Goal: Task Accomplishment & Management: Use online tool/utility

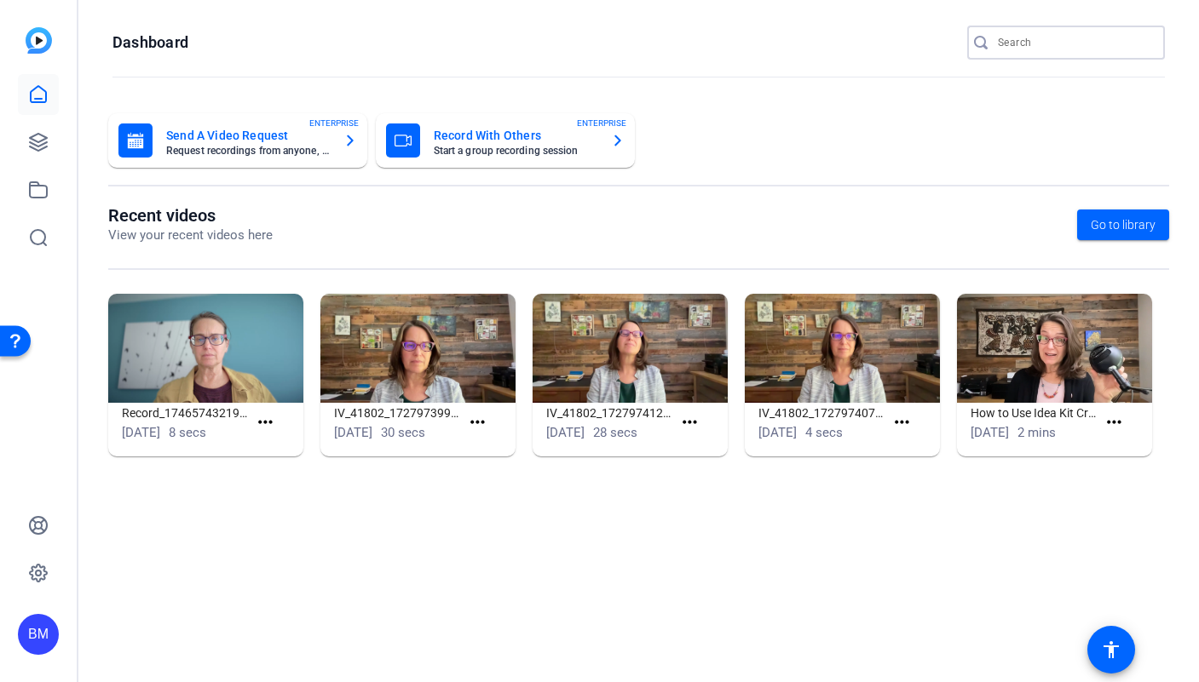
click at [1078, 32] on input "Search" at bounding box center [1074, 42] width 153 height 20
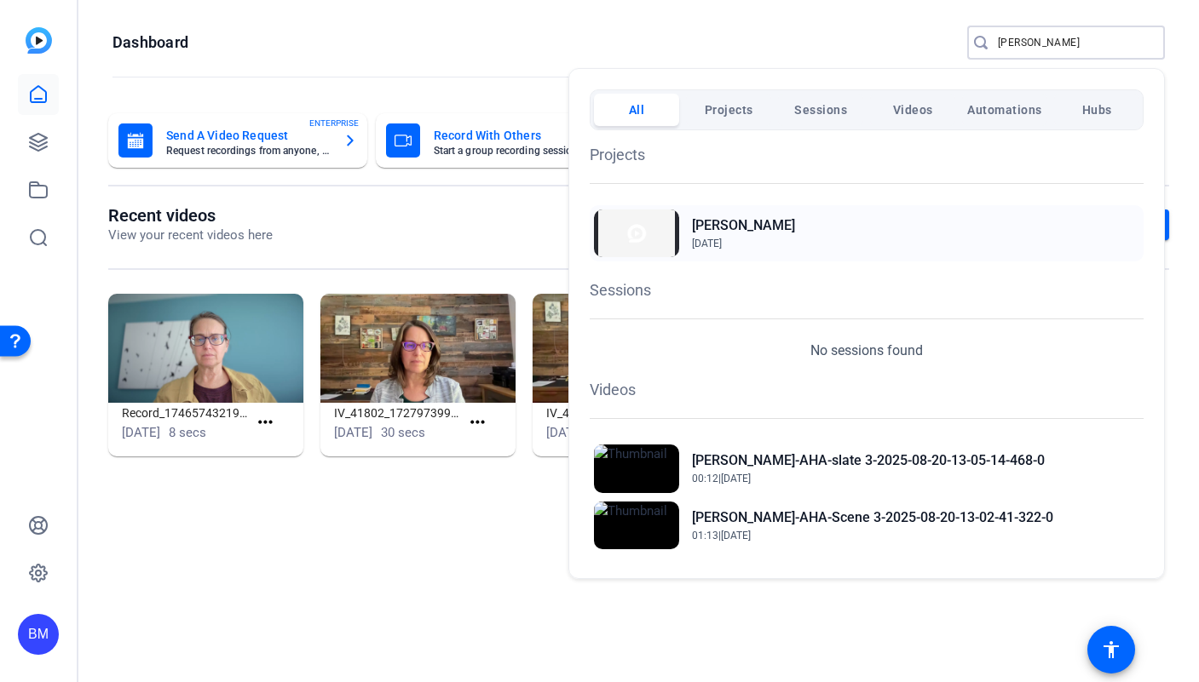
type input "[PERSON_NAME]"
click at [724, 223] on h2 "[PERSON_NAME]" at bounding box center [743, 226] width 103 height 20
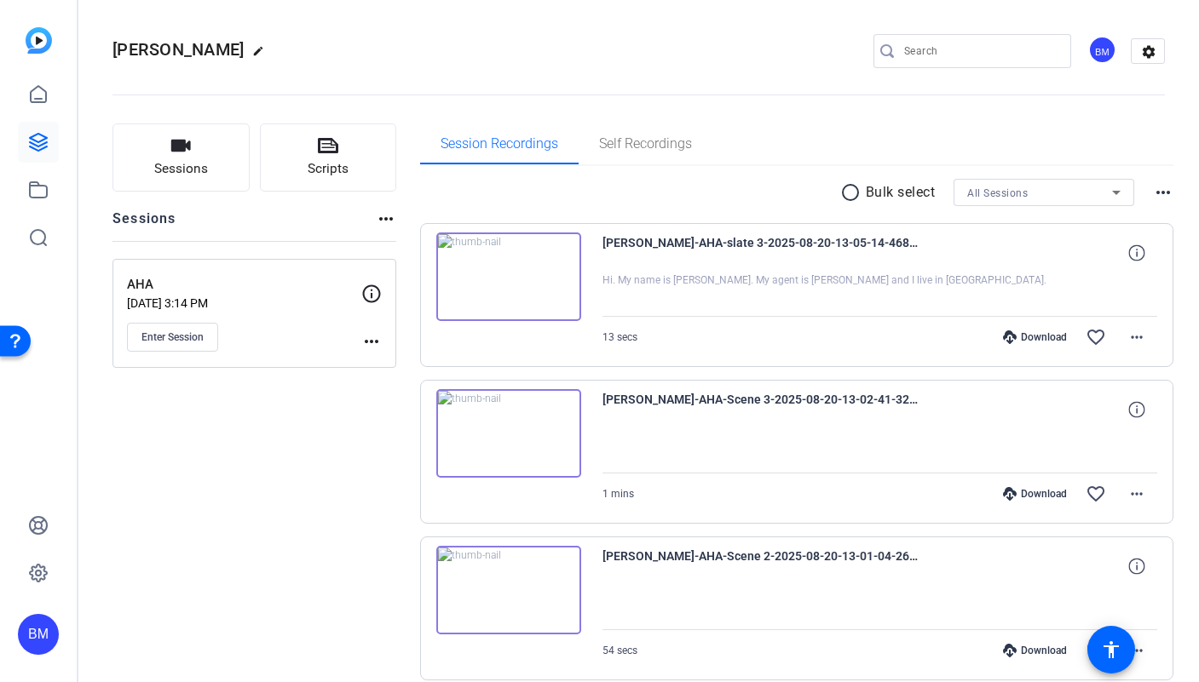
click at [840, 198] on mat-icon "radio_button_unchecked" at bounding box center [853, 192] width 26 height 20
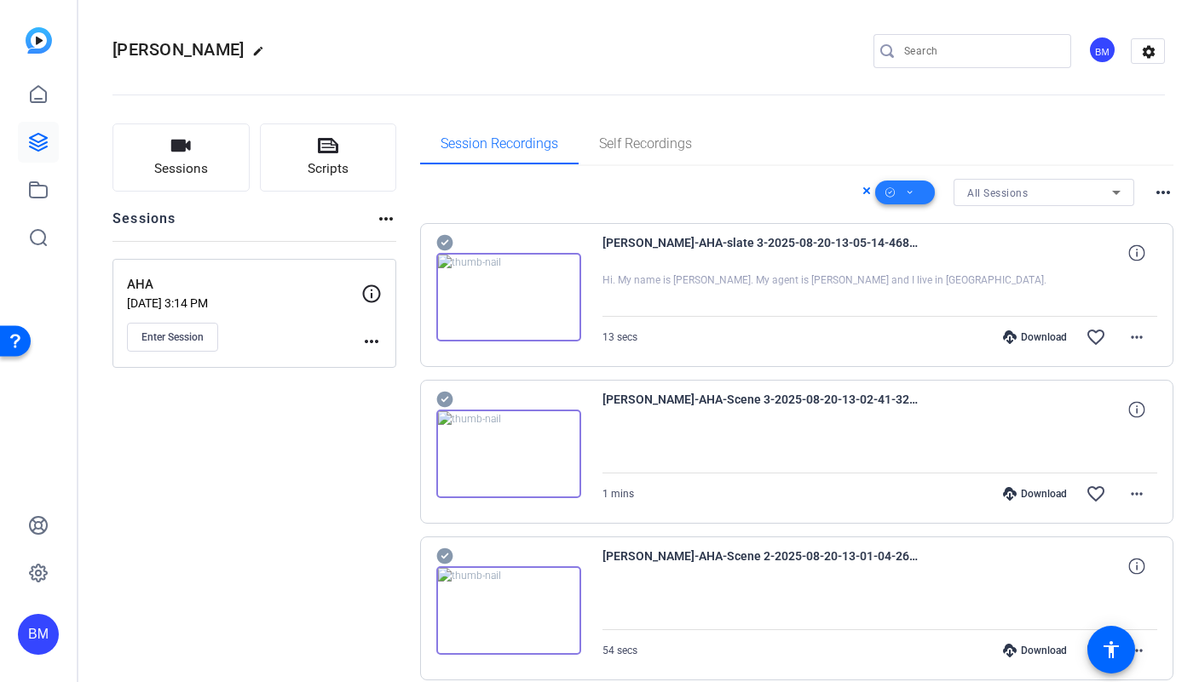
click at [915, 188] on span at bounding box center [905, 192] width 60 height 41
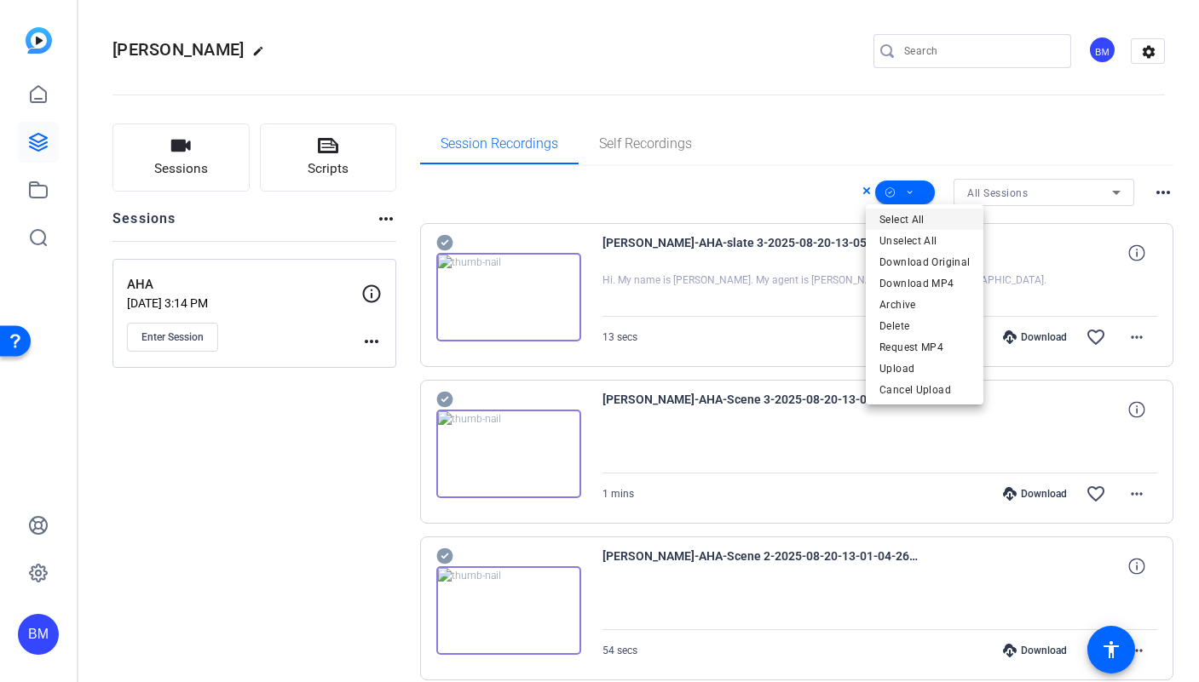
click at [913, 219] on span "Select All" at bounding box center [924, 220] width 90 height 20
click at [915, 318] on span "Delete" at bounding box center [924, 326] width 90 height 20
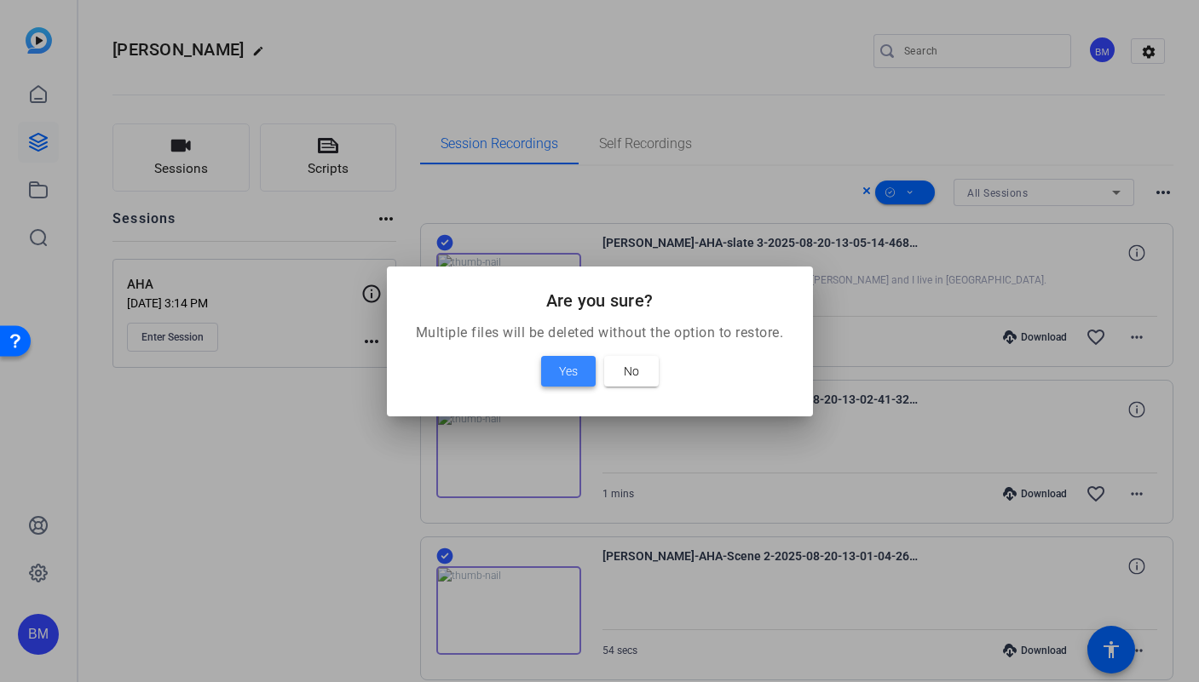
click at [567, 364] on span "Yes" at bounding box center [568, 371] width 19 height 20
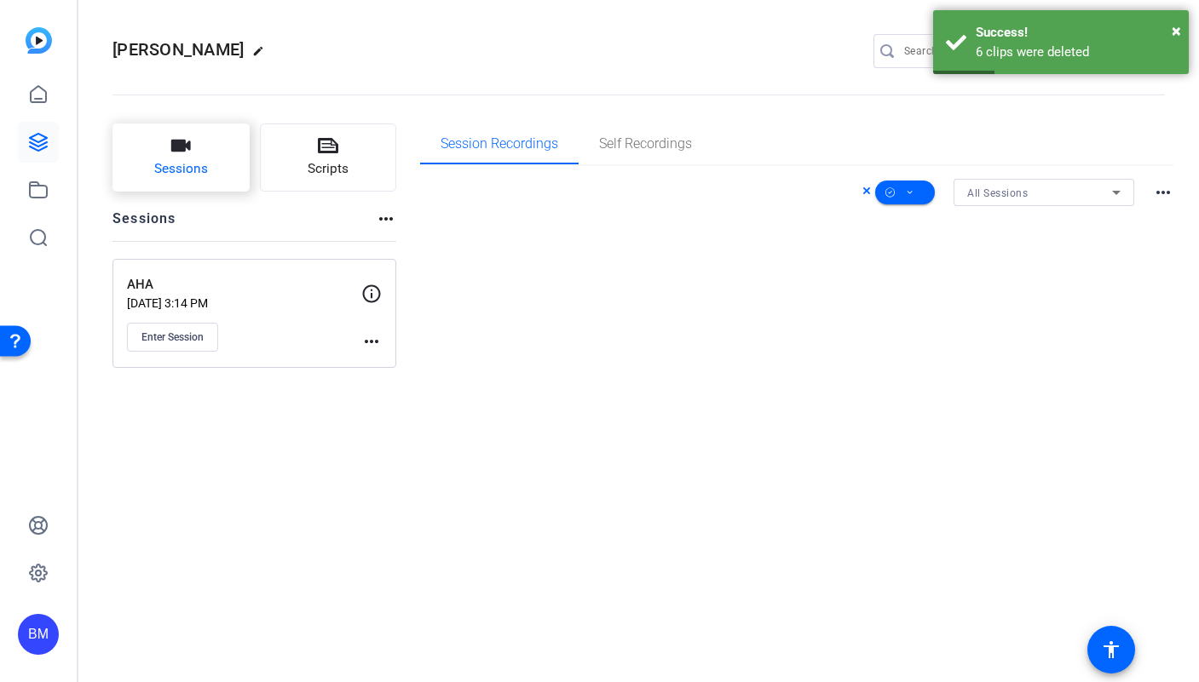
click at [176, 139] on icon "button" at bounding box center [180, 145] width 20 height 20
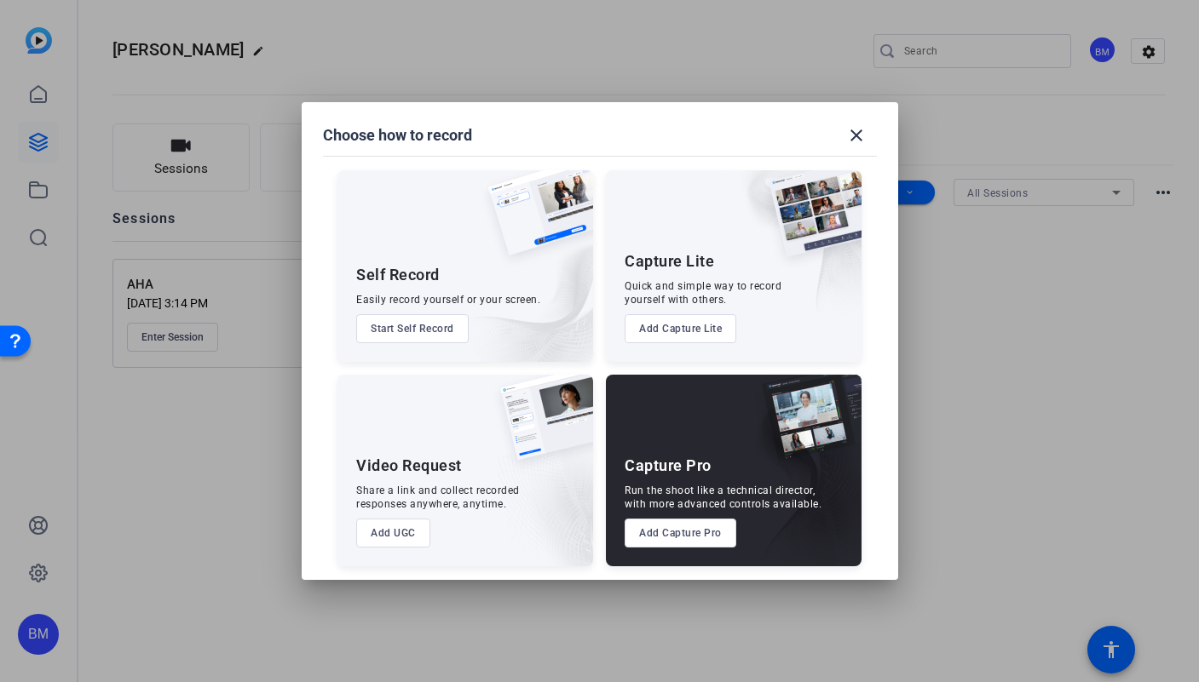
click at [656, 531] on button "Add Capture Pro" at bounding box center [680, 533] width 112 height 29
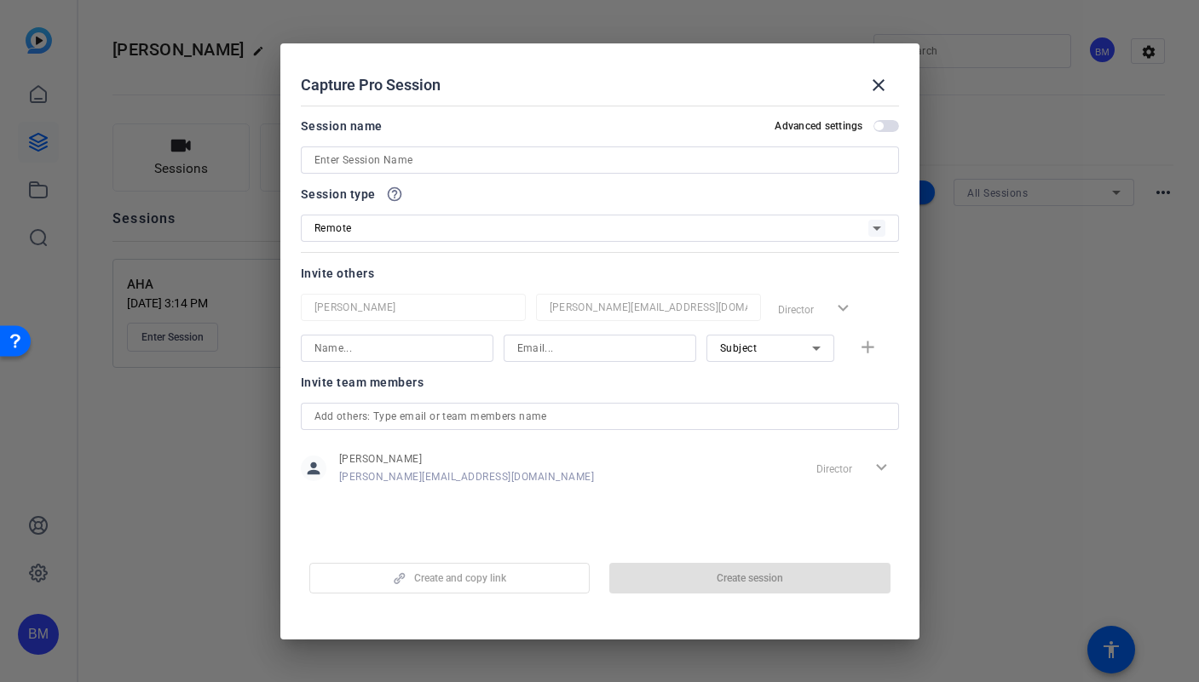
click at [468, 160] on input at bounding box center [599, 160] width 571 height 20
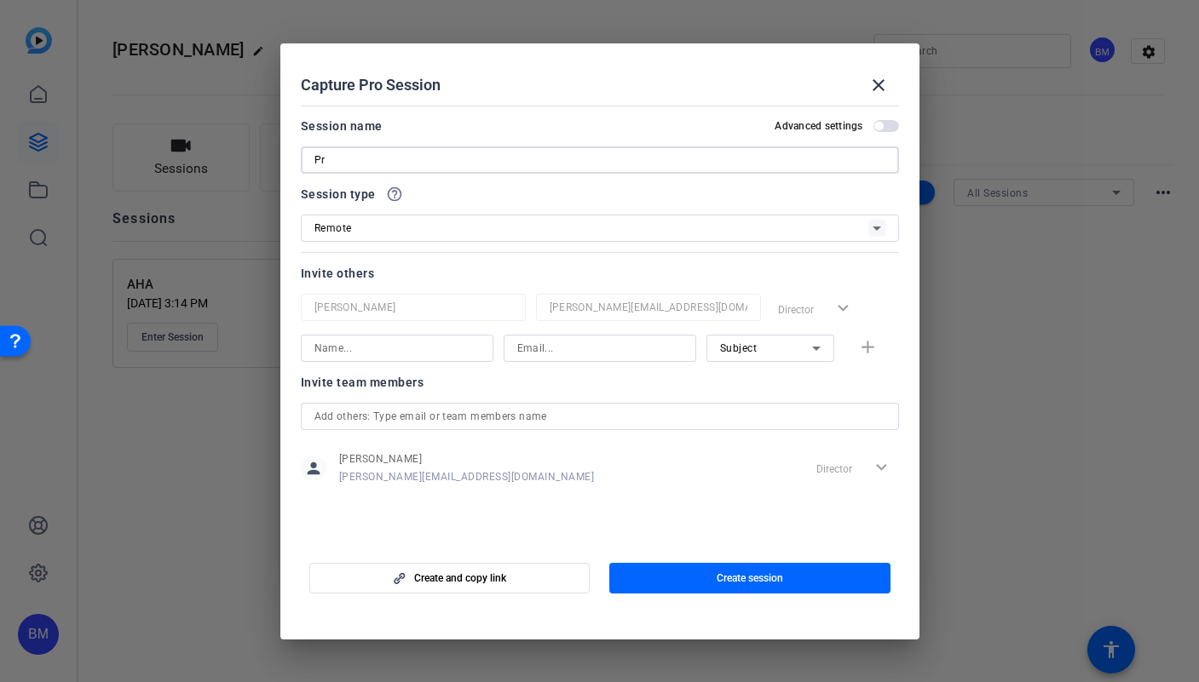
type input "P"
type input "Kit Coach Practice Session Tutorial"
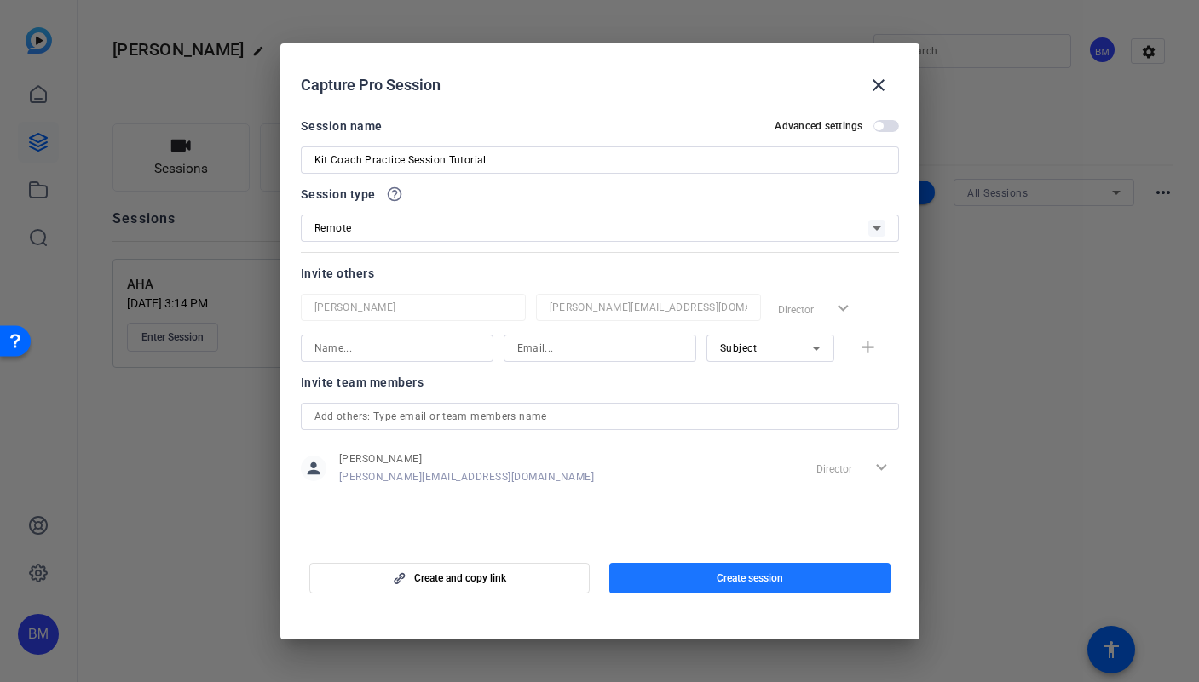
click at [682, 578] on span "button" at bounding box center [749, 578] width 281 height 41
click at [681, 578] on div "Create and copy link Create session" at bounding box center [600, 571] width 598 height 43
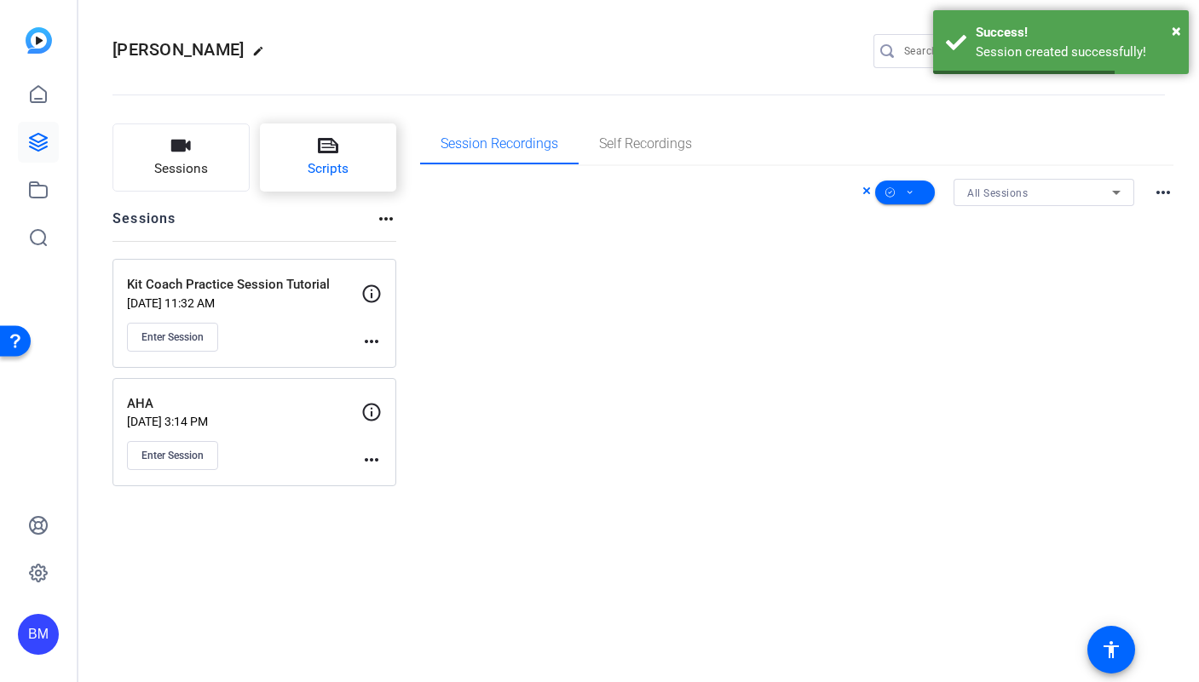
click at [341, 158] on button "Scripts" at bounding box center [328, 158] width 137 height 68
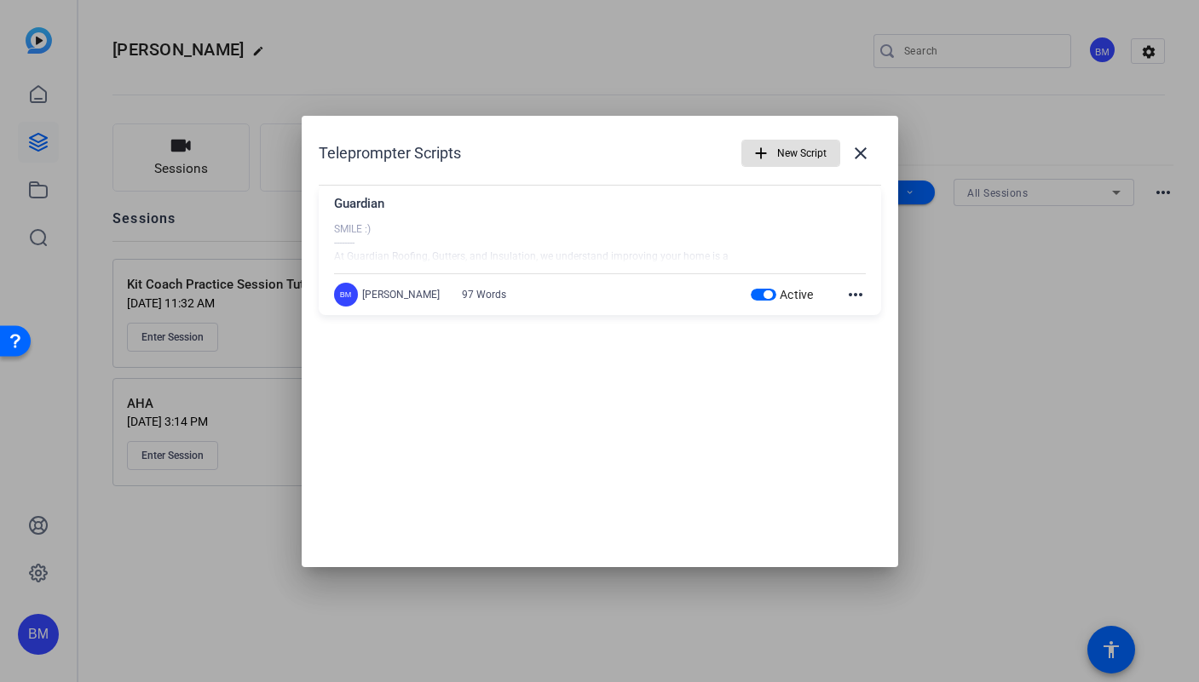
click at [768, 152] on mat-icon "add" at bounding box center [760, 153] width 19 height 19
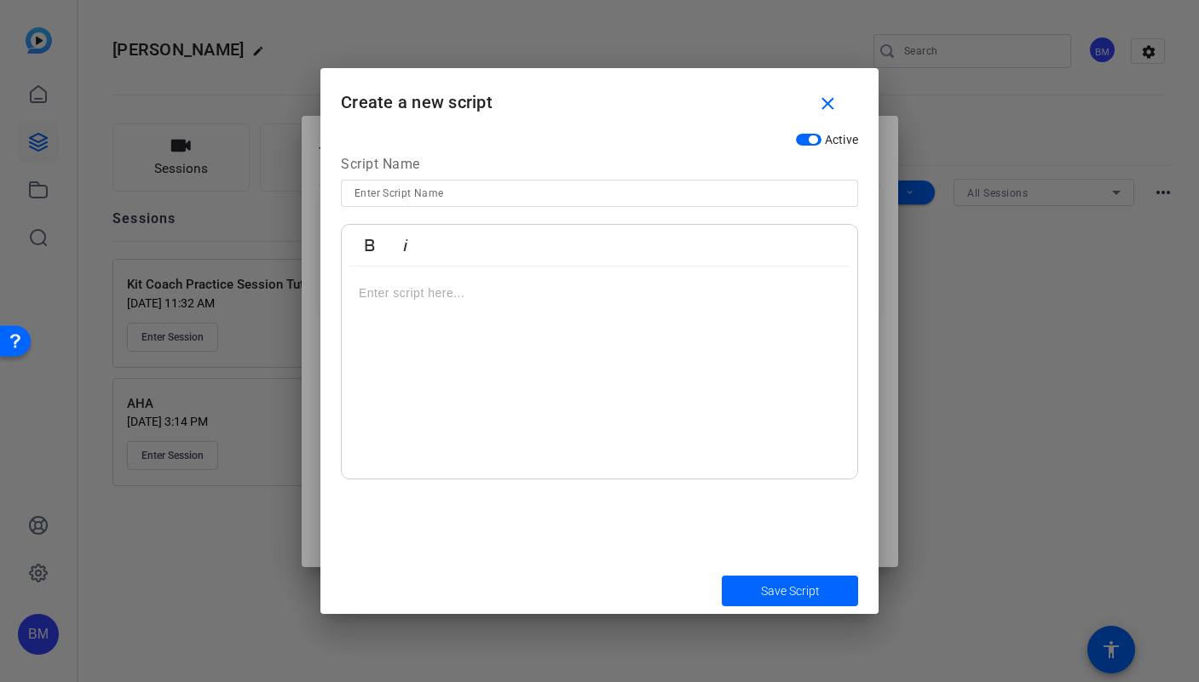
click at [480, 294] on p at bounding box center [599, 293] width 481 height 19
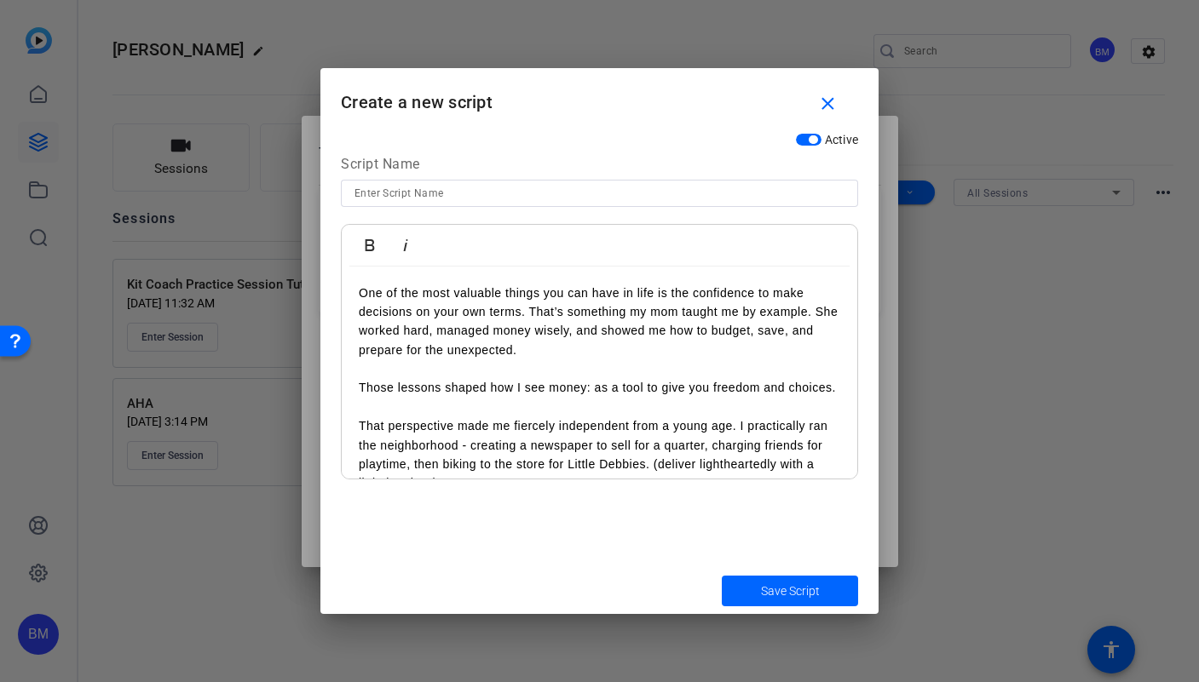
scroll to position [224, 0]
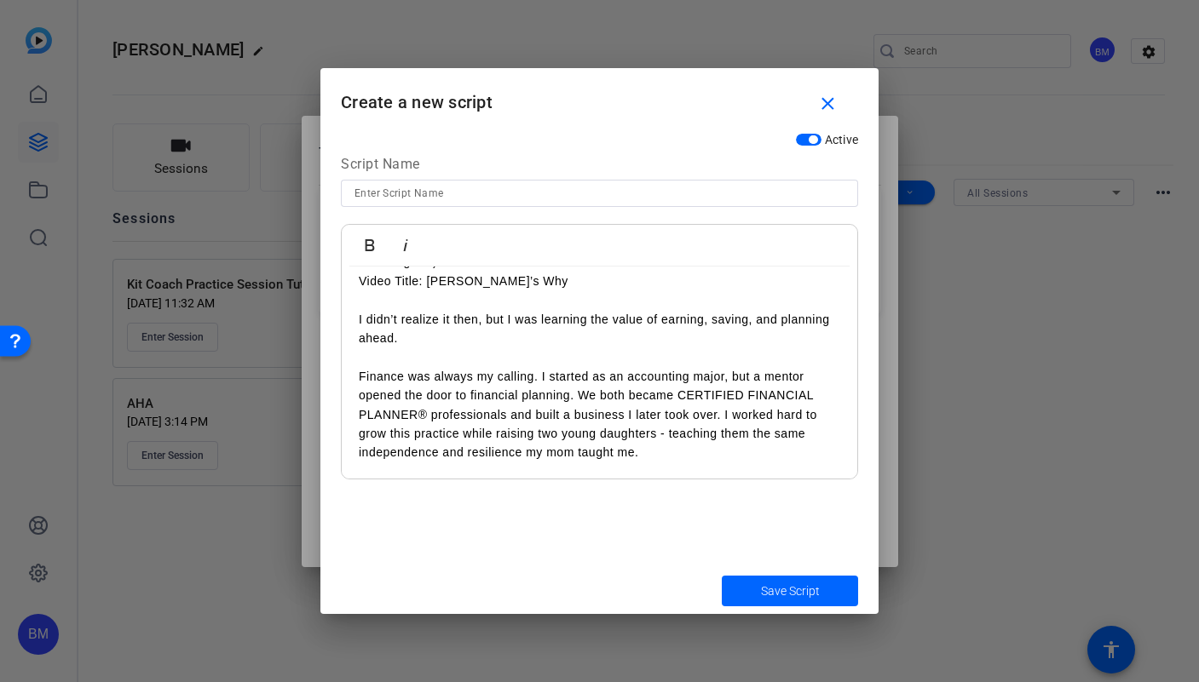
click at [510, 306] on p at bounding box center [599, 299] width 481 height 19
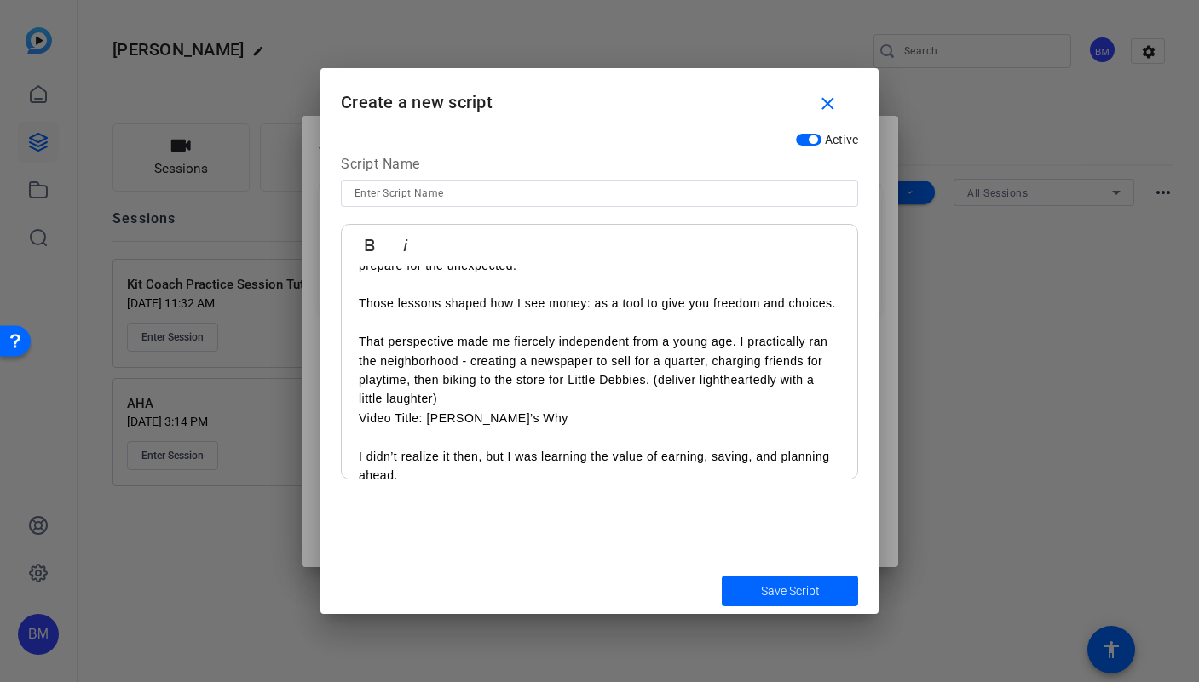
scroll to position [85, 0]
drag, startPoint x: 654, startPoint y: 397, endPoint x: 676, endPoint y: 423, distance: 33.3
click at [676, 408] on p "That perspective made me fiercely independent from a young age. I practically r…" at bounding box center [599, 369] width 481 height 77
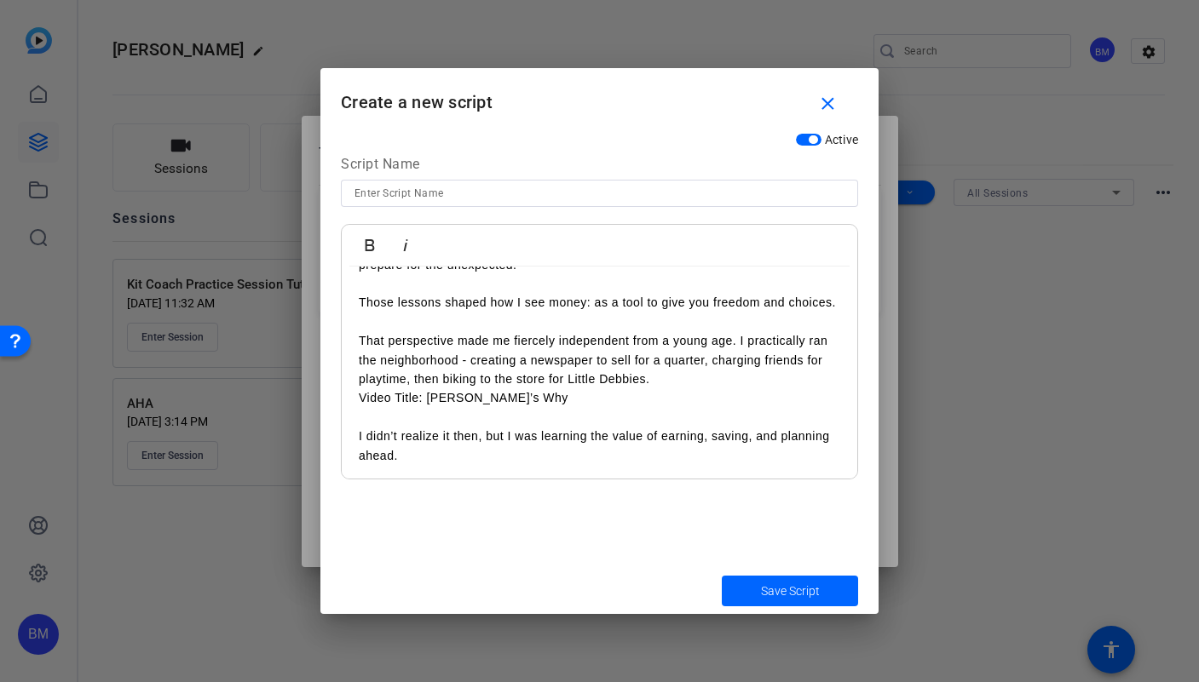
drag, startPoint x: 529, startPoint y: 419, endPoint x: 311, endPoint y: 417, distance: 218.1
click at [314, 419] on div "Teleprompter Scripts add New Script close Guardian SMILE :) -------- At Guardia…" at bounding box center [599, 341] width 1199 height 682
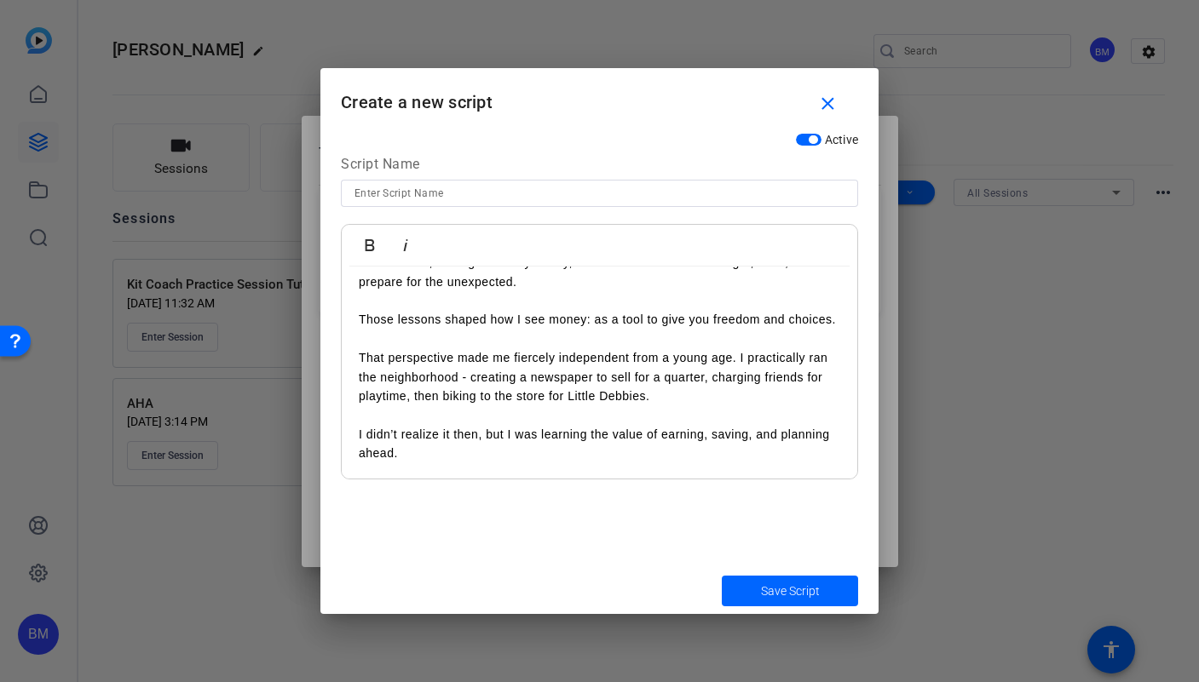
scroll to position [0, 0]
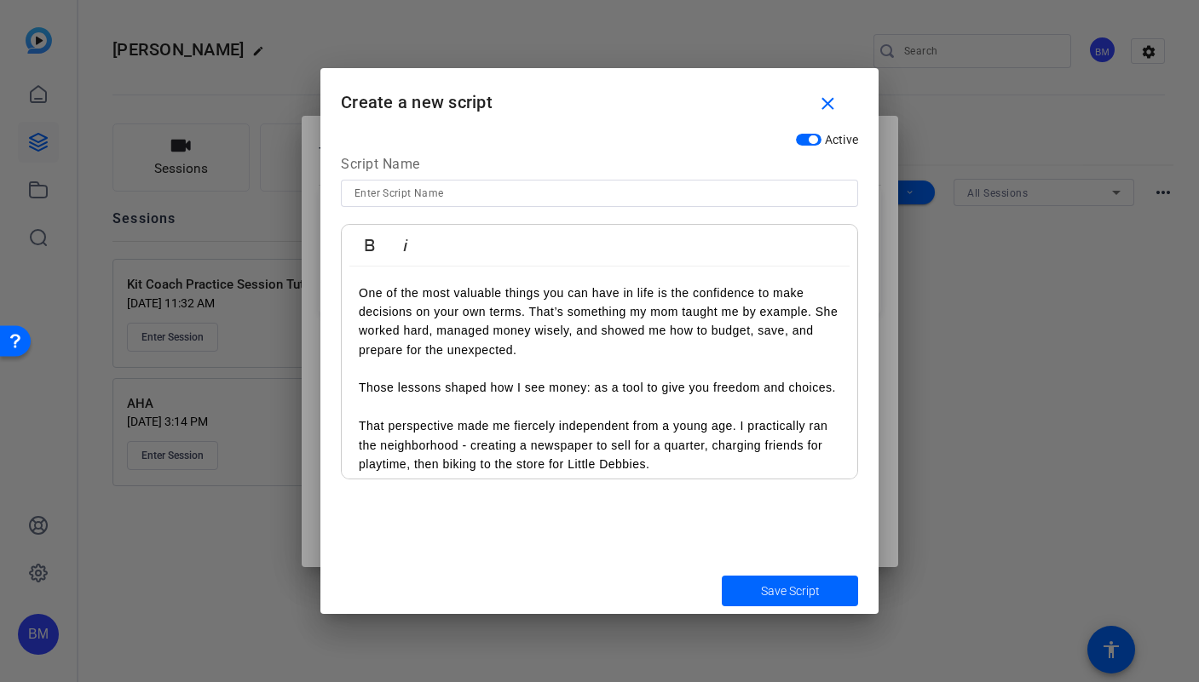
click at [357, 289] on div "One of the most valuable things you can have in life is the confidence to make …" at bounding box center [599, 465] width 515 height 396
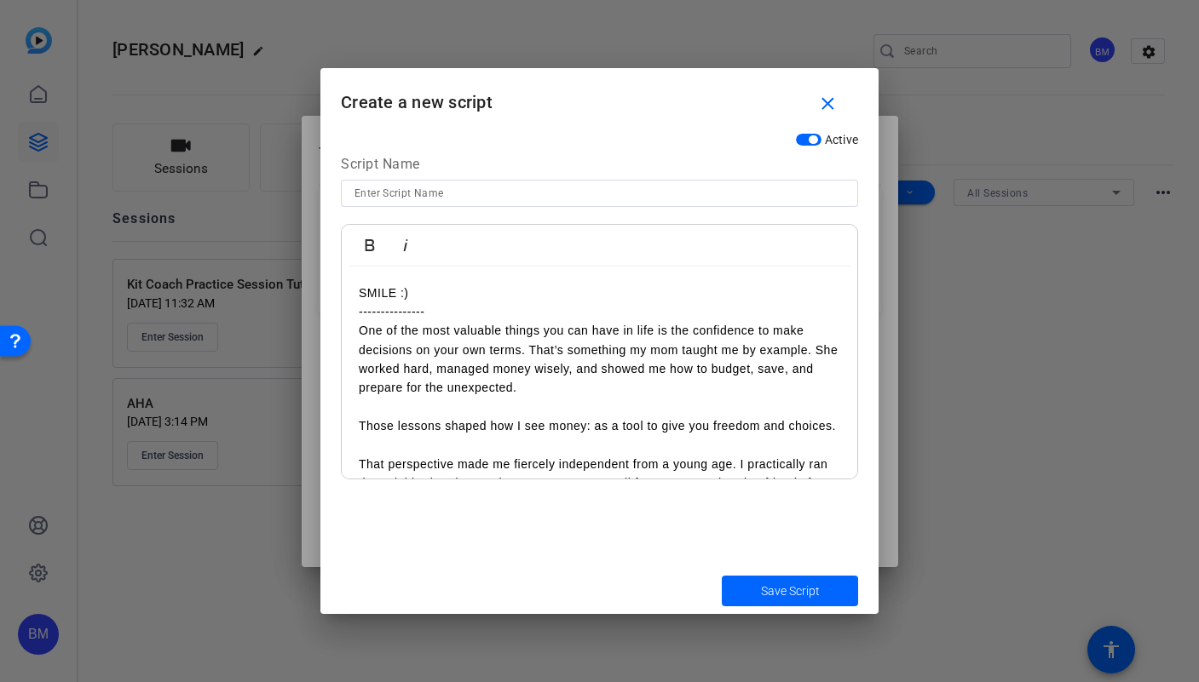
click at [405, 192] on input at bounding box center [599, 193] width 490 height 20
type input "[PERSON_NAME]'s Why"
click at [794, 579] on span "submit" at bounding box center [790, 591] width 136 height 41
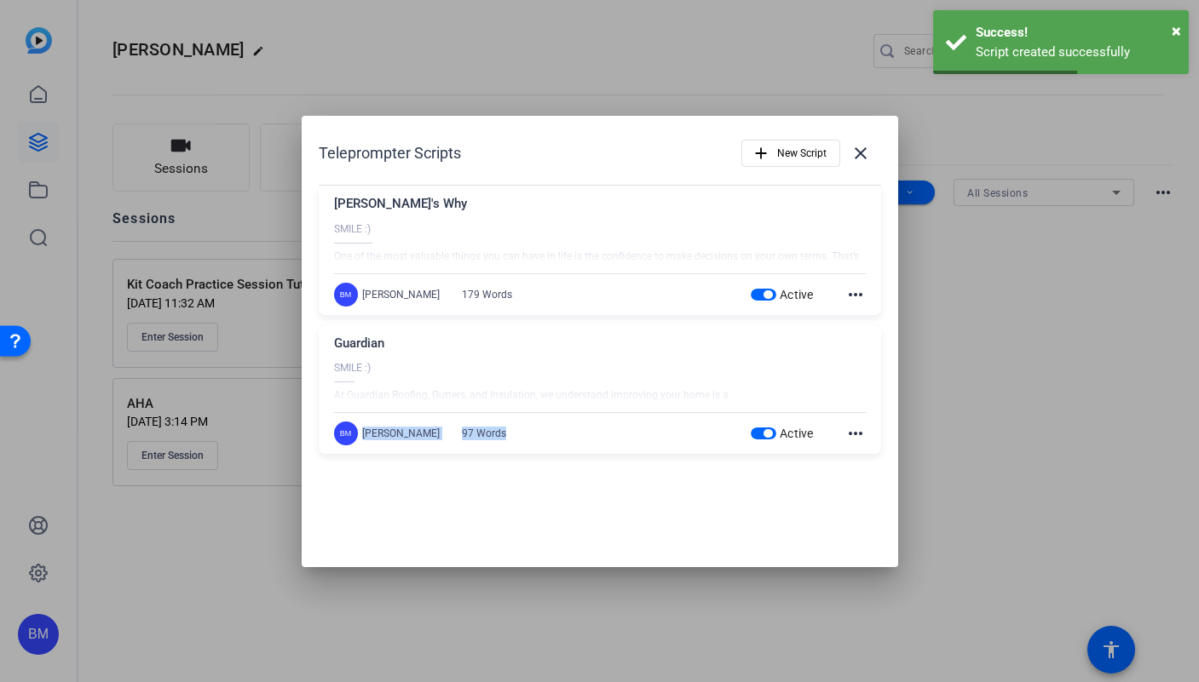
drag, startPoint x: 435, startPoint y: 426, endPoint x: 545, endPoint y: 454, distance: 113.4
click at [538, 453] on div "Guardian SMILE :) -------- At Guardian Roofing, Gutters, and Insulation, we und…" at bounding box center [600, 389] width 562 height 129
click at [409, 377] on div at bounding box center [600, 382] width 532 height 43
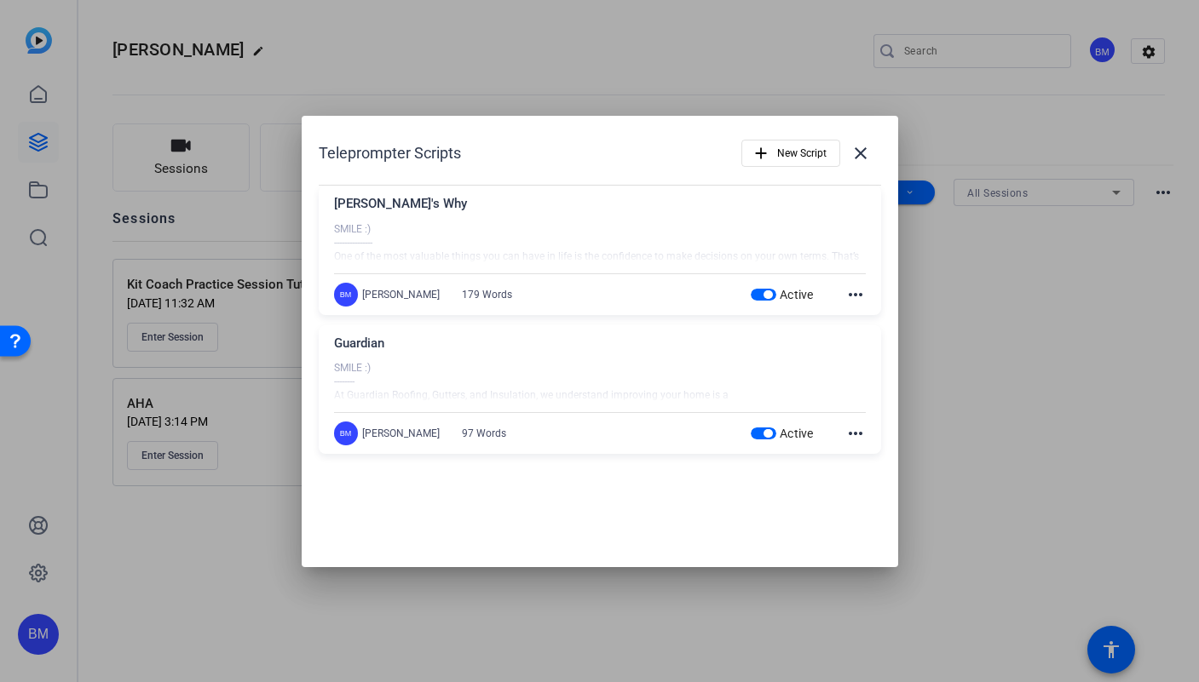
click at [852, 431] on mat-icon "more_horiz" at bounding box center [855, 433] width 20 height 20
click at [867, 459] on span "Edit" at bounding box center [893, 459] width 68 height 20
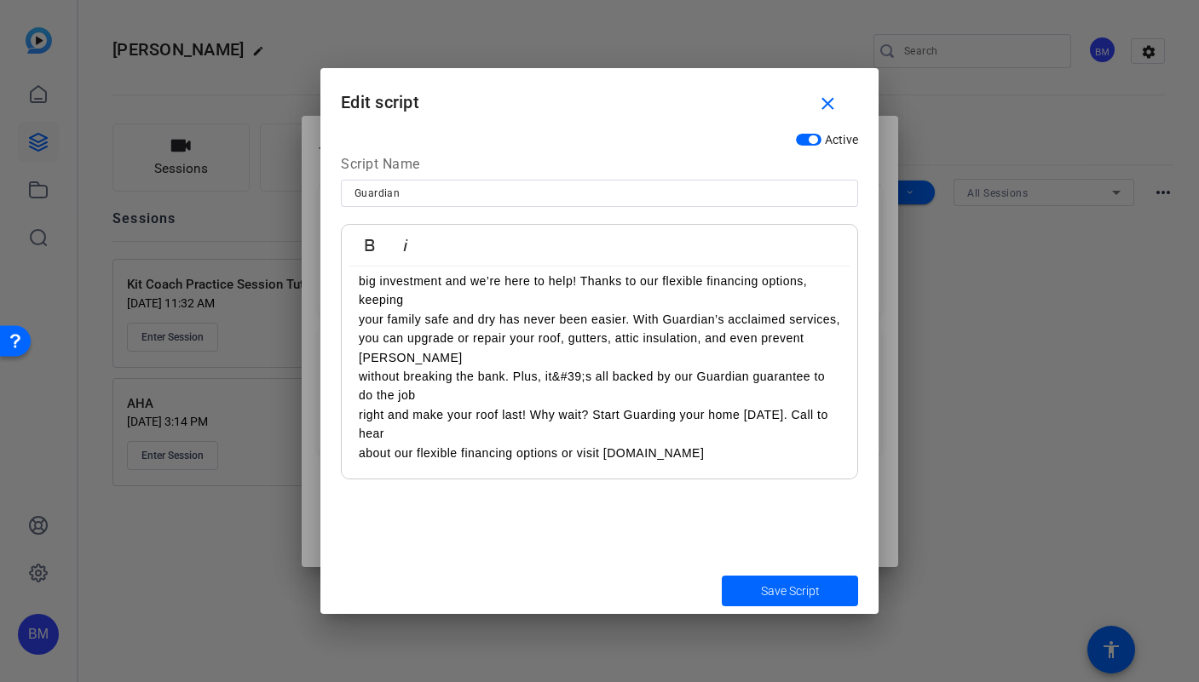
scroll to position [107, 0]
click at [838, 101] on span "button" at bounding box center [830, 103] width 55 height 41
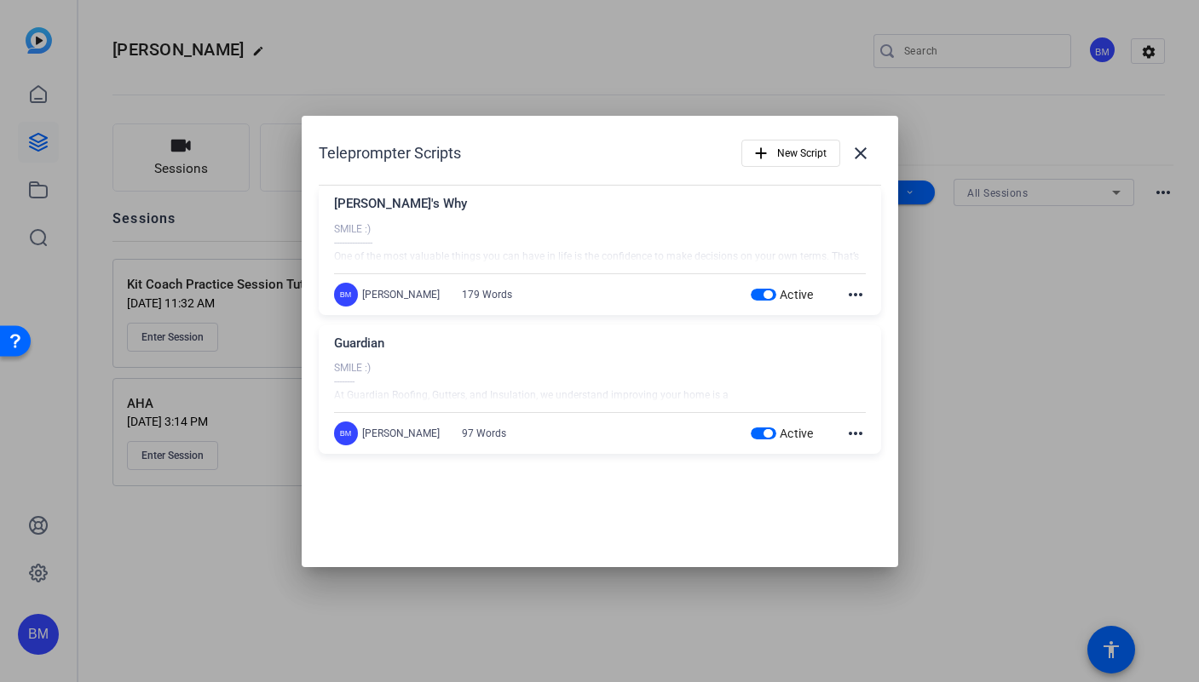
click at [752, 430] on span "button" at bounding box center [763, 434] width 26 height 12
click at [864, 164] on span at bounding box center [860, 153] width 41 height 41
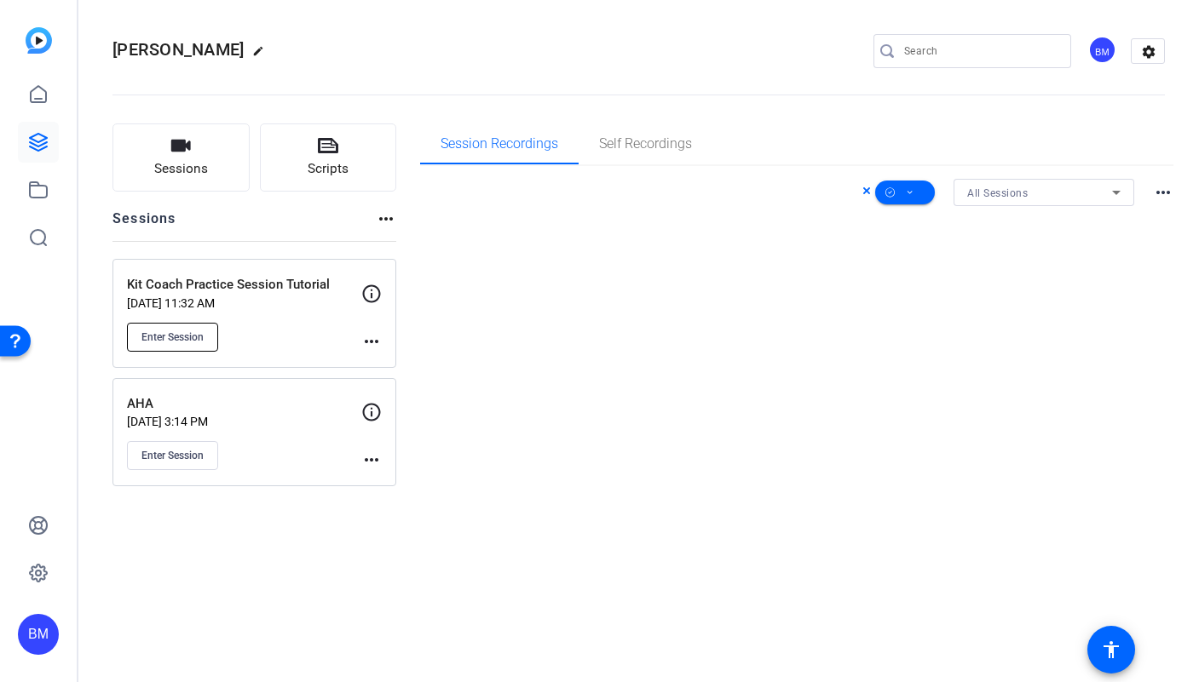
click at [192, 344] on button "Enter Session" at bounding box center [172, 337] width 91 height 29
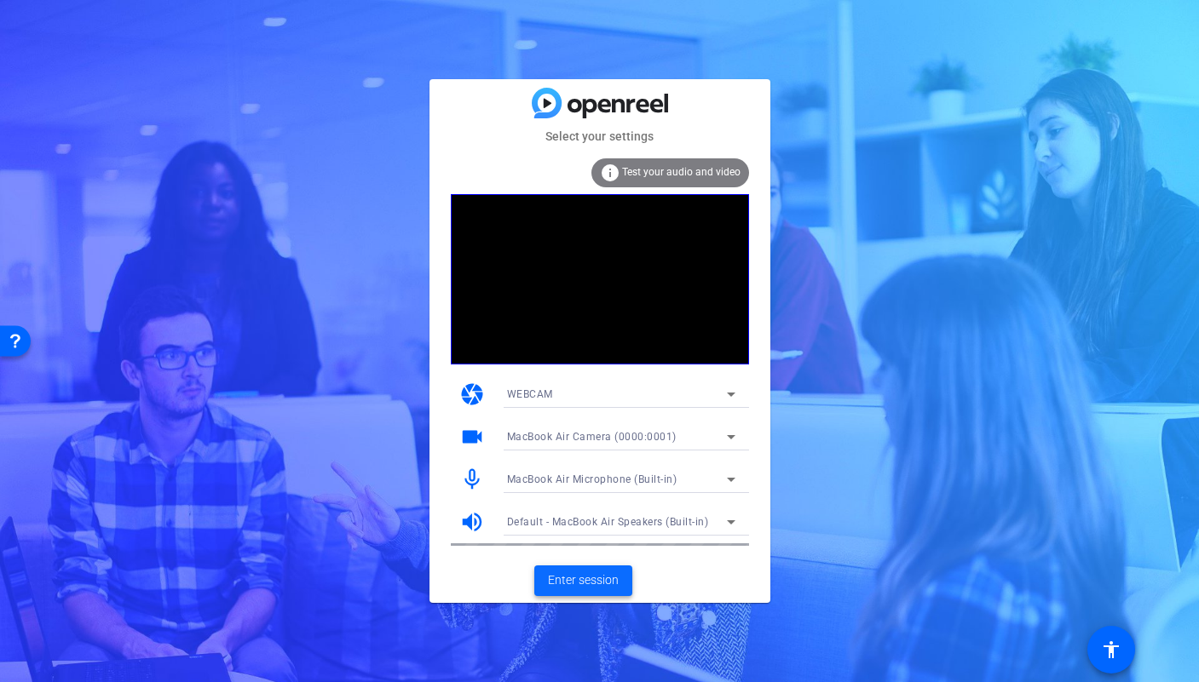
click at [584, 578] on span "Enter session" at bounding box center [583, 581] width 71 height 18
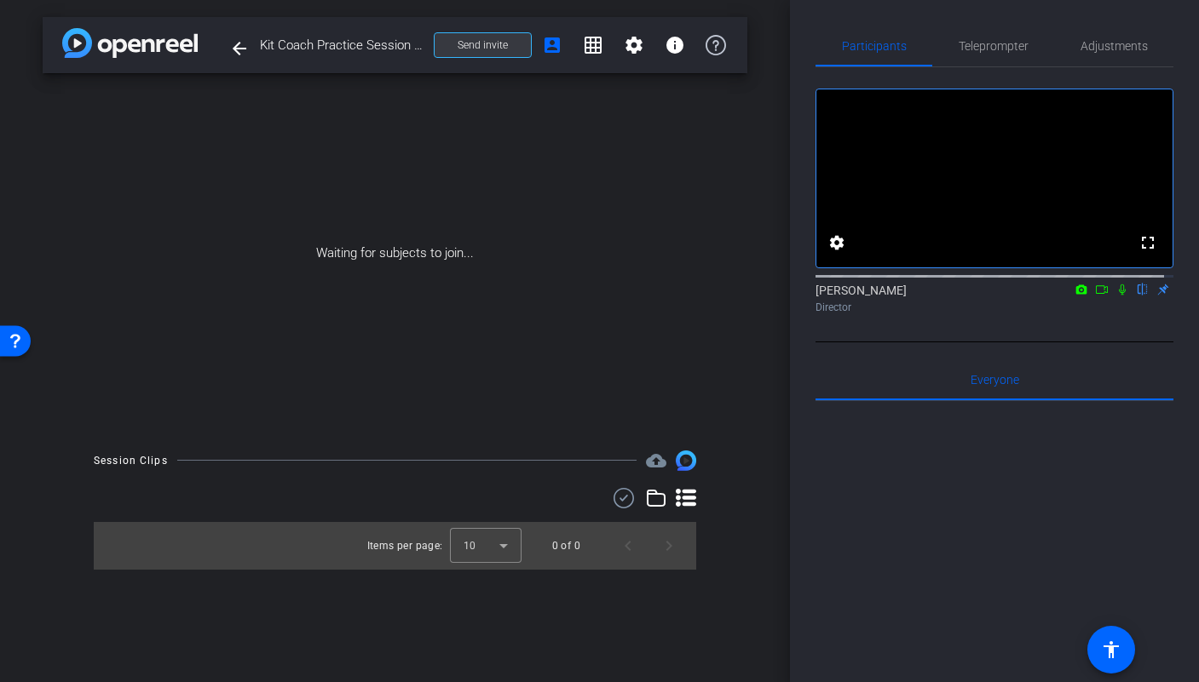
click at [483, 42] on span "Send invite" at bounding box center [482, 45] width 50 height 14
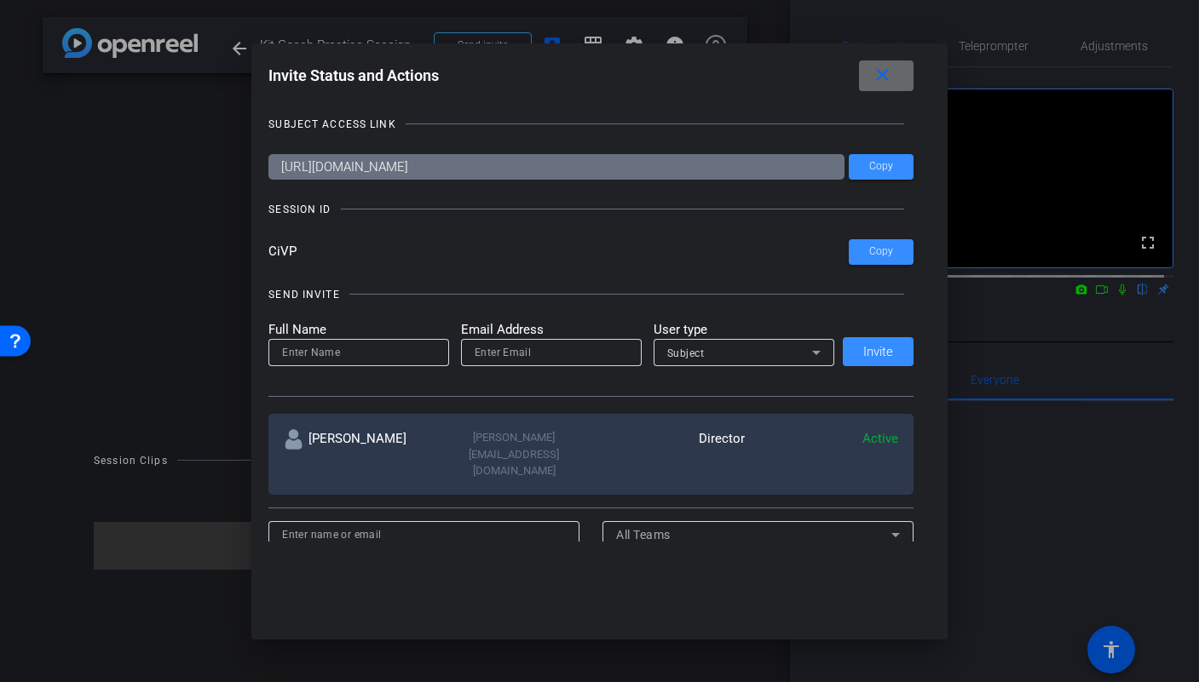
click at [886, 79] on mat-icon "close" at bounding box center [881, 75] width 21 height 21
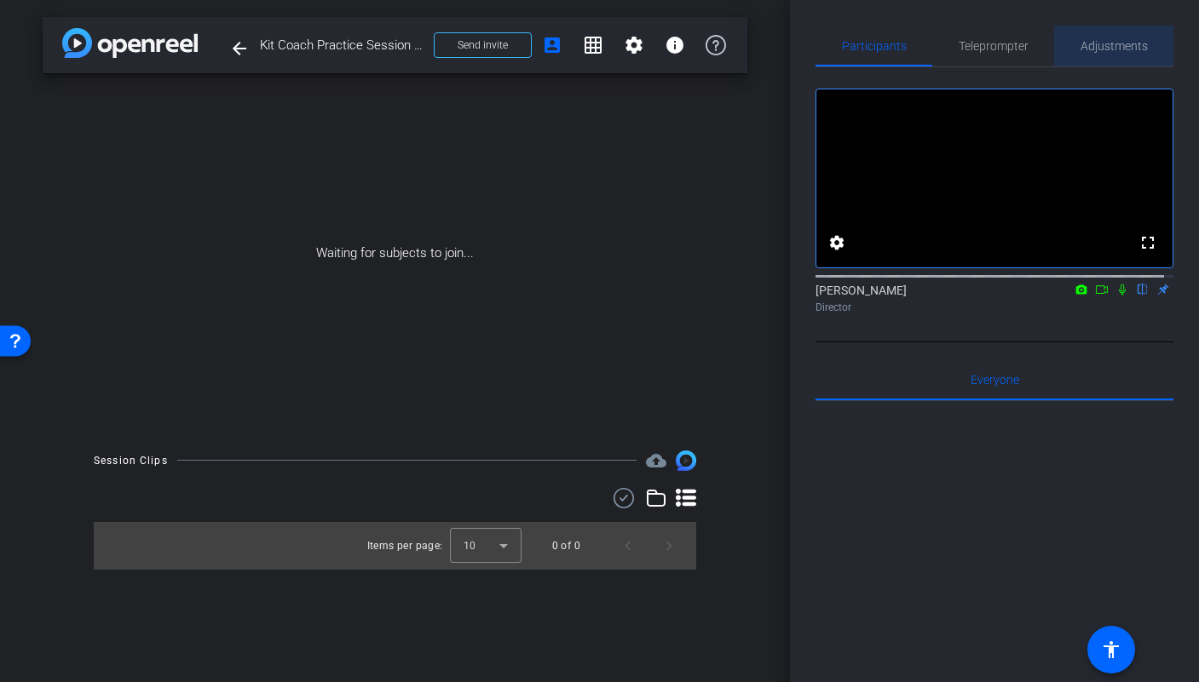
click at [1113, 46] on span "Adjustments" at bounding box center [1113, 46] width 67 height 12
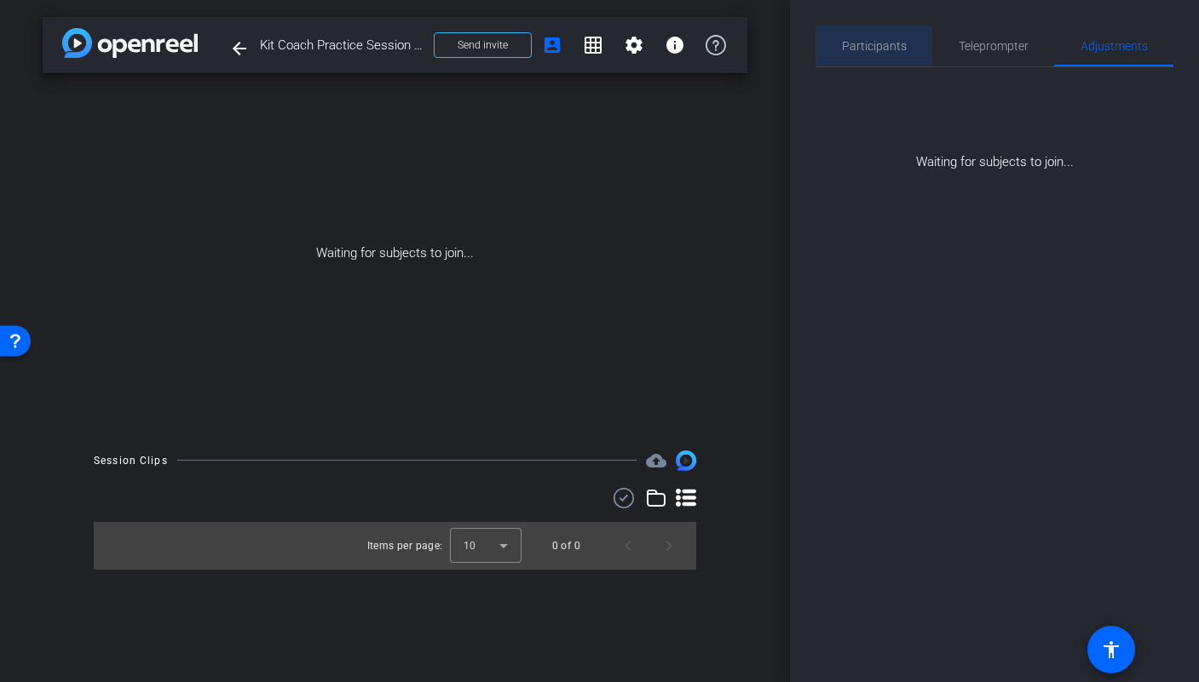
click at [854, 50] on span "Participants" at bounding box center [874, 46] width 65 height 12
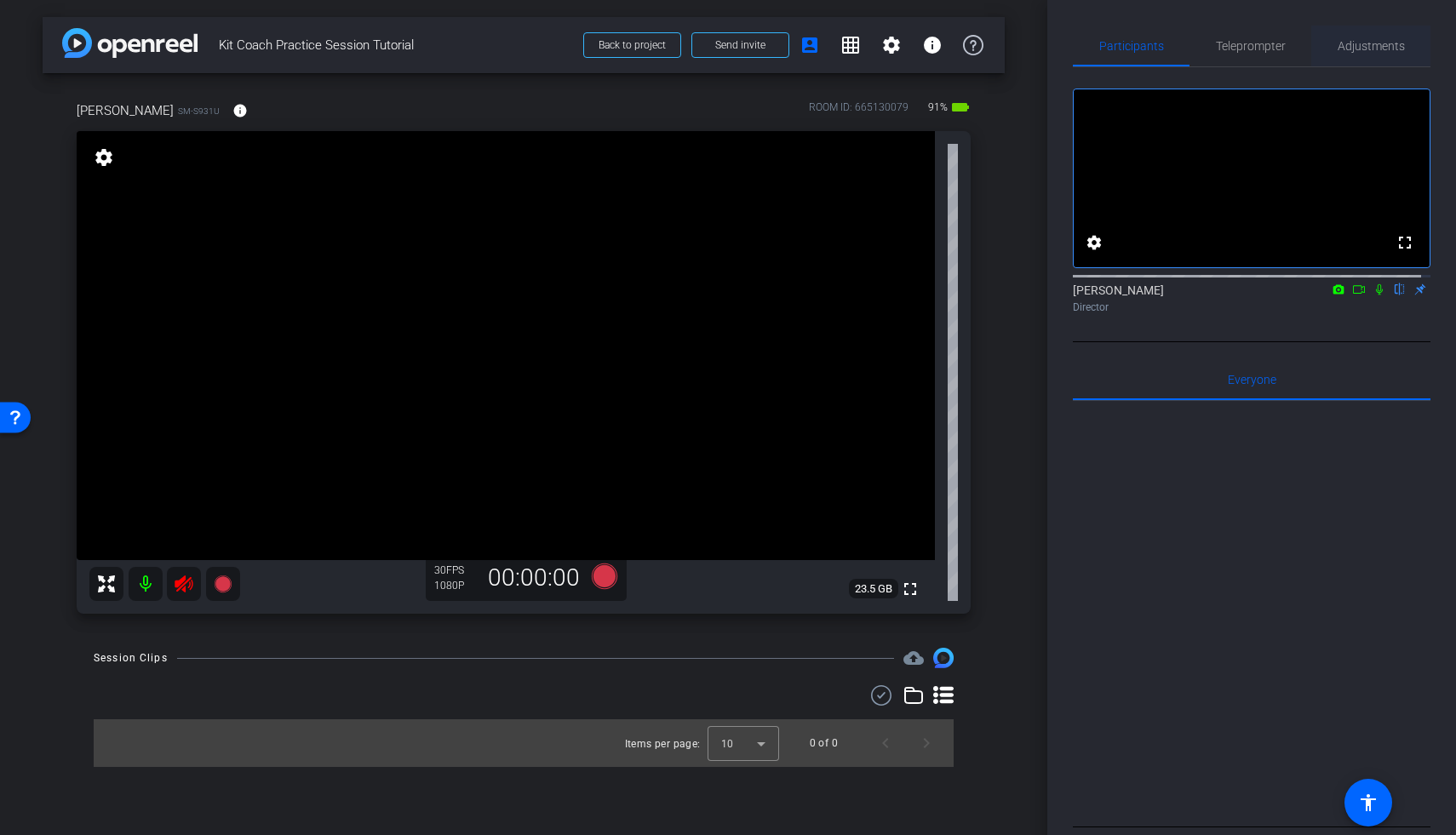
click at [1197, 53] on span "Adjustments" at bounding box center [1370, 46] width 67 height 41
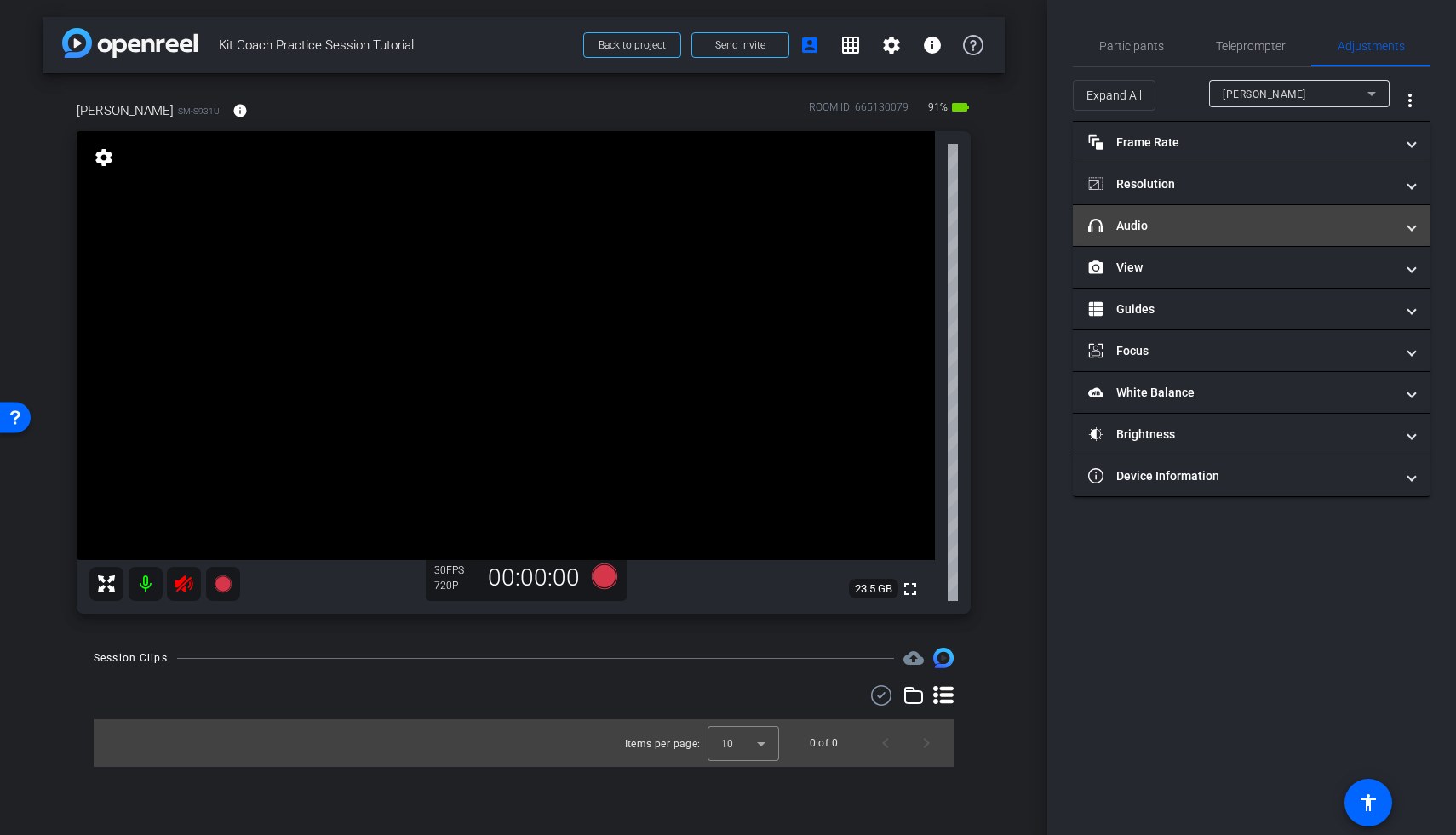
click at [1197, 218] on mat-panel-title "headphone icon Audio" at bounding box center [1241, 226] width 307 height 18
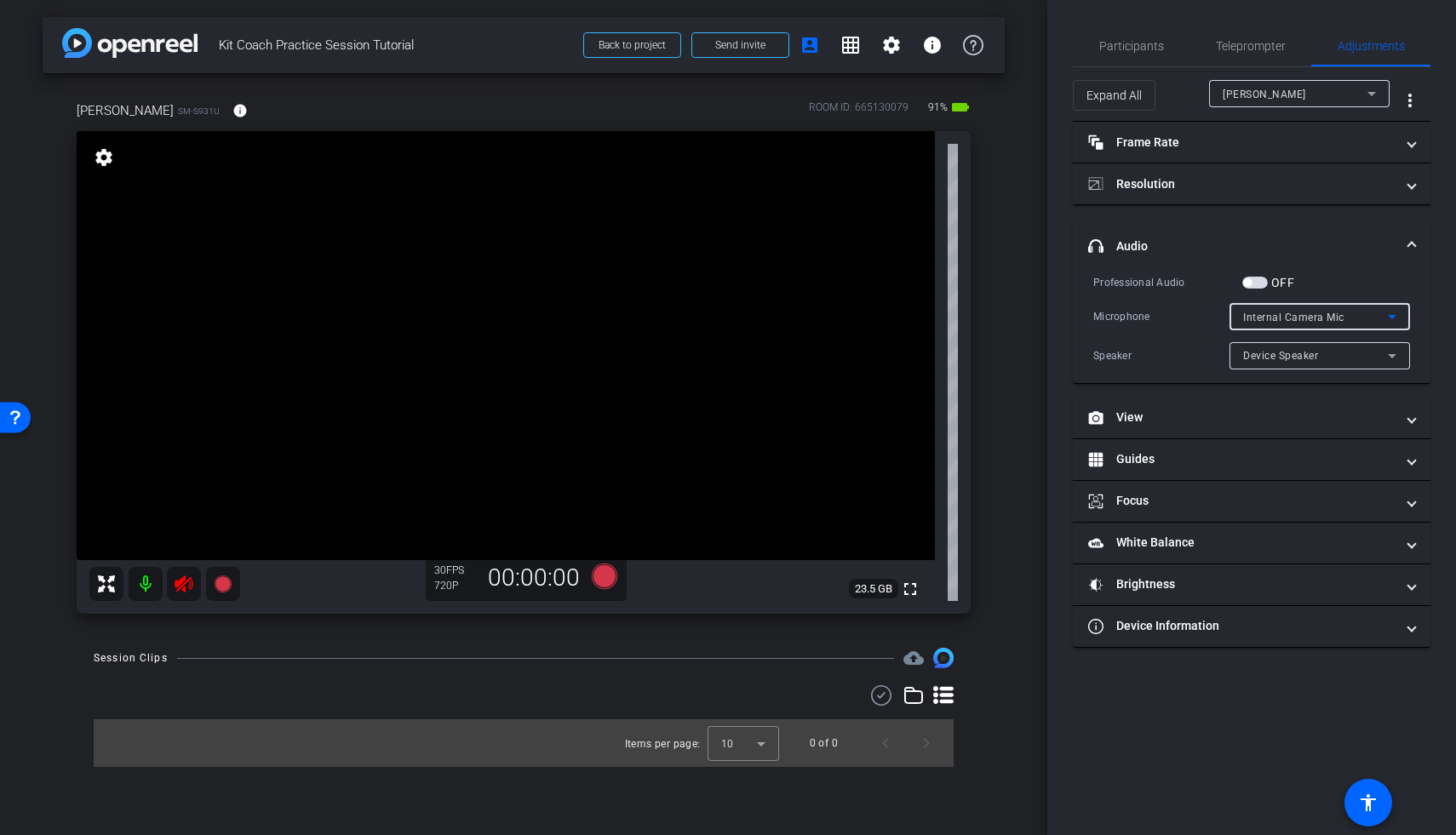
click at [1197, 313] on span "Internal Camera Mic" at bounding box center [1293, 318] width 101 height 12
click at [1197, 313] on div at bounding box center [728, 418] width 1456 height 835
click at [1197, 283] on span "button" at bounding box center [1255, 283] width 26 height 12
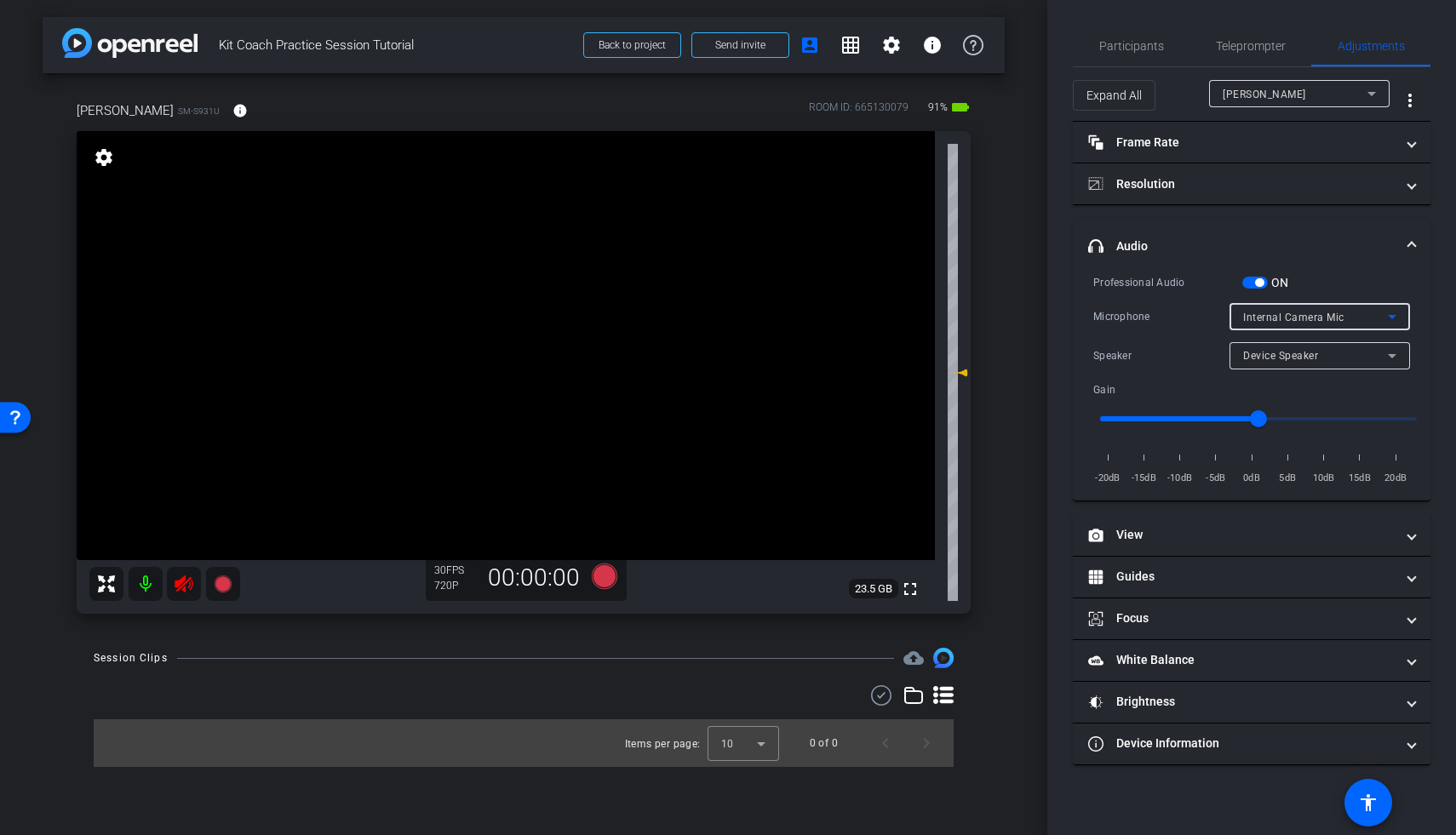
click at [1197, 313] on span "Internal Camera Mic" at bounding box center [1293, 318] width 101 height 12
click at [1197, 378] on span "Internal Mic 1" at bounding box center [1278, 378] width 70 height 20
click at [1197, 358] on span "Device Speaker" at bounding box center [1280, 356] width 75 height 12
click at [1197, 357] on div at bounding box center [728, 418] width 1456 height 835
click at [193, 581] on icon at bounding box center [184, 583] width 20 height 20
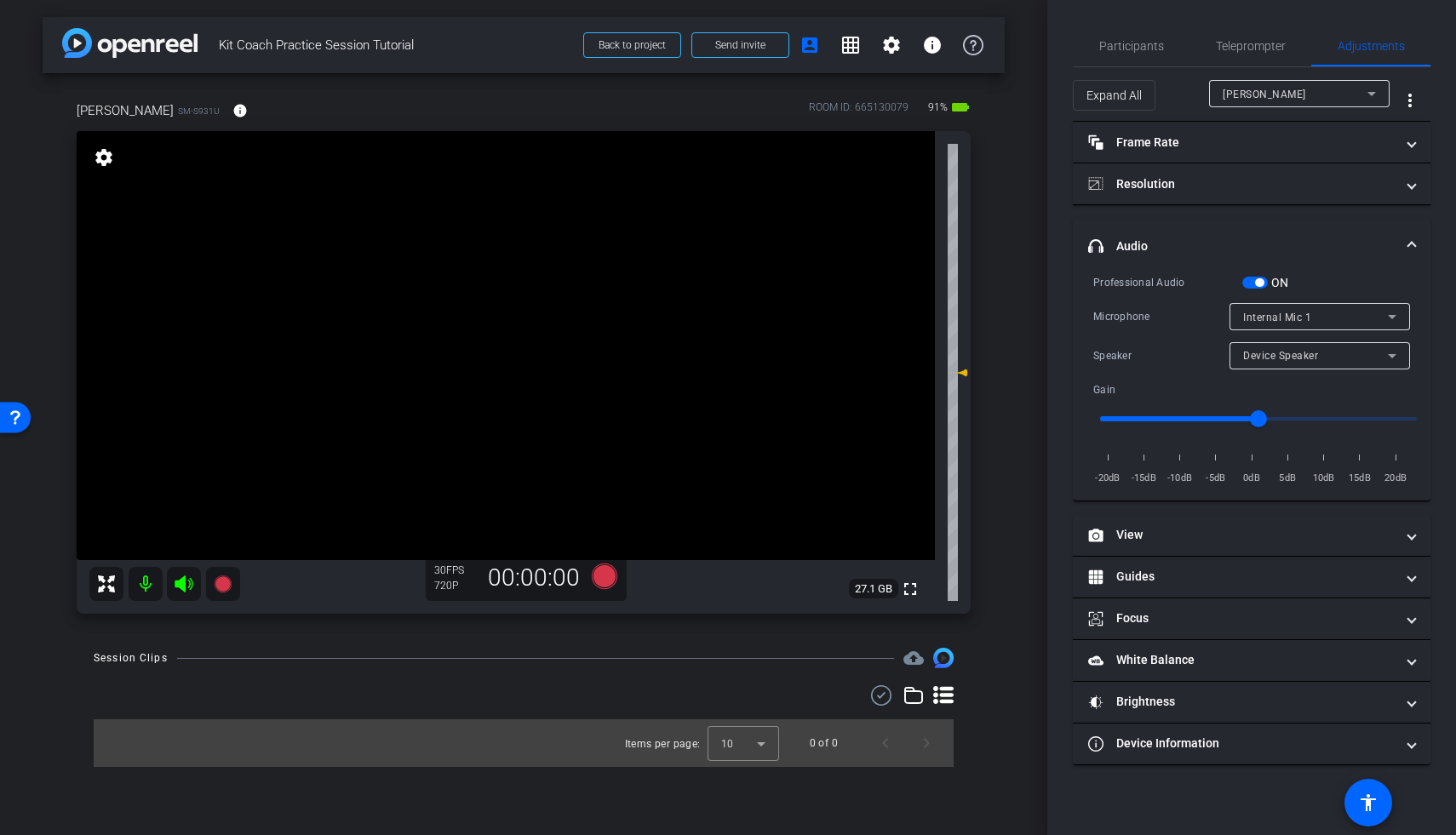
click at [1197, 312] on span "Internal Mic 1" at bounding box center [1277, 318] width 68 height 12
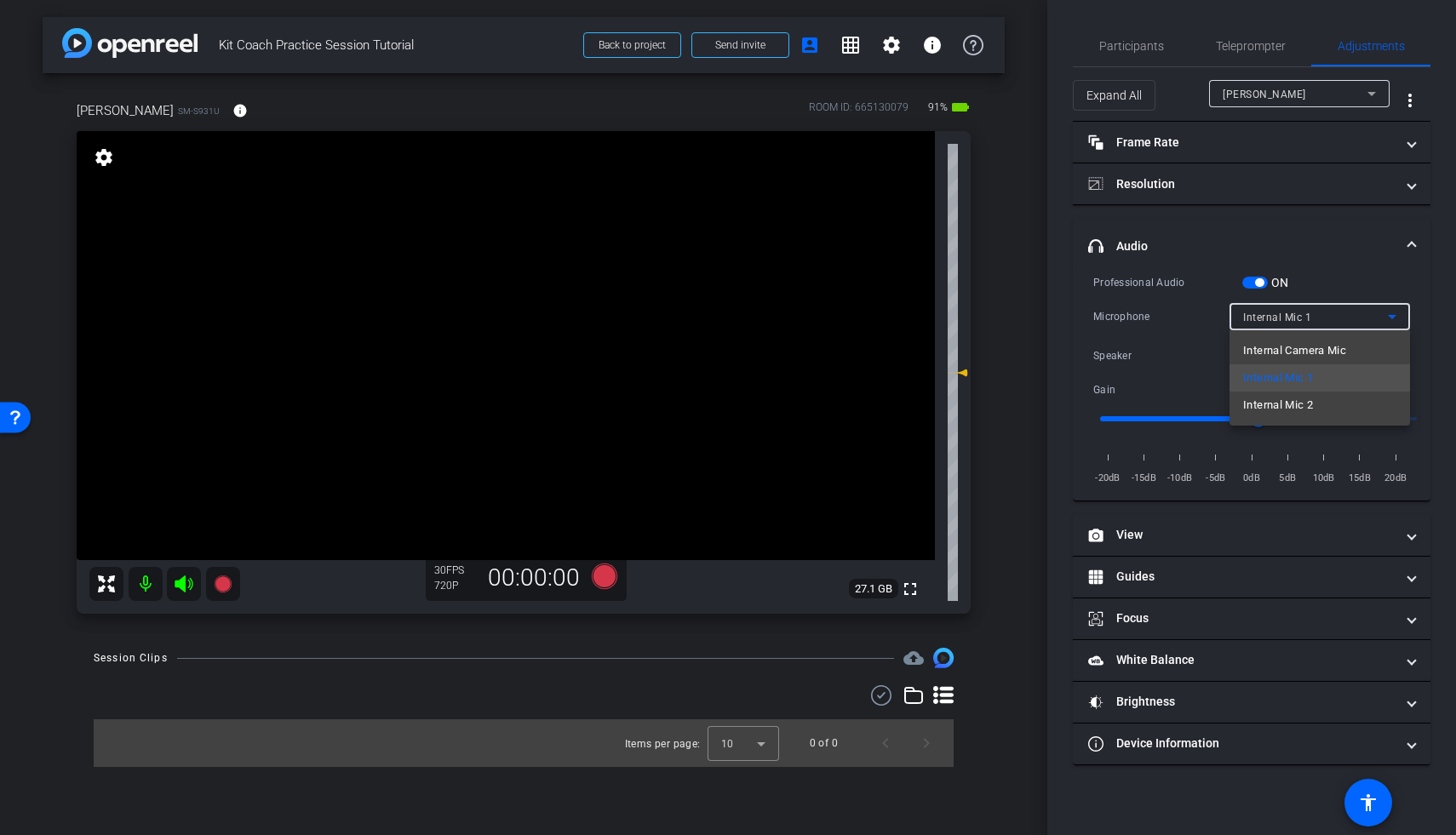
click at [1197, 285] on div at bounding box center [728, 418] width 1456 height 835
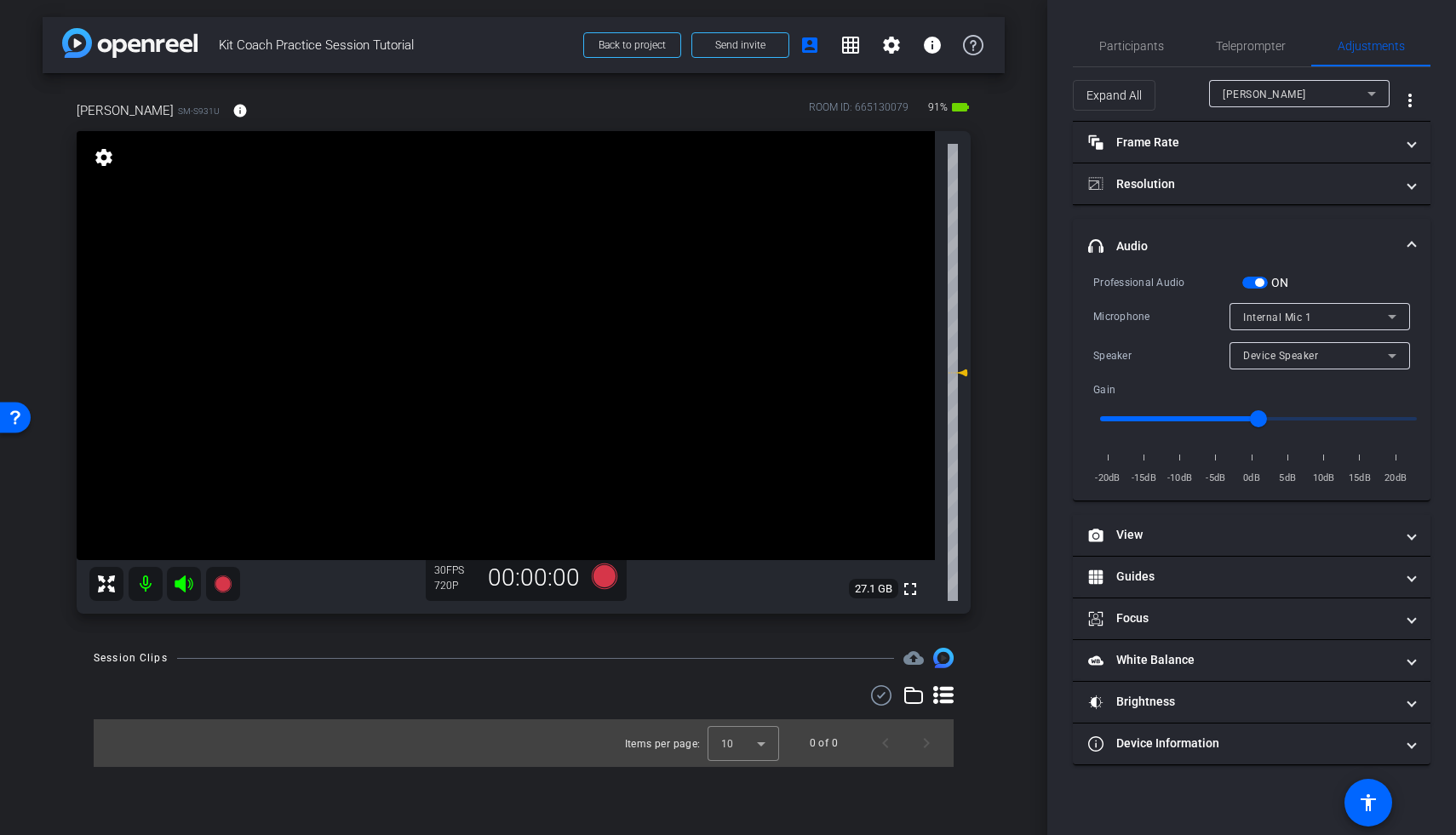
click at [1197, 284] on span "button" at bounding box center [1255, 283] width 26 height 12
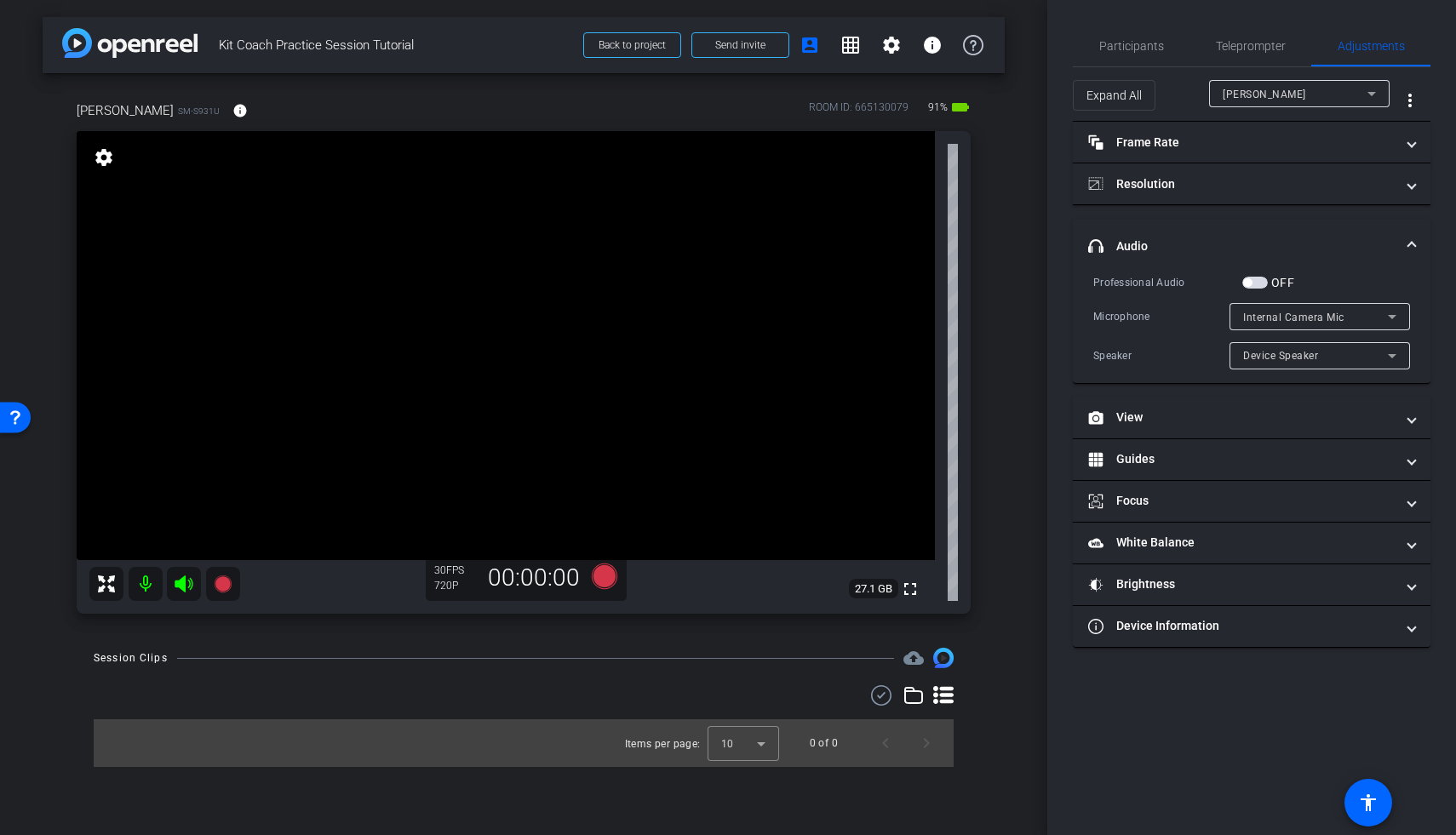
click at [1197, 283] on span "button" at bounding box center [1255, 283] width 26 height 12
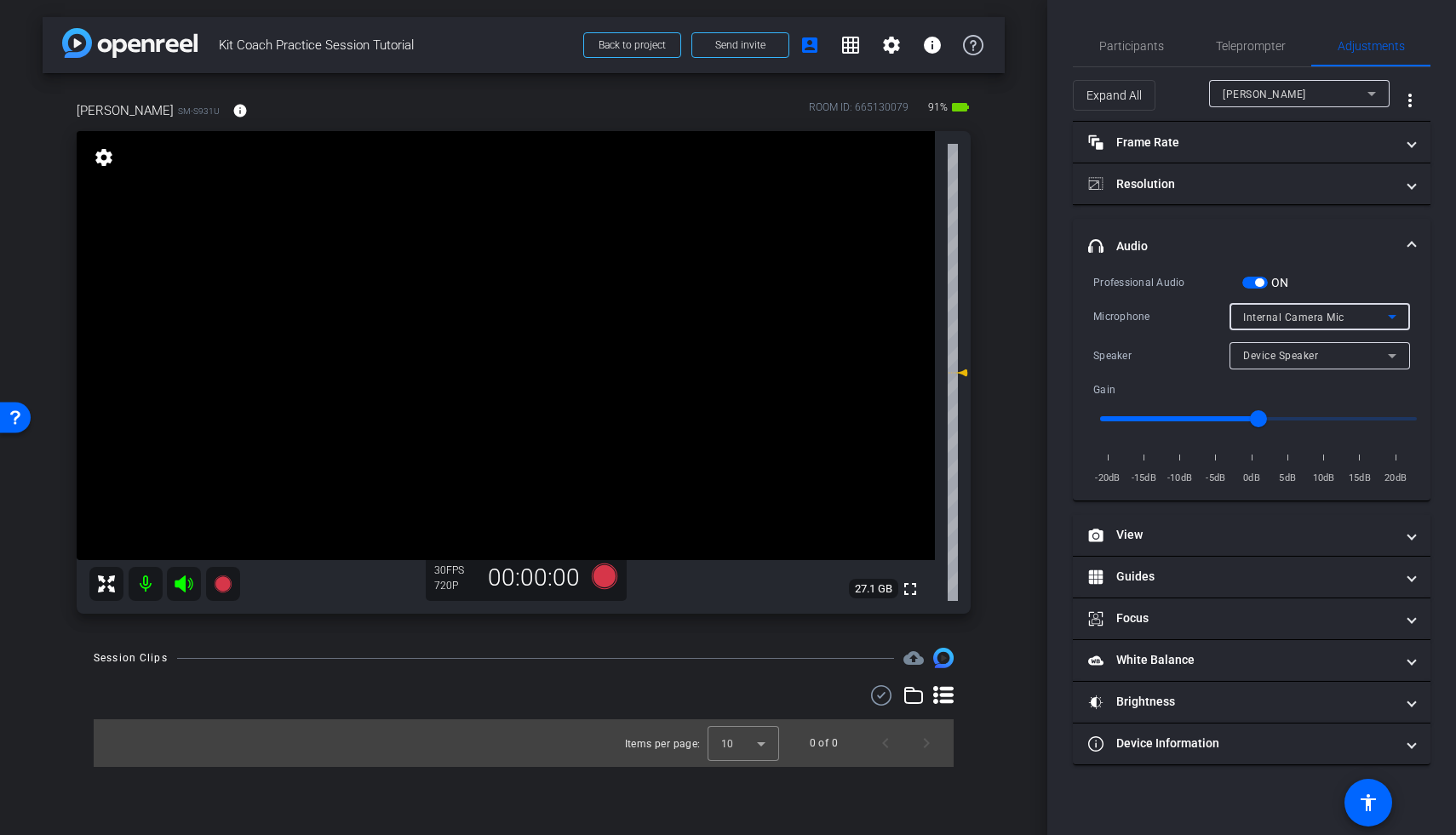
click at [1197, 319] on span "Internal Camera Mic" at bounding box center [1293, 318] width 101 height 12
click at [1197, 372] on span "Internal Mic 1" at bounding box center [1278, 378] width 70 height 20
click at [1197, 280] on span "button" at bounding box center [1255, 283] width 26 height 12
click at [1197, 314] on span "Internal Mic 1" at bounding box center [1277, 318] width 68 height 12
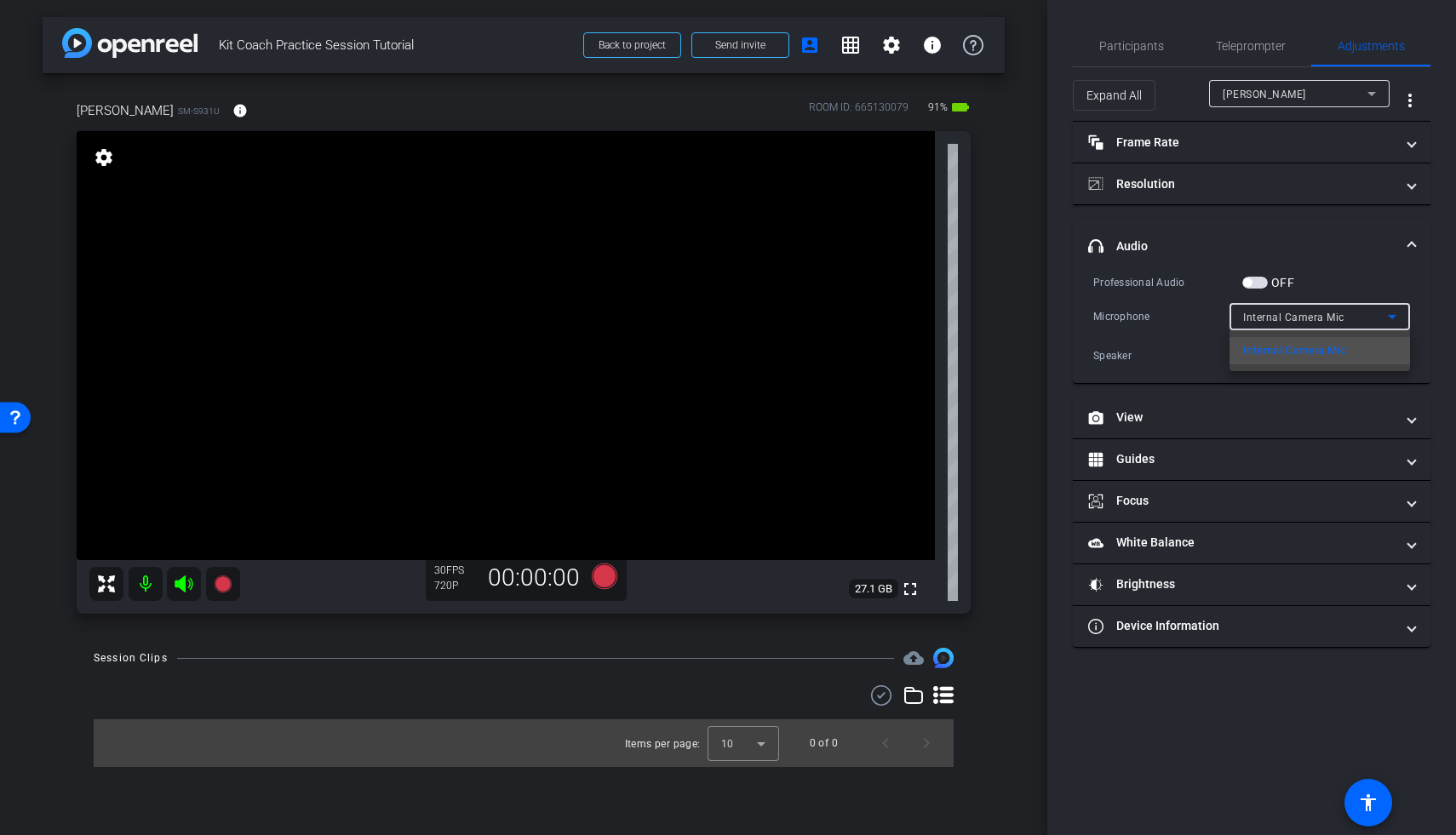
click at [1197, 314] on div at bounding box center [728, 418] width 1456 height 835
click at [1197, 314] on span "Internal Camera Mic" at bounding box center [1293, 318] width 101 height 12
click at [1197, 314] on div at bounding box center [728, 418] width 1456 height 835
click at [1197, 286] on span "button" at bounding box center [1255, 283] width 26 height 12
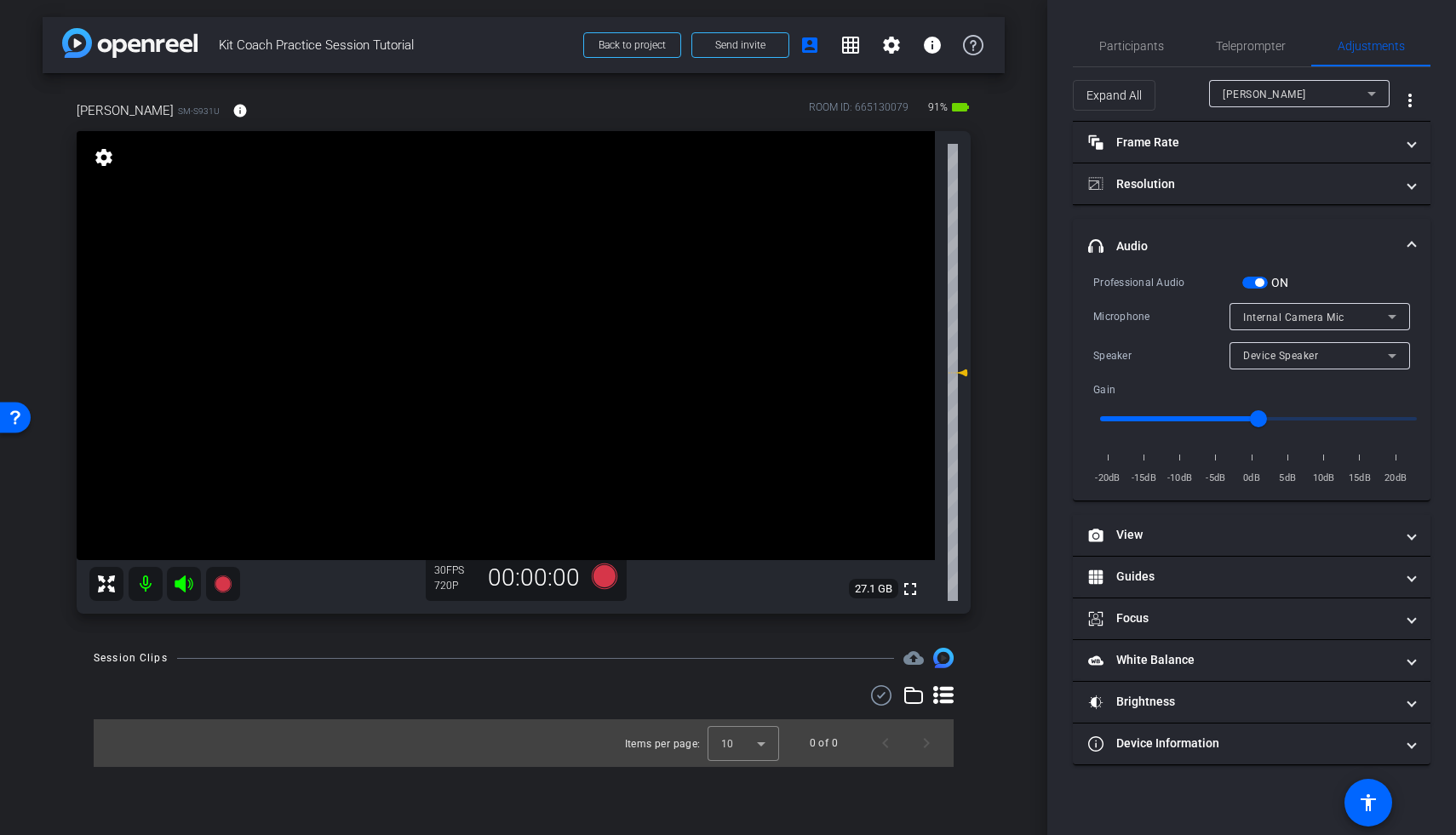
click at [1197, 313] on span "Internal Camera Mic" at bounding box center [1293, 318] width 101 height 12
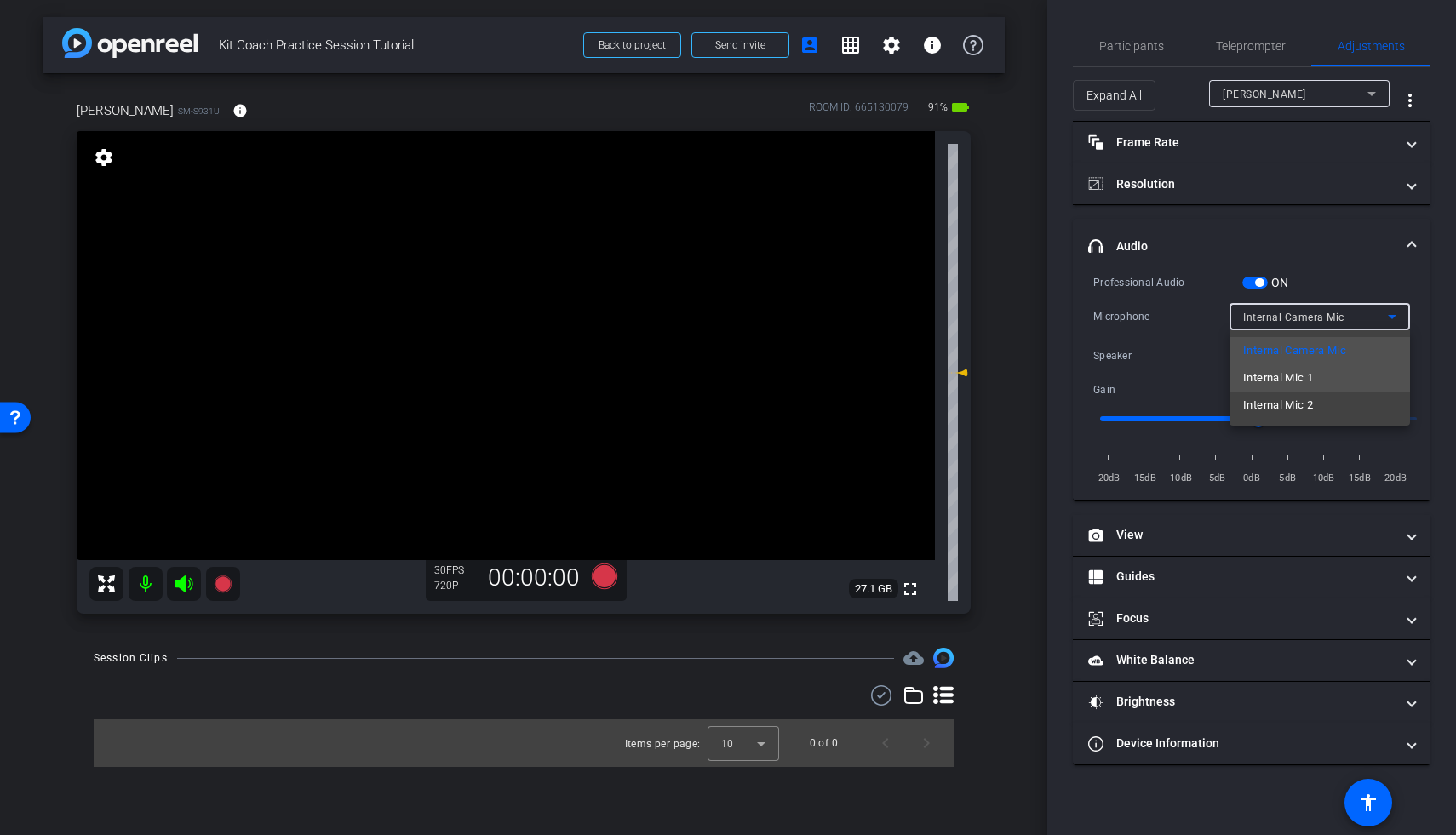
click at [1197, 373] on span "Internal Mic 1" at bounding box center [1278, 378] width 70 height 20
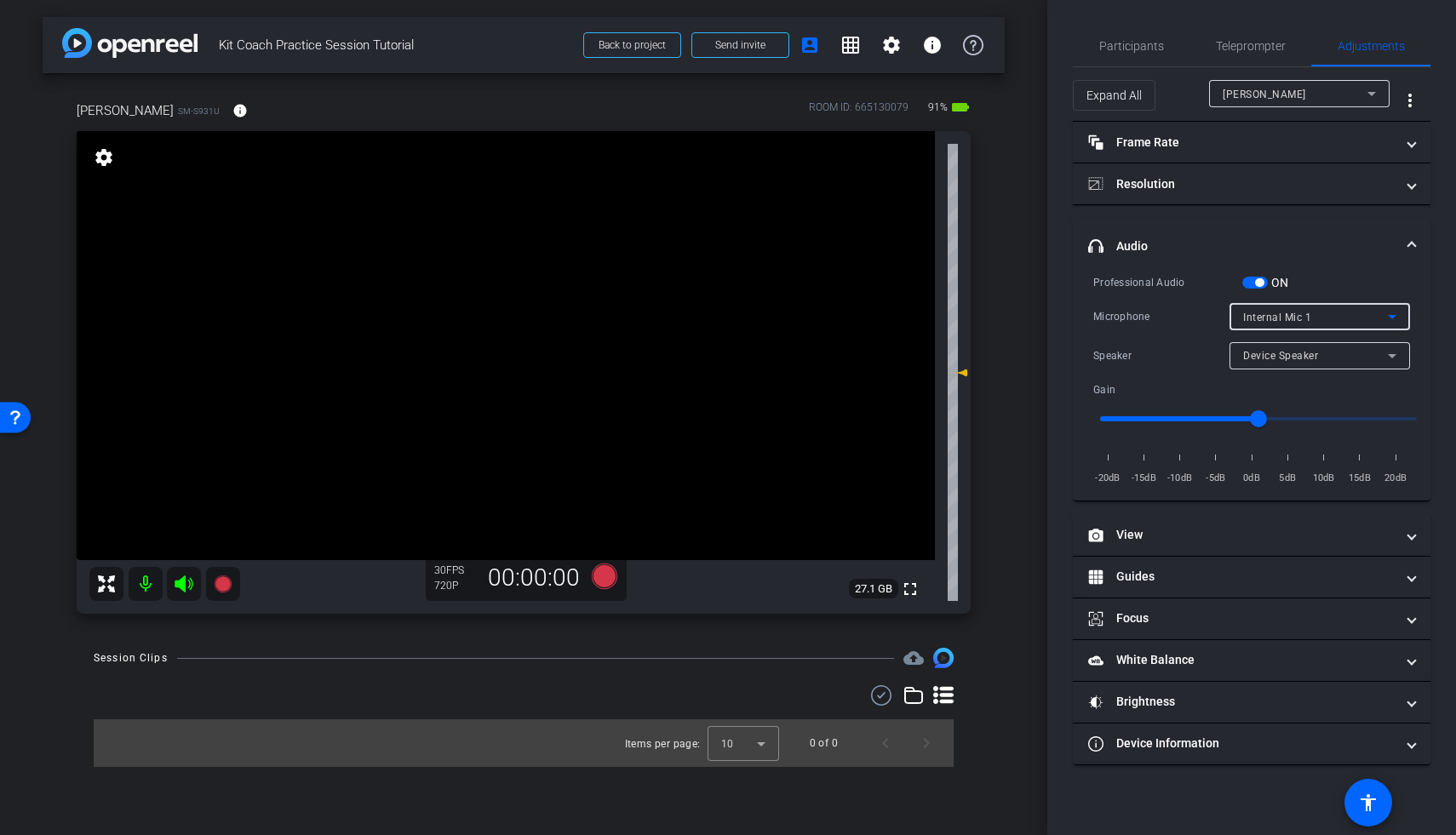
click at [605, 550] on video at bounding box center [506, 345] width 858 height 428
click at [608, 572] on icon at bounding box center [605, 576] width 26 height 26
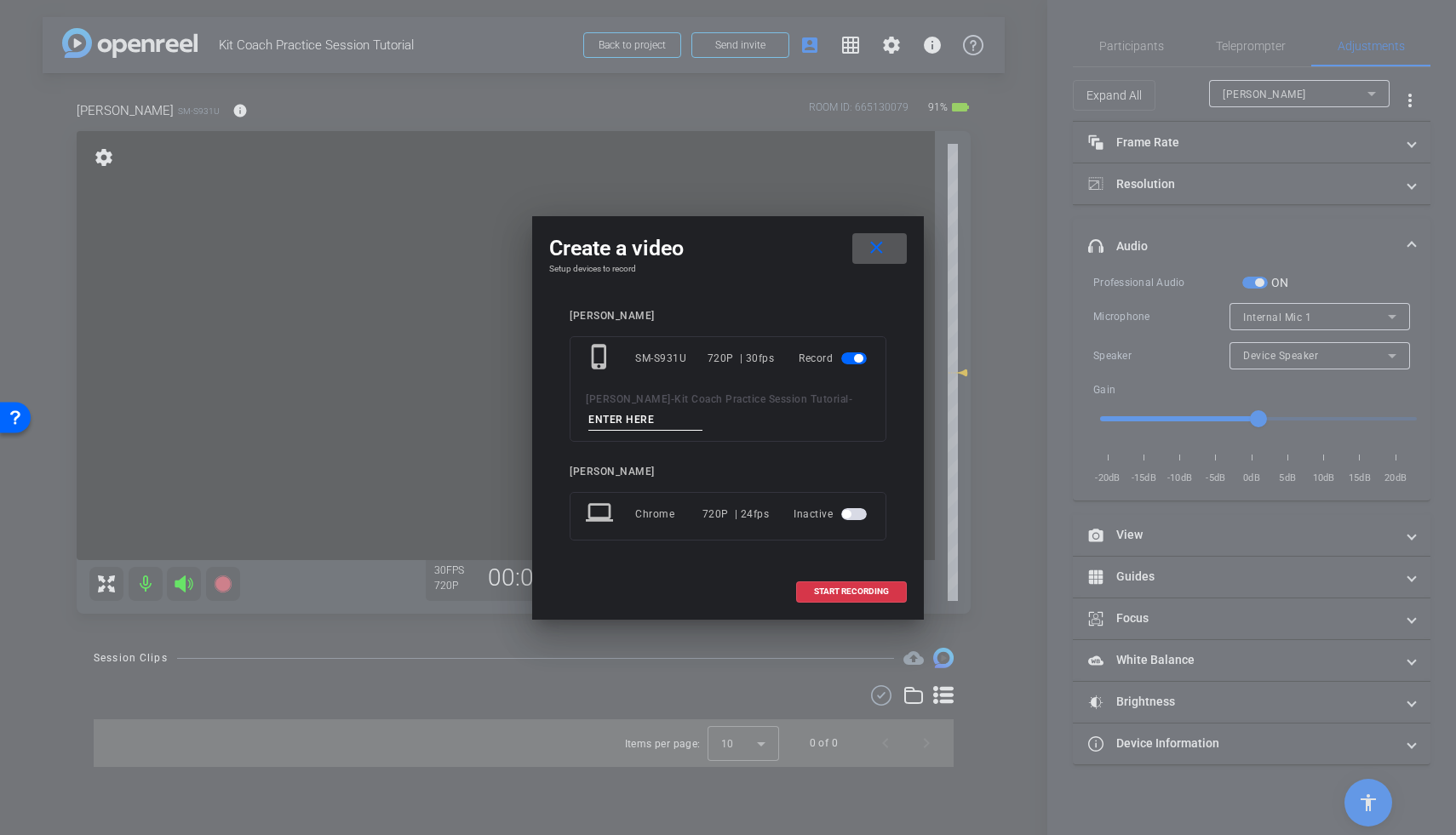
click at [629, 417] on input at bounding box center [646, 419] width 114 height 21
type input "mic test 1"
click at [831, 574] on span at bounding box center [850, 591] width 109 height 41
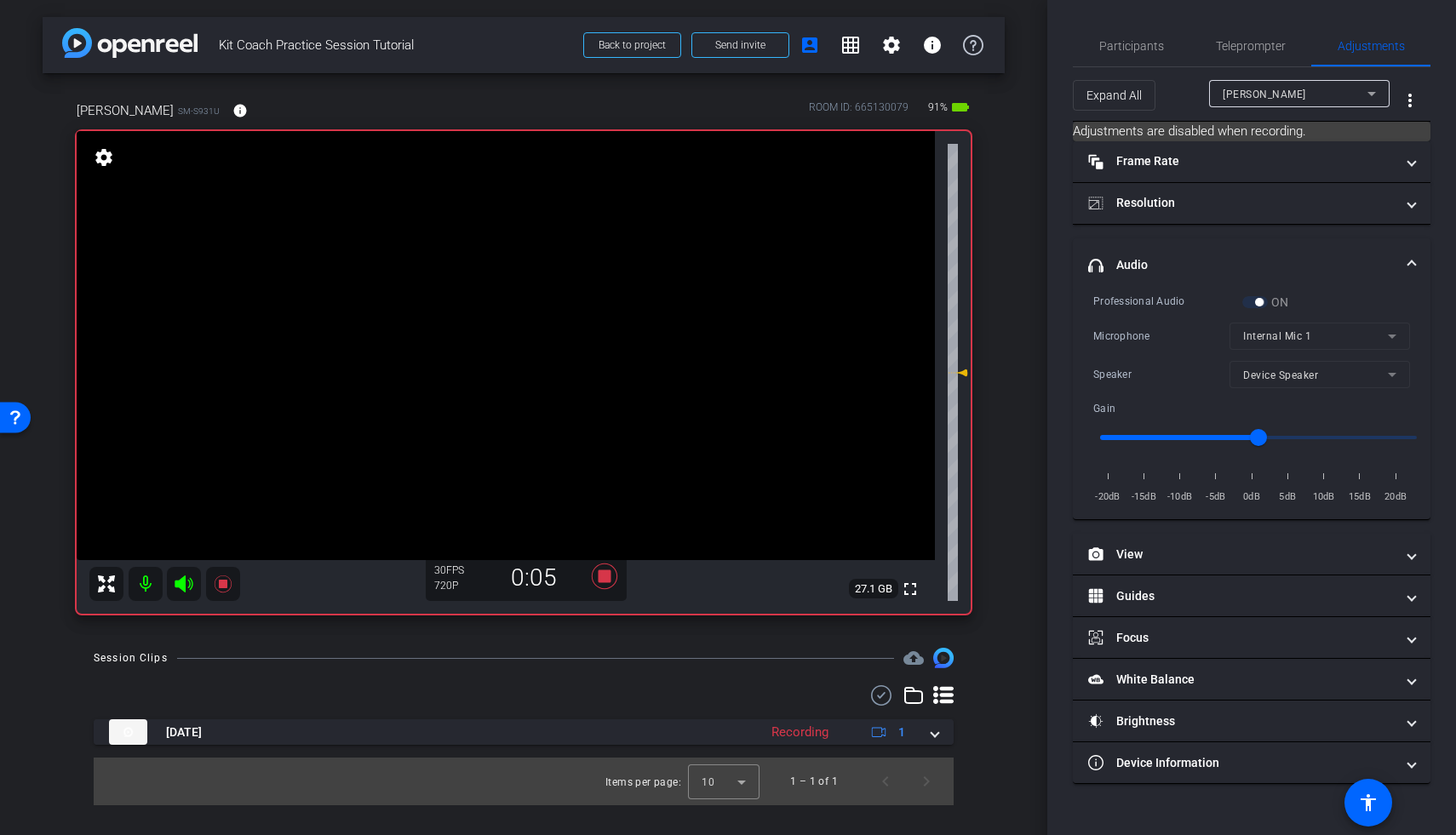
click at [1197, 342] on mat-form-field "Internal Mic 1" at bounding box center [1319, 336] width 181 height 27
click at [1197, 306] on div "ON" at bounding box center [1265, 302] width 47 height 17
click at [599, 580] on icon at bounding box center [605, 576] width 26 height 26
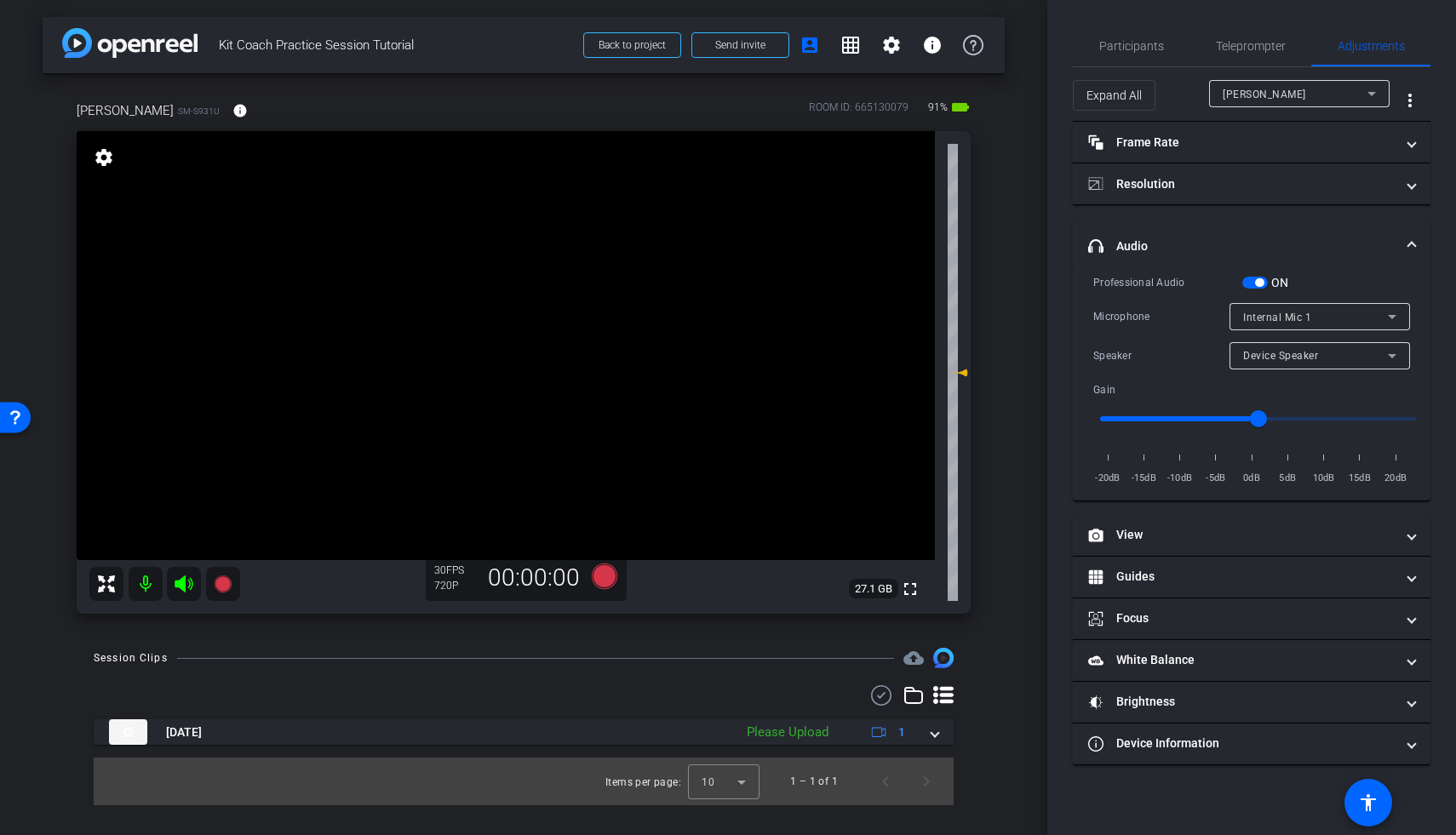
click at [1197, 284] on div "Professional Audio" at bounding box center [1167, 282] width 149 height 17
click at [1197, 281] on span "button" at bounding box center [1255, 283] width 26 height 12
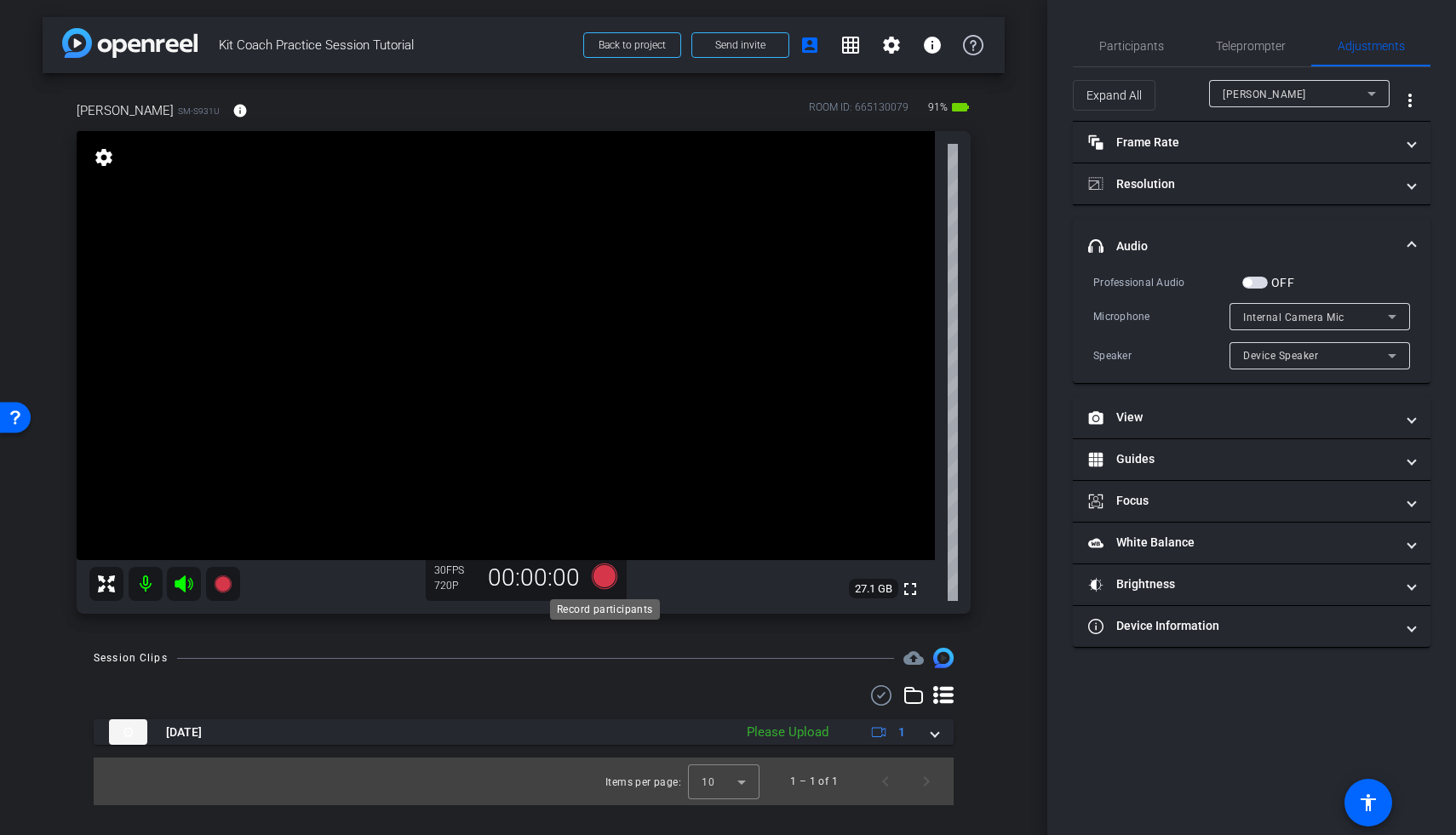
click at [607, 577] on icon at bounding box center [605, 576] width 26 height 26
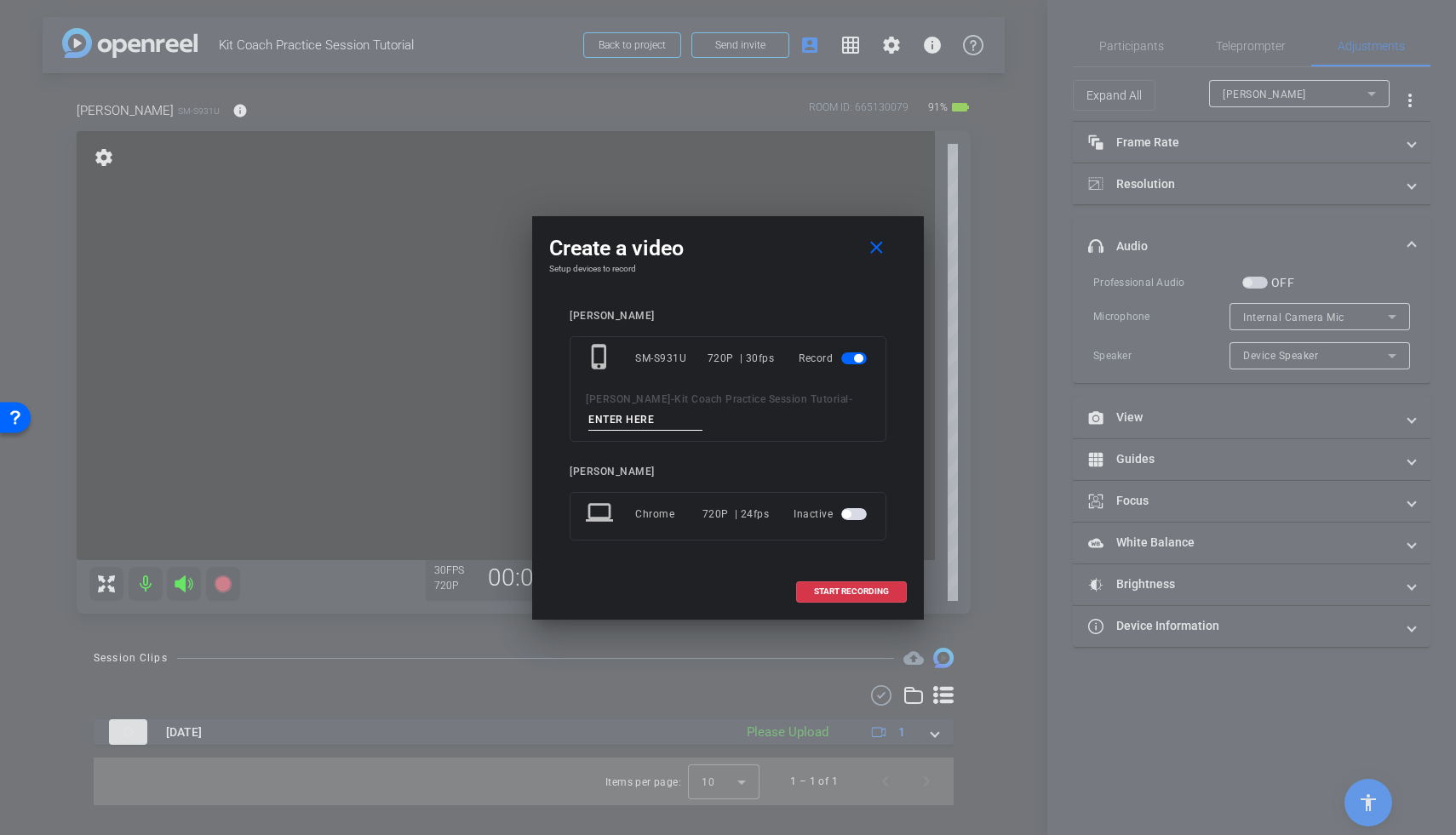
click at [681, 417] on input at bounding box center [646, 419] width 114 height 21
type input "2"
click at [837, 593] on span "START RECORDING" at bounding box center [850, 591] width 75 height 9
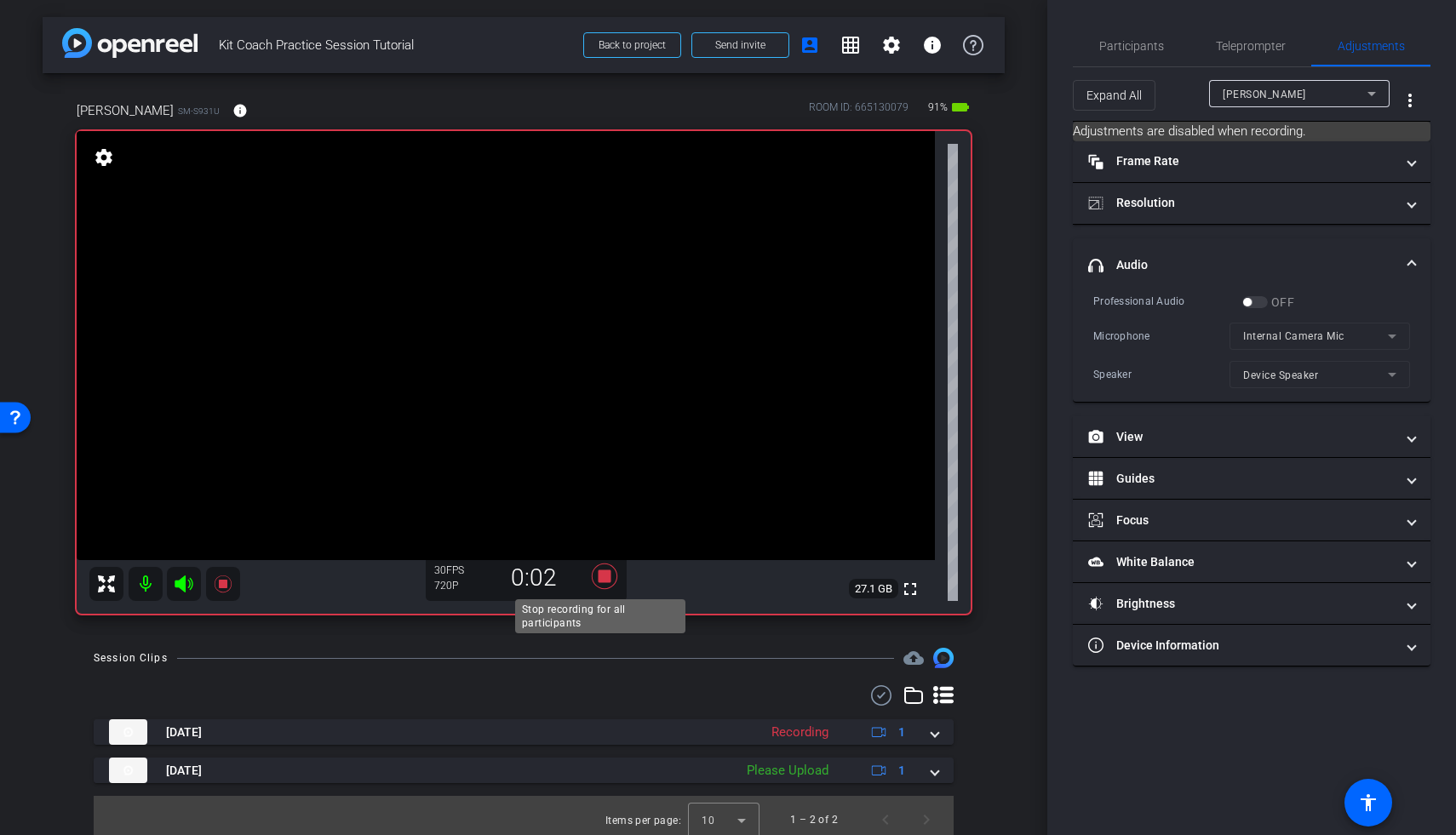
click at [602, 578] on icon at bounding box center [605, 576] width 26 height 26
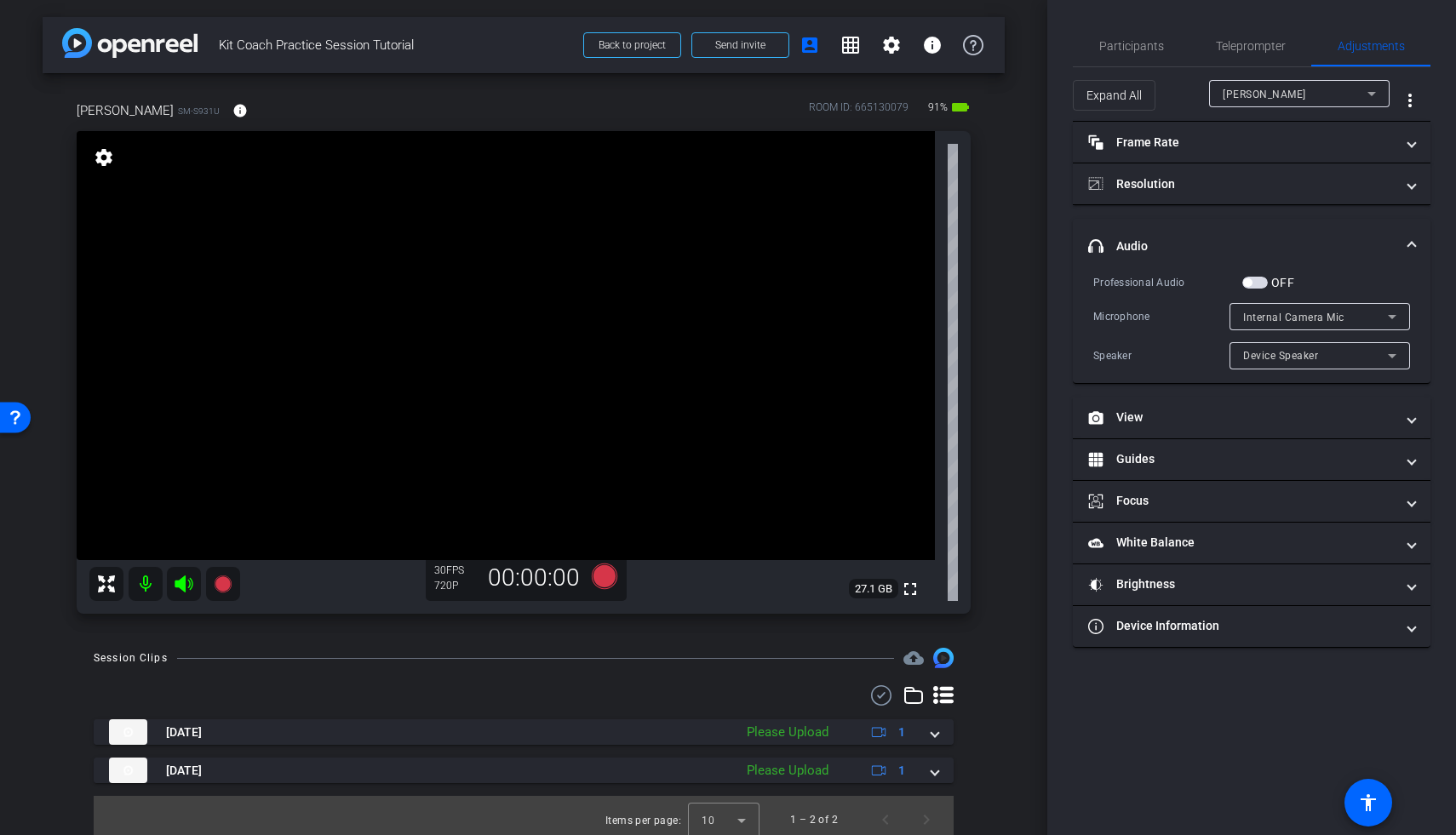
click at [1197, 287] on span "button" at bounding box center [1255, 283] width 26 height 12
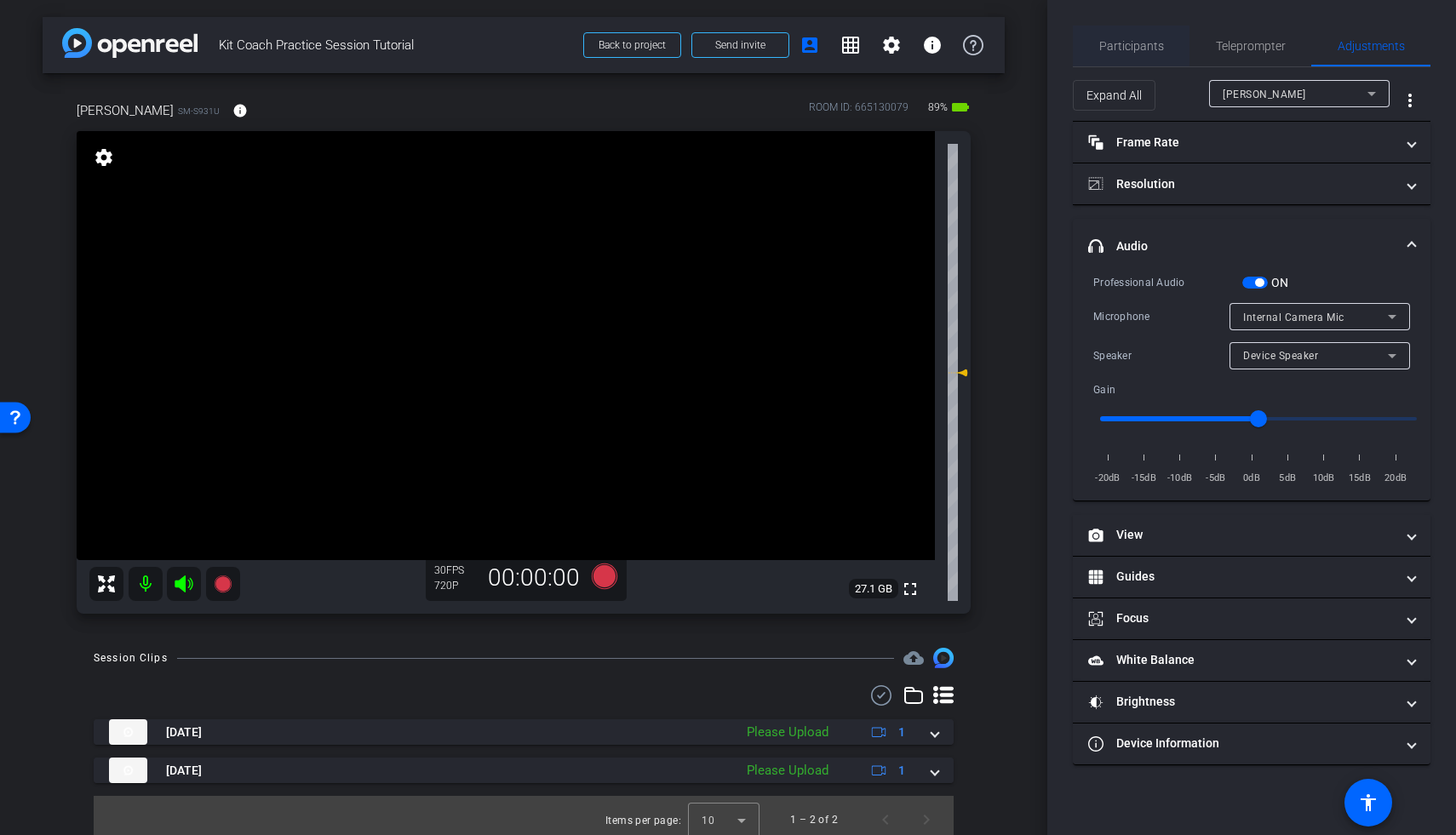
click at [1127, 41] on span "Participants" at bounding box center [1131, 46] width 65 height 12
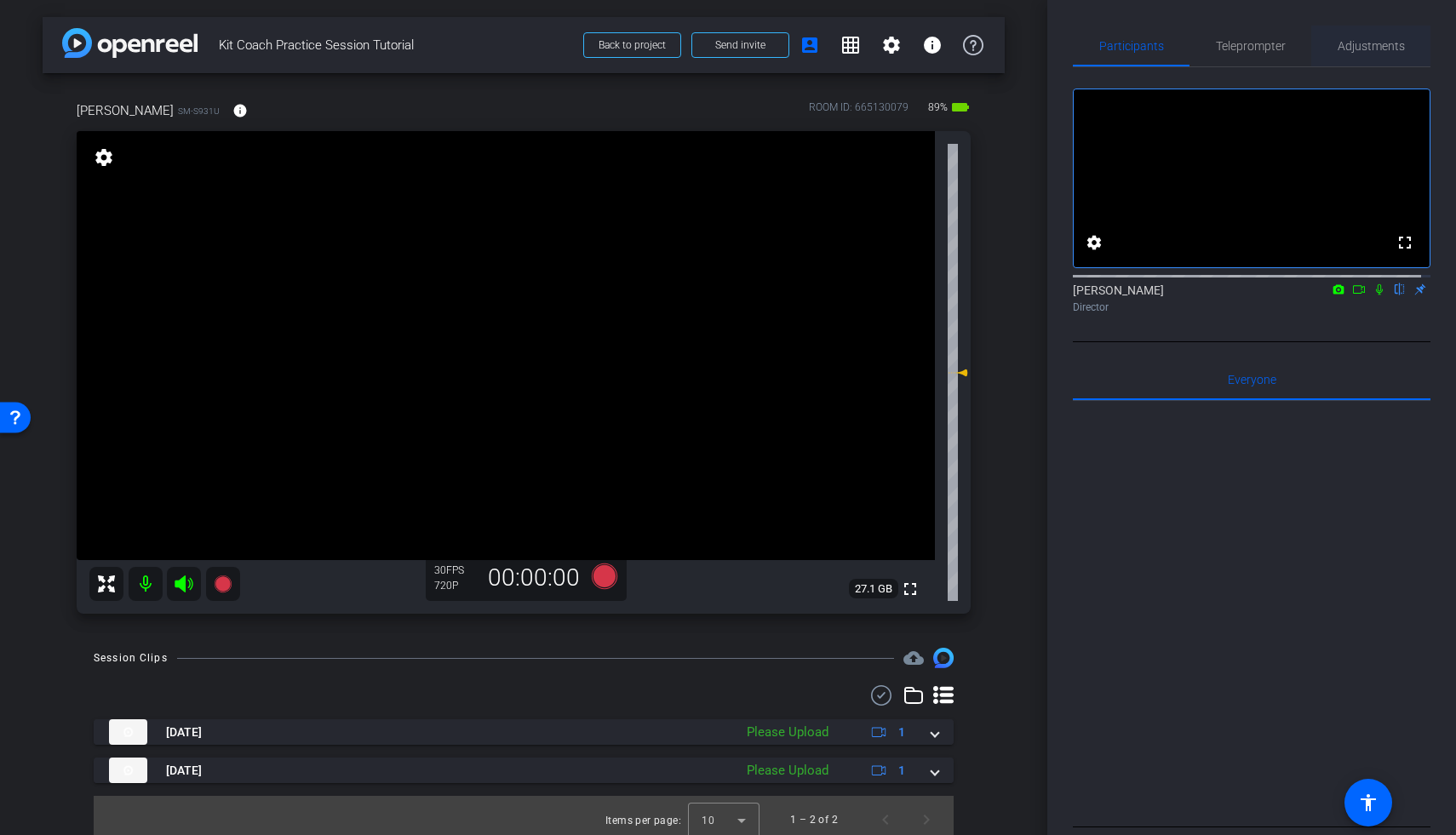
click at [1197, 48] on span "Adjustments" at bounding box center [1370, 46] width 67 height 12
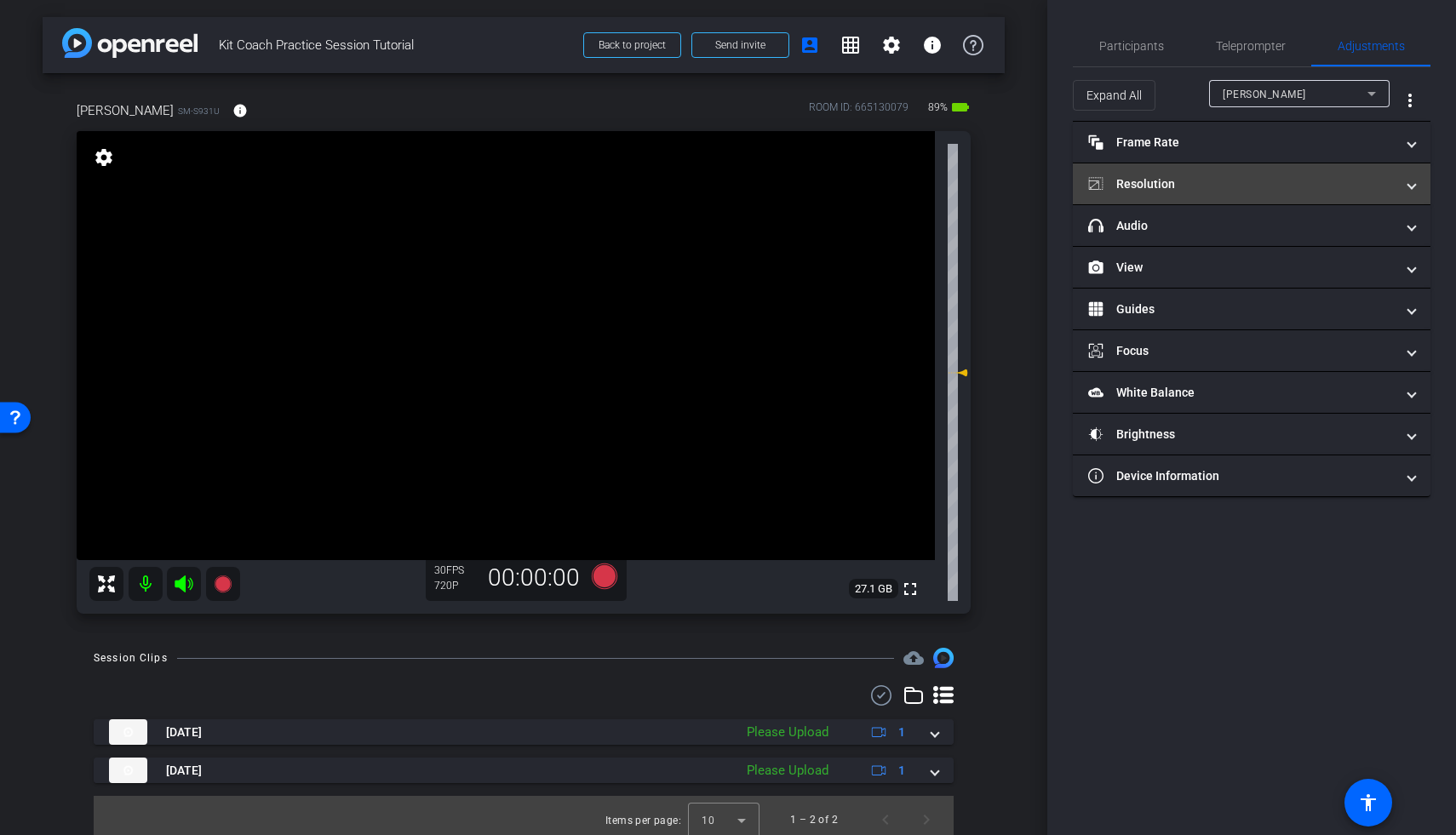
click at [1197, 193] on mat-expansion-panel-header "Resolution" at bounding box center [1251, 184] width 358 height 41
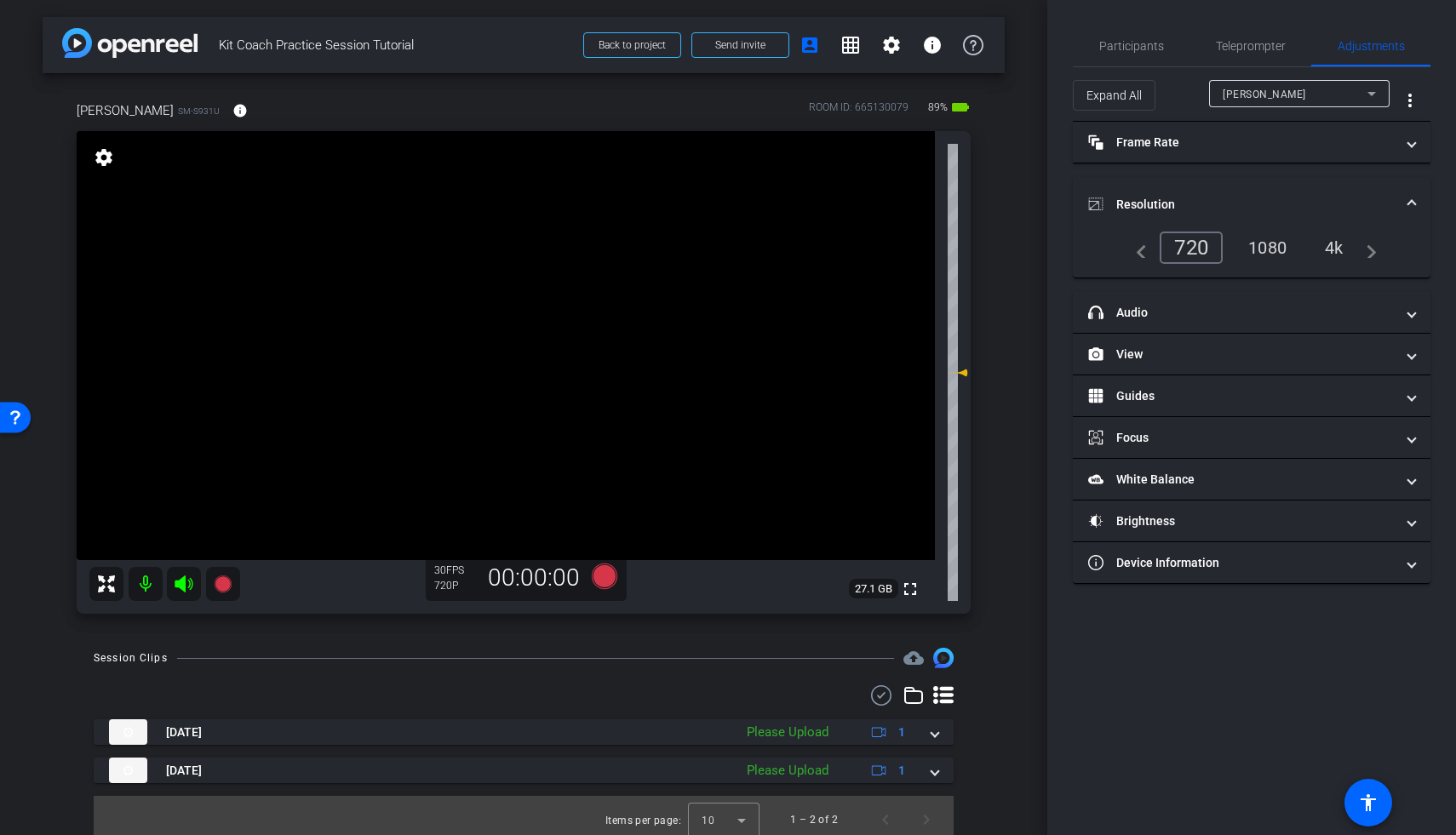
click at [1197, 259] on div "1080" at bounding box center [1267, 247] width 64 height 29
click at [1132, 50] on span "Participants" at bounding box center [1131, 46] width 65 height 12
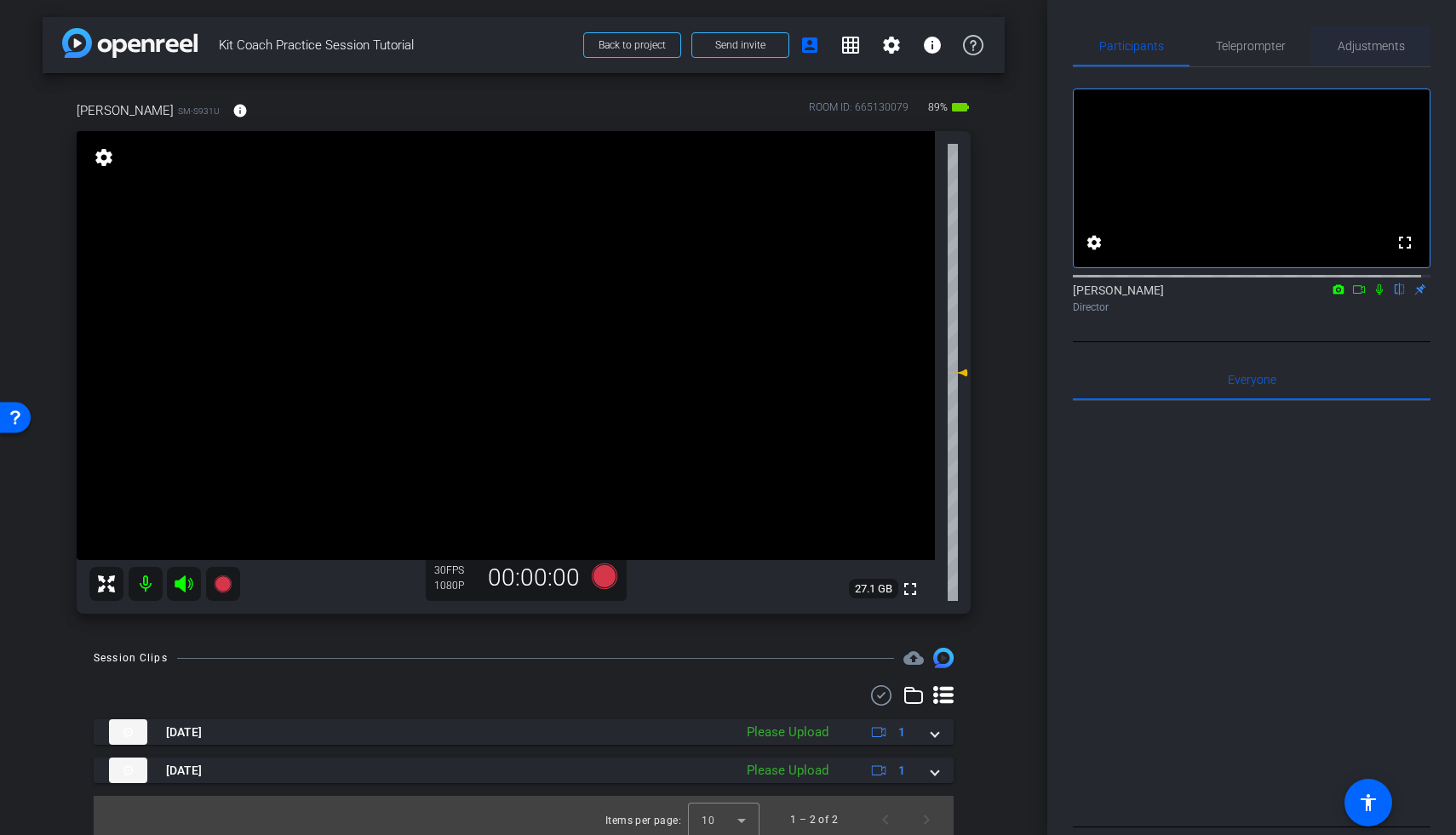
click at [1197, 49] on span "Adjustments" at bounding box center [1370, 46] width 67 height 12
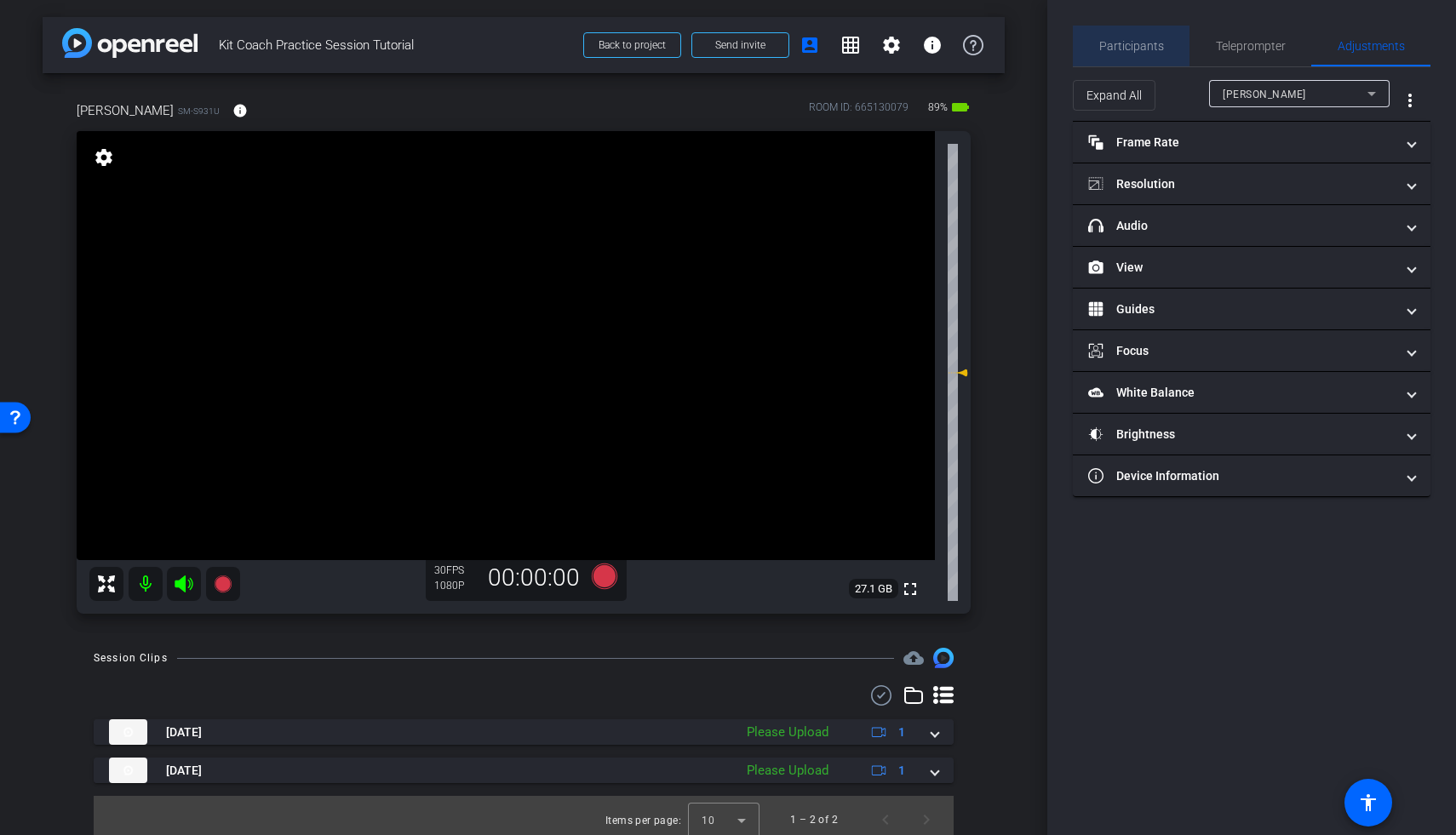
click at [1144, 49] on span "Participants" at bounding box center [1131, 46] width 65 height 12
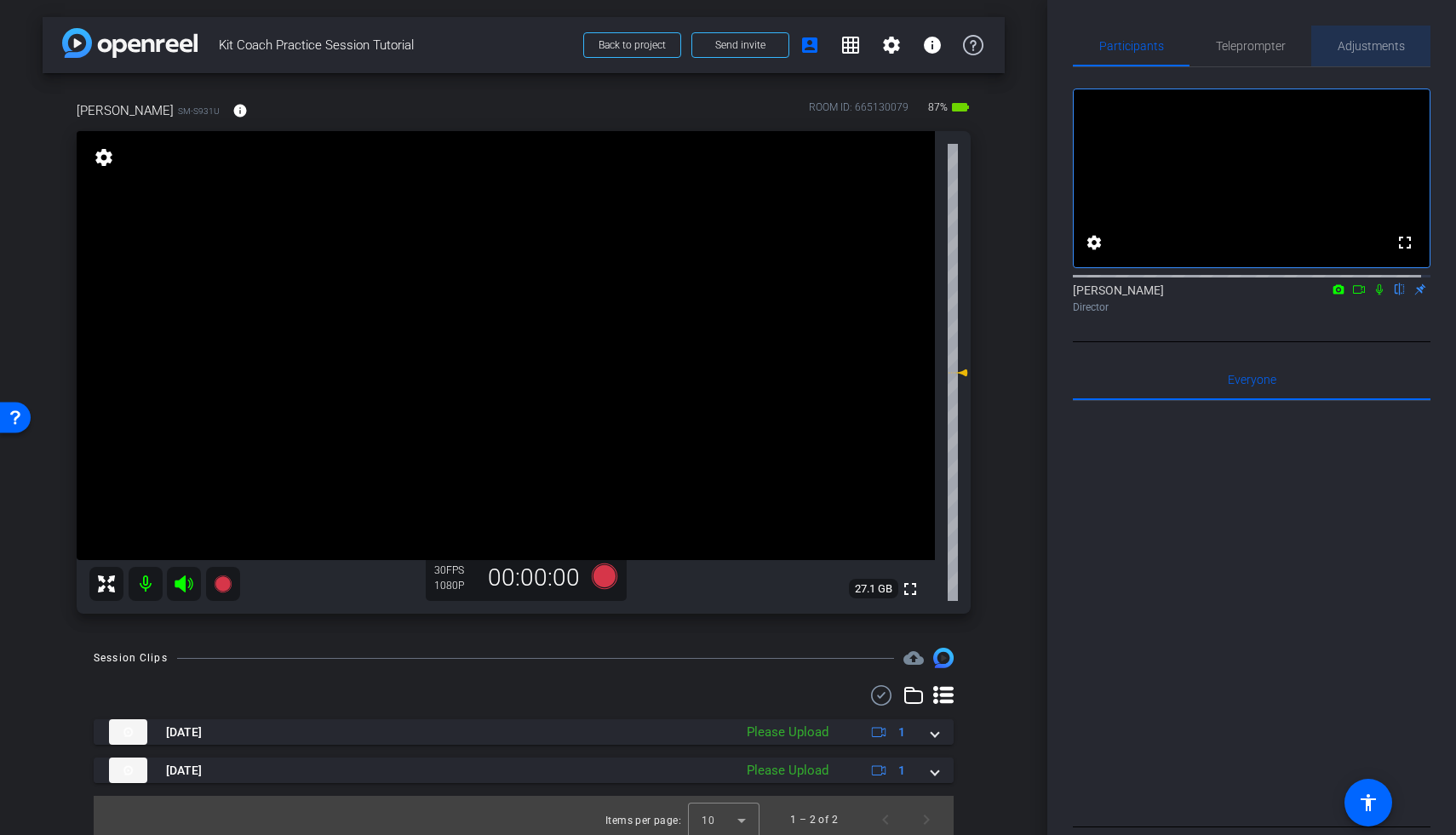
click at [1197, 44] on span "Adjustments" at bounding box center [1370, 46] width 67 height 12
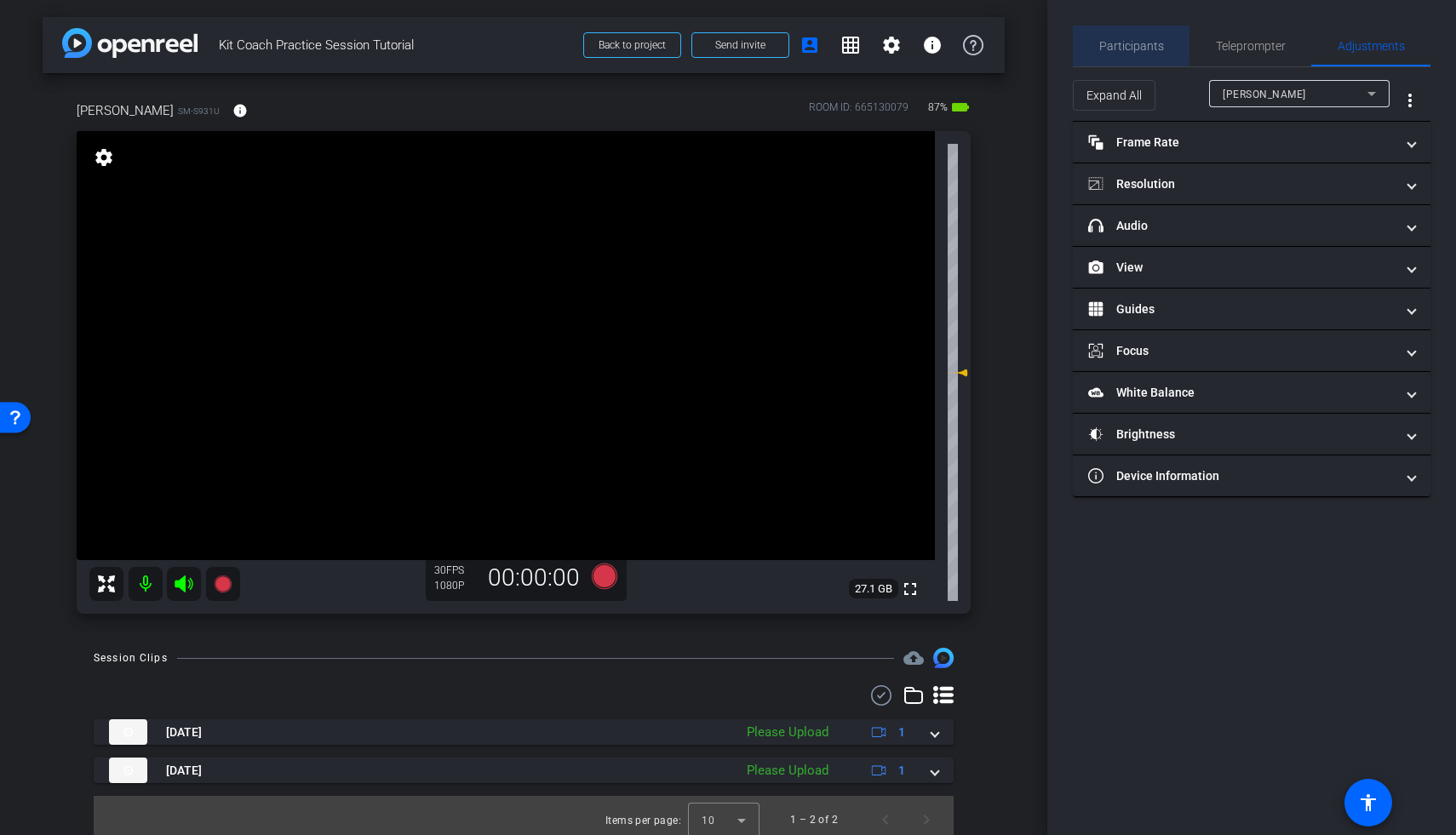
click at [1122, 42] on span "Participants" at bounding box center [1131, 46] width 65 height 12
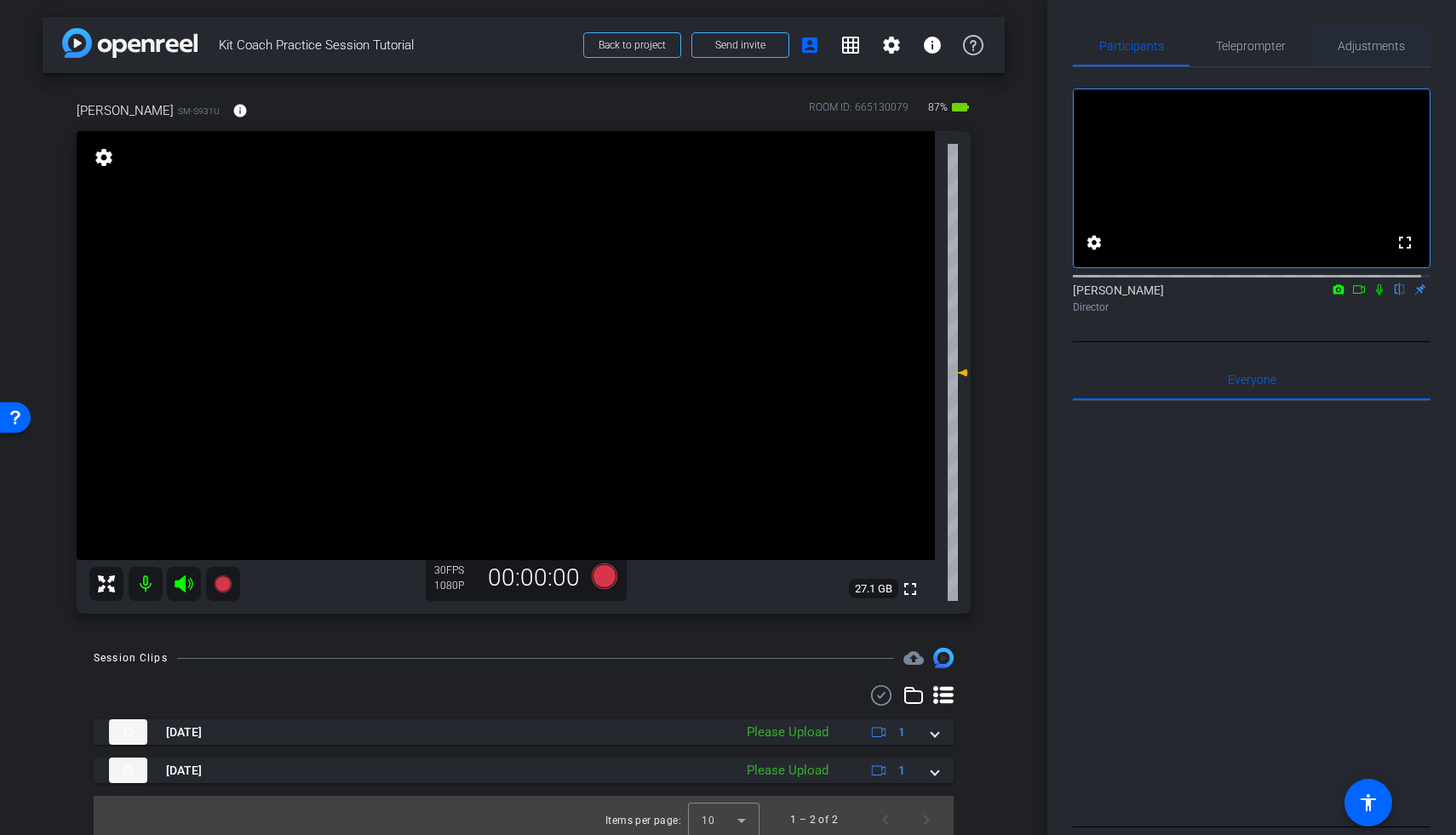
click at [1197, 60] on span "Adjustments" at bounding box center [1370, 46] width 67 height 41
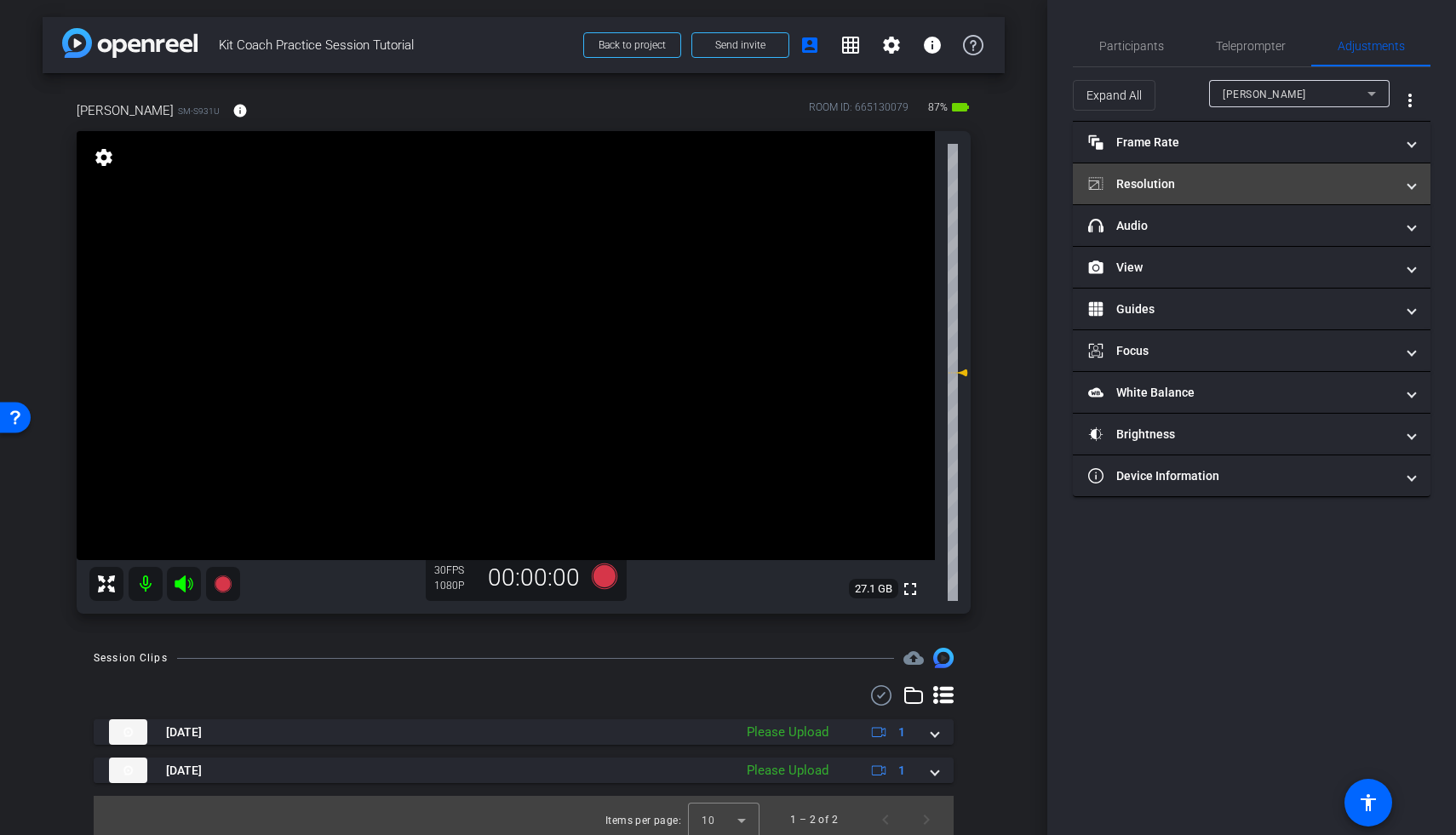
click at [1197, 190] on mat-panel-title "Resolution" at bounding box center [1241, 184] width 307 height 18
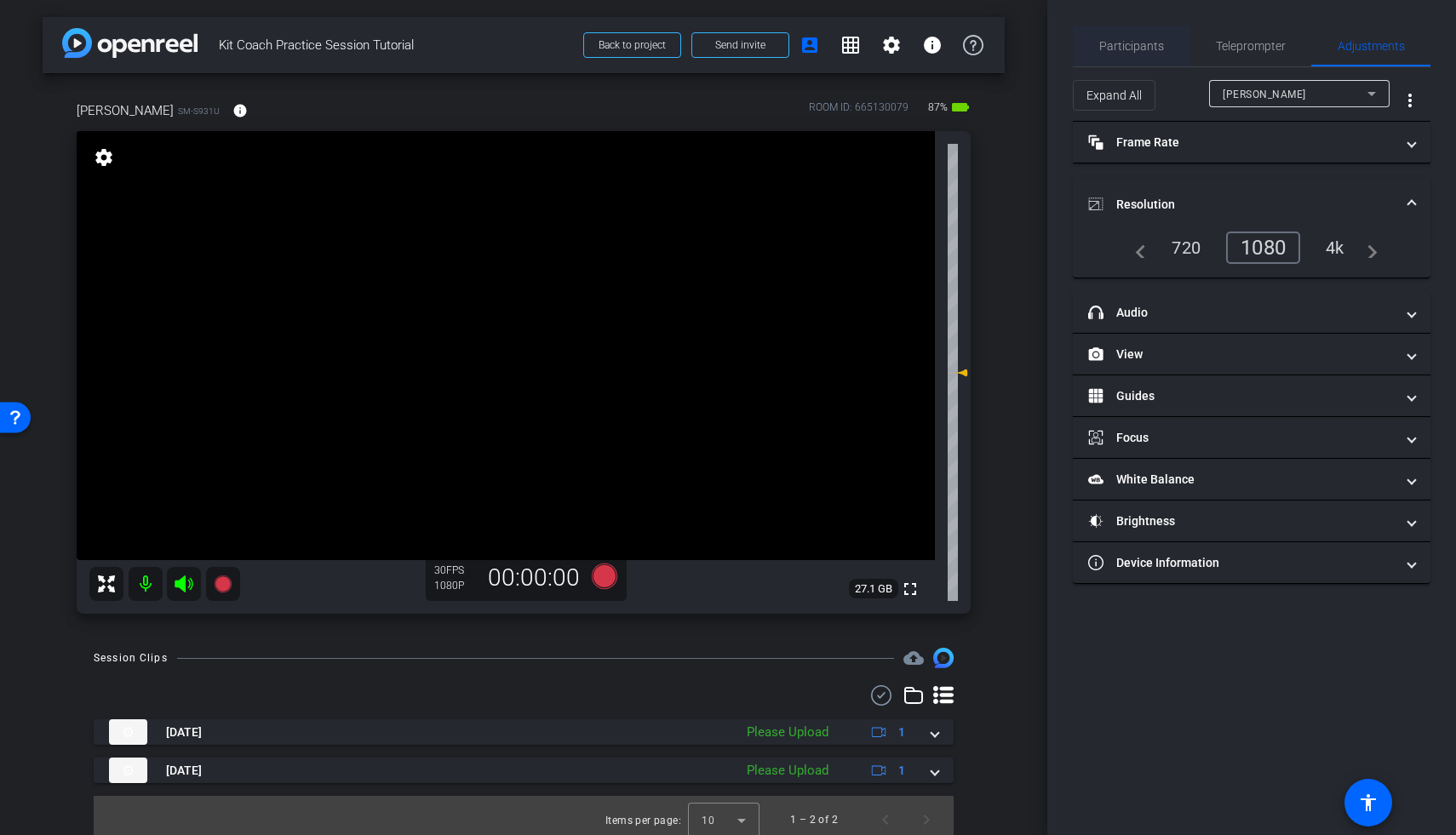
click at [1123, 47] on span "Participants" at bounding box center [1131, 46] width 65 height 12
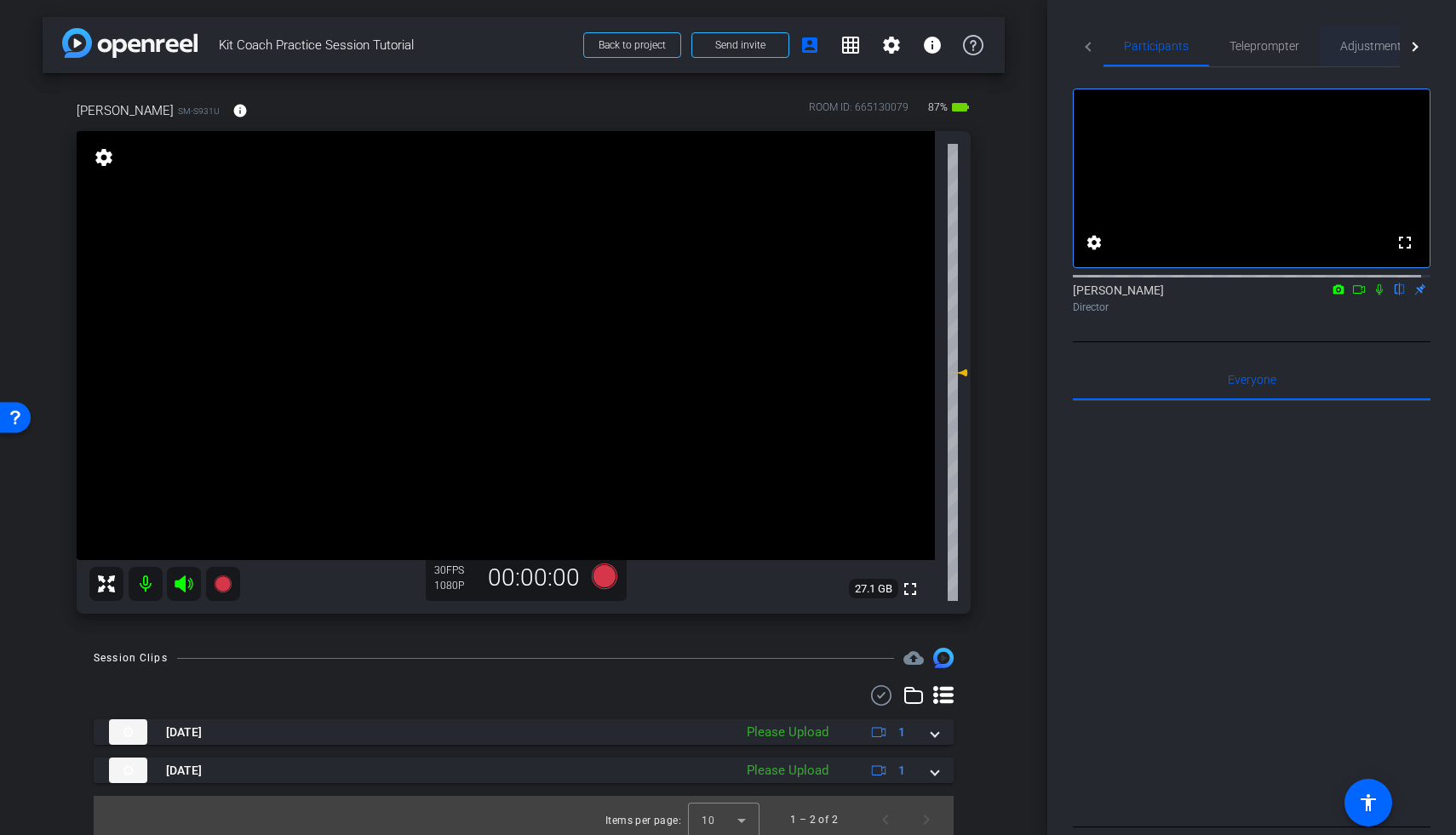
click at [1197, 45] on span "Adjustments" at bounding box center [1373, 46] width 67 height 12
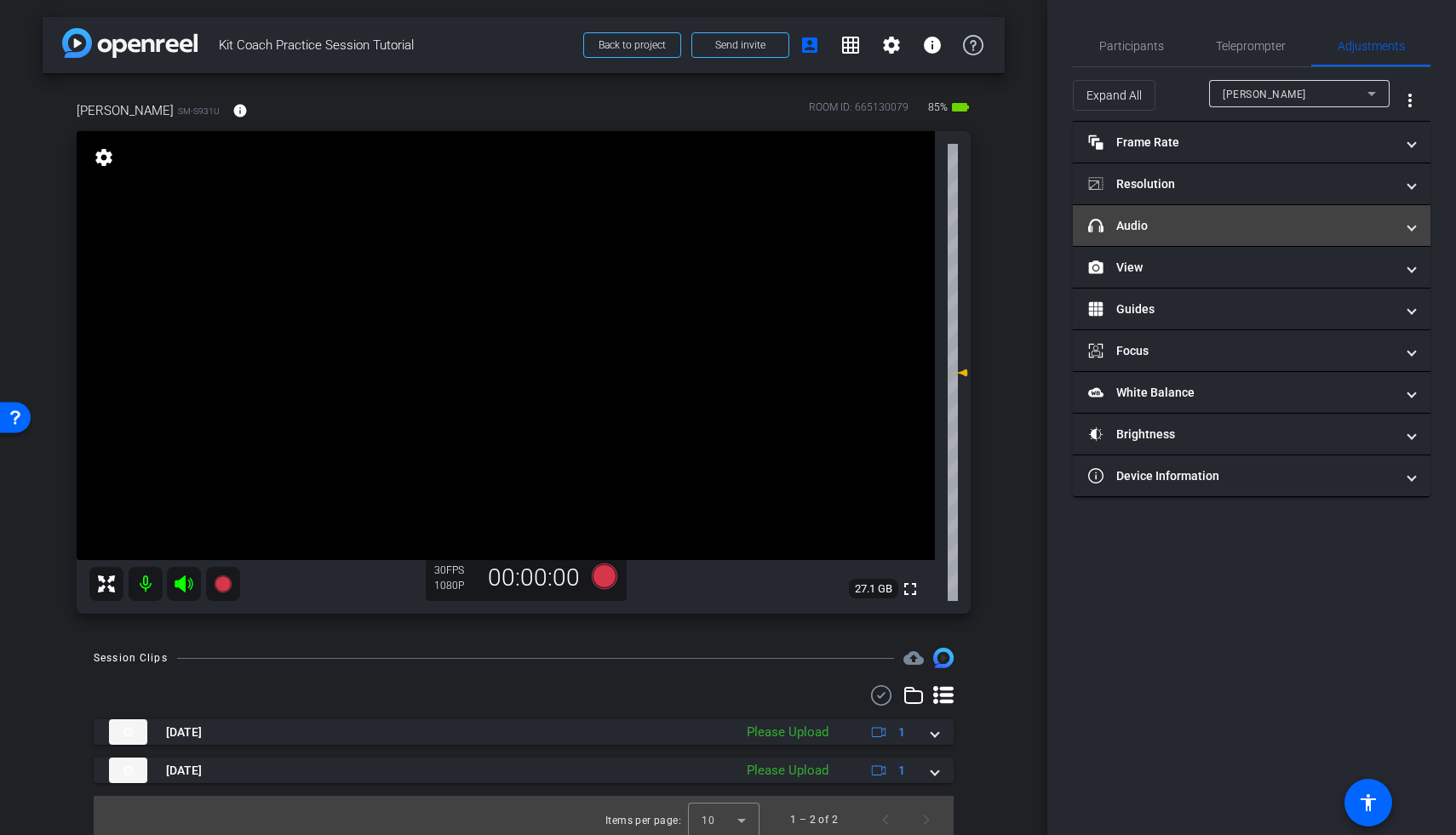
click at [1197, 220] on mat-panel-title "headphone icon Audio" at bounding box center [1241, 226] width 307 height 18
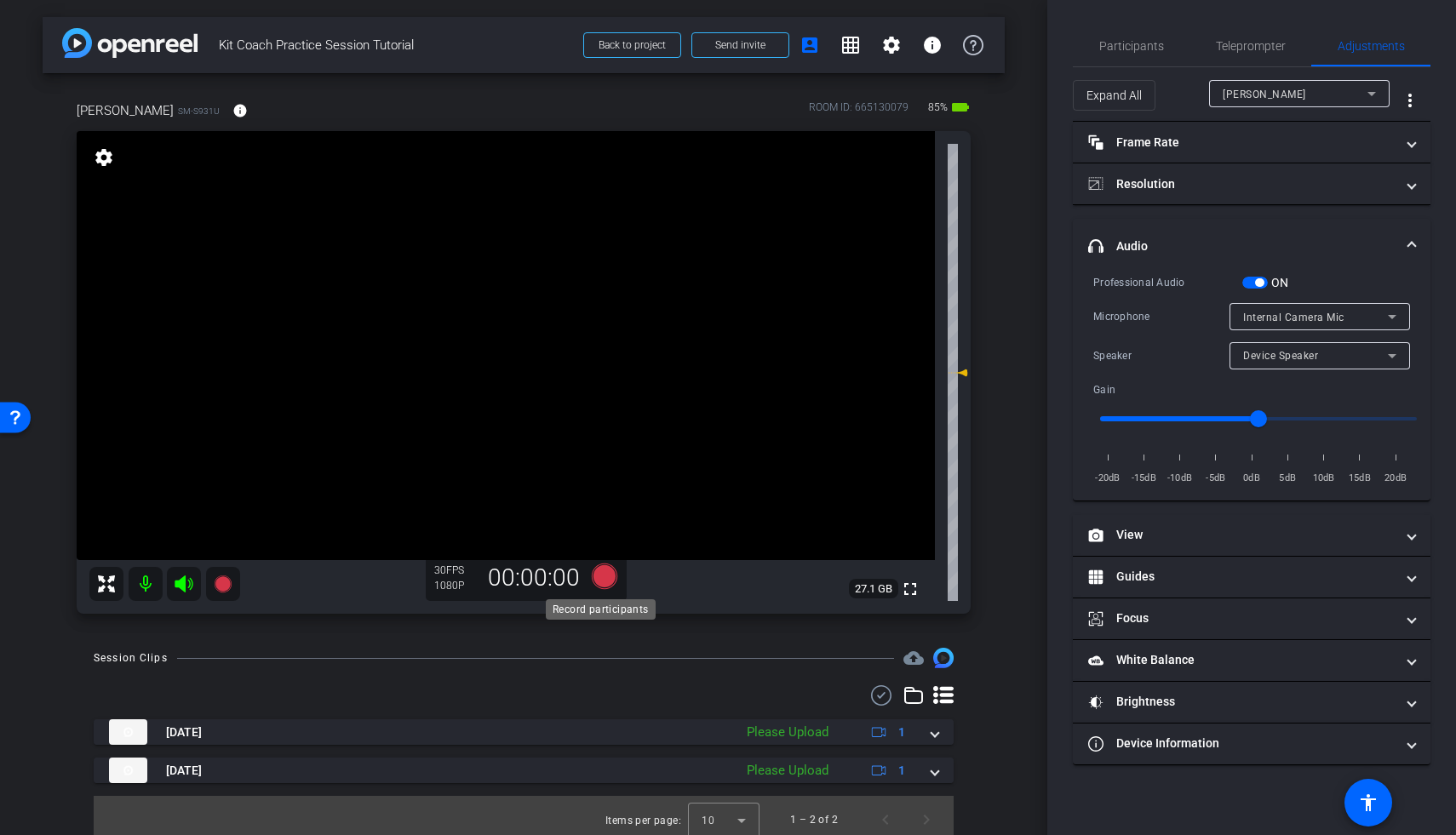
click at [597, 579] on icon at bounding box center [605, 576] width 26 height 26
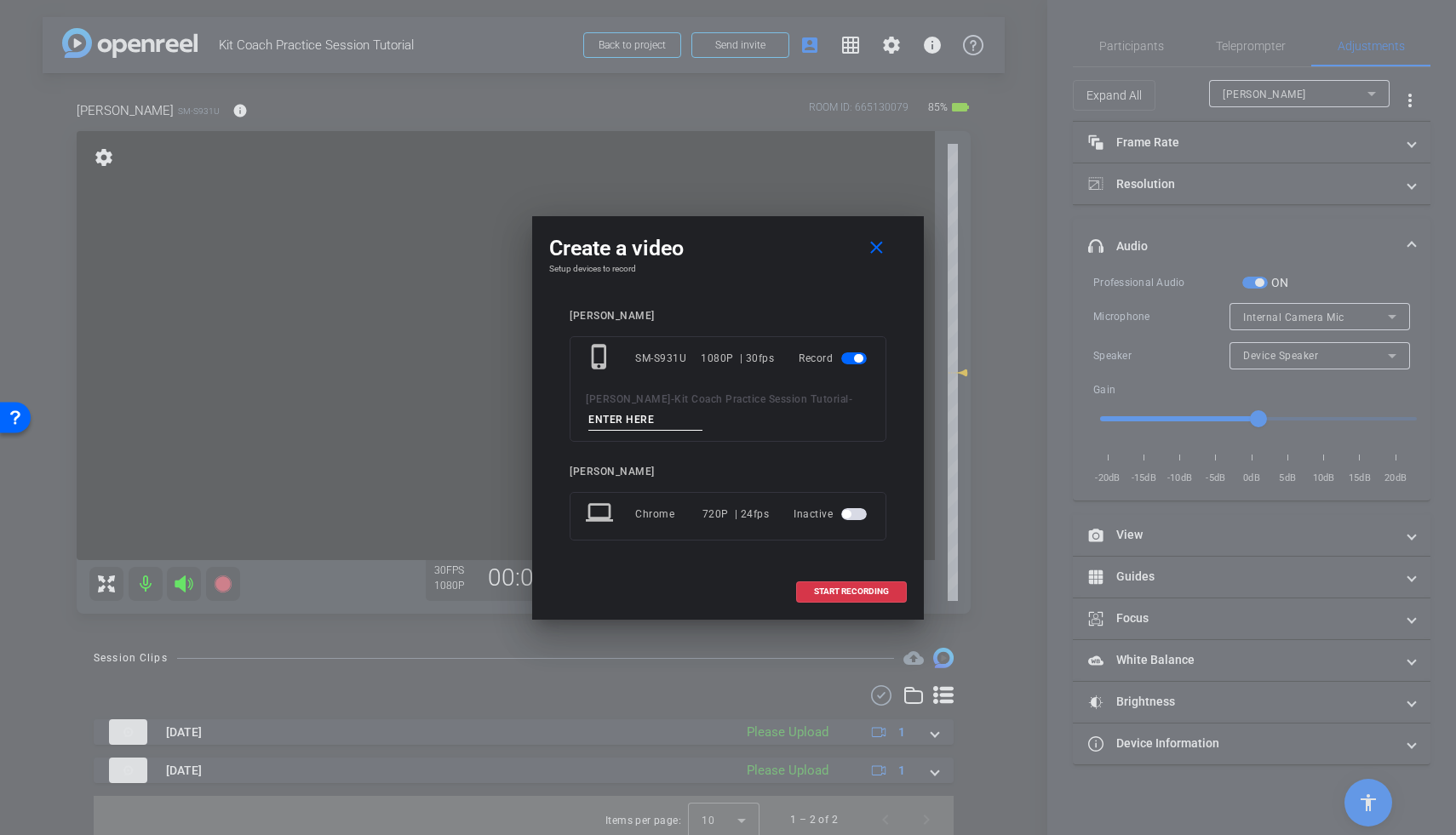
click at [664, 417] on input at bounding box center [646, 419] width 114 height 21
type input "mic test"
click at [834, 593] on span "START RECORDING" at bounding box center [850, 591] width 75 height 9
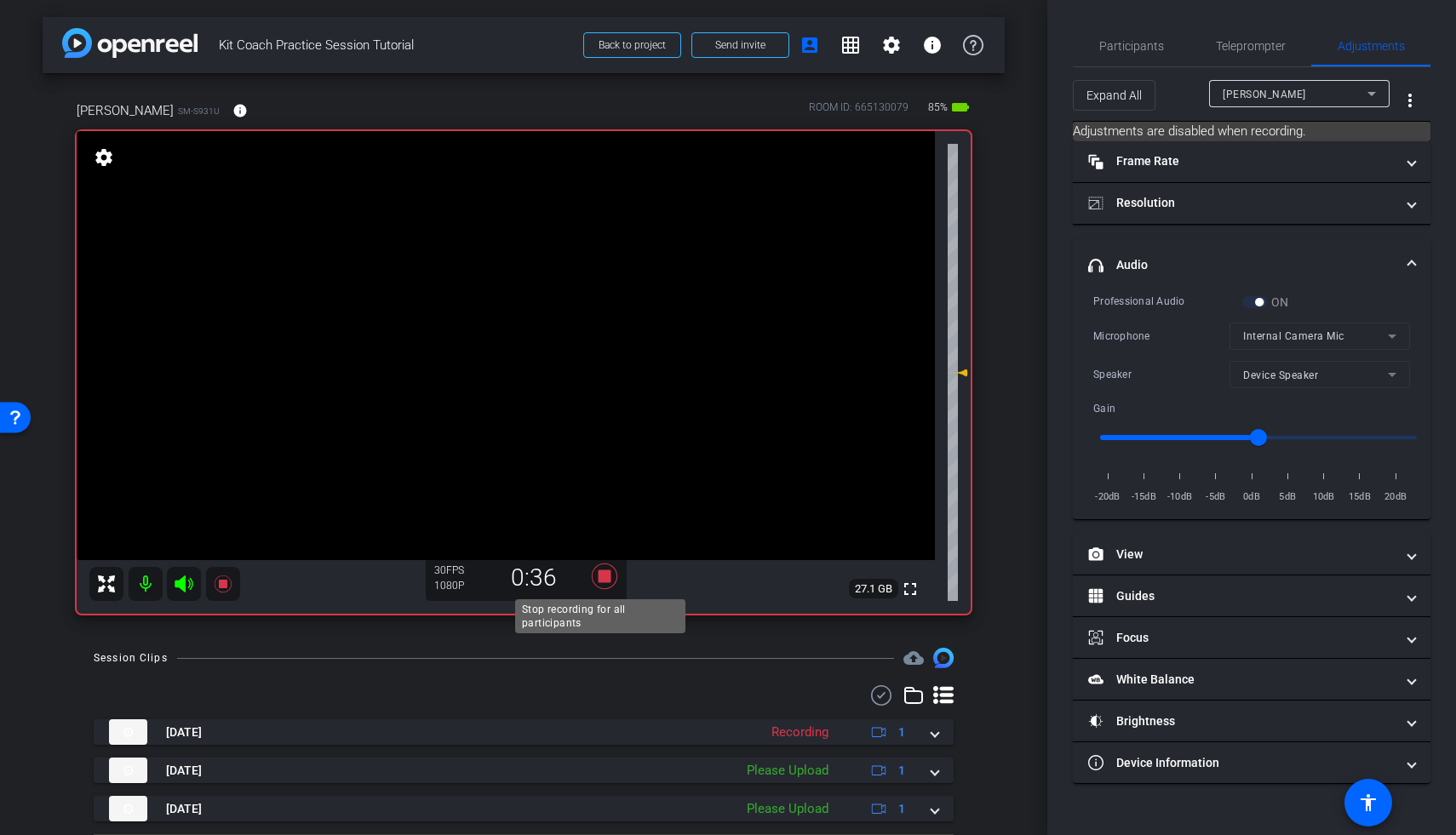
click at [601, 572] on icon at bounding box center [605, 576] width 26 height 26
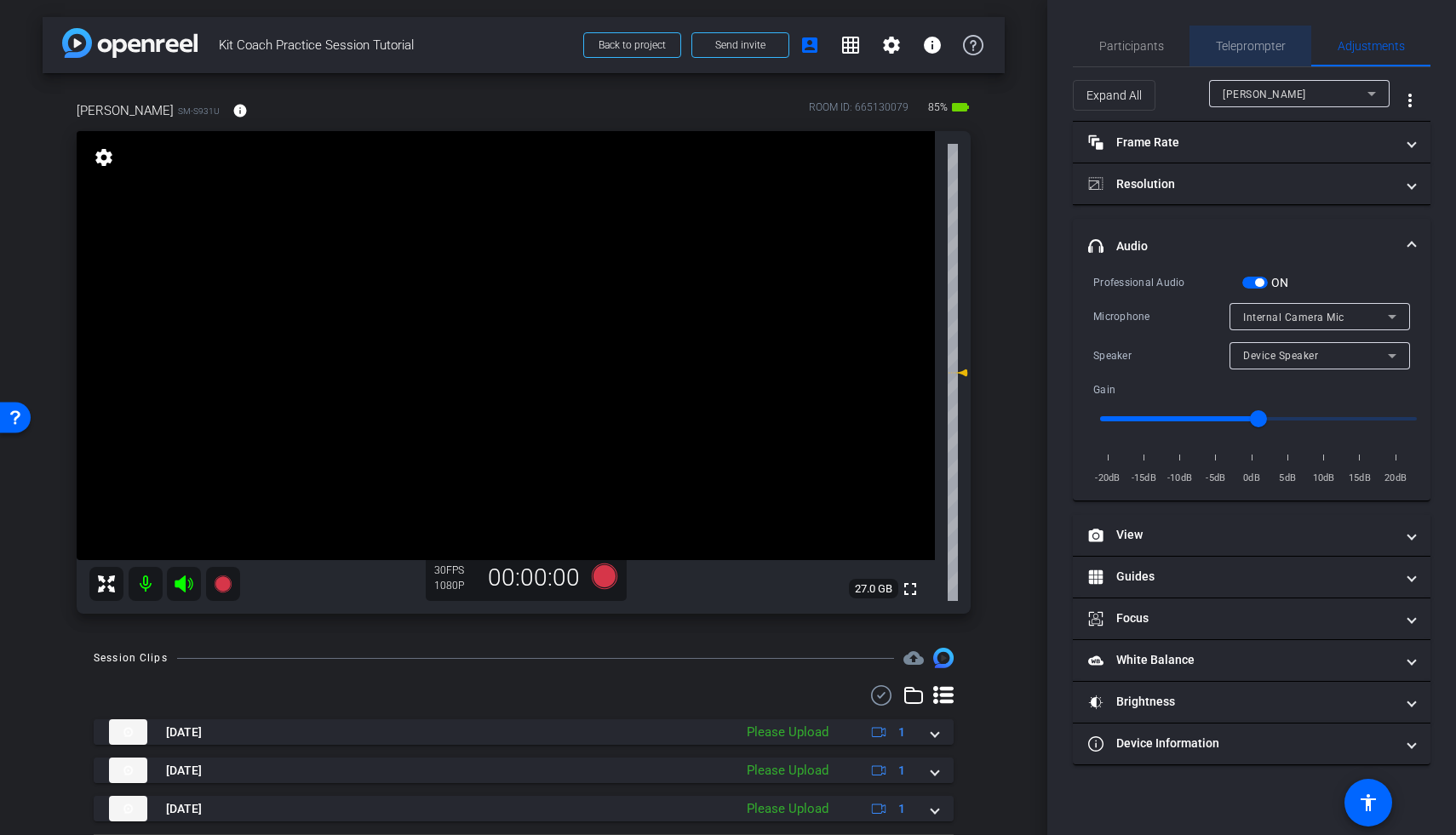
click at [1197, 49] on span "Teleprompter" at bounding box center [1250, 46] width 70 height 12
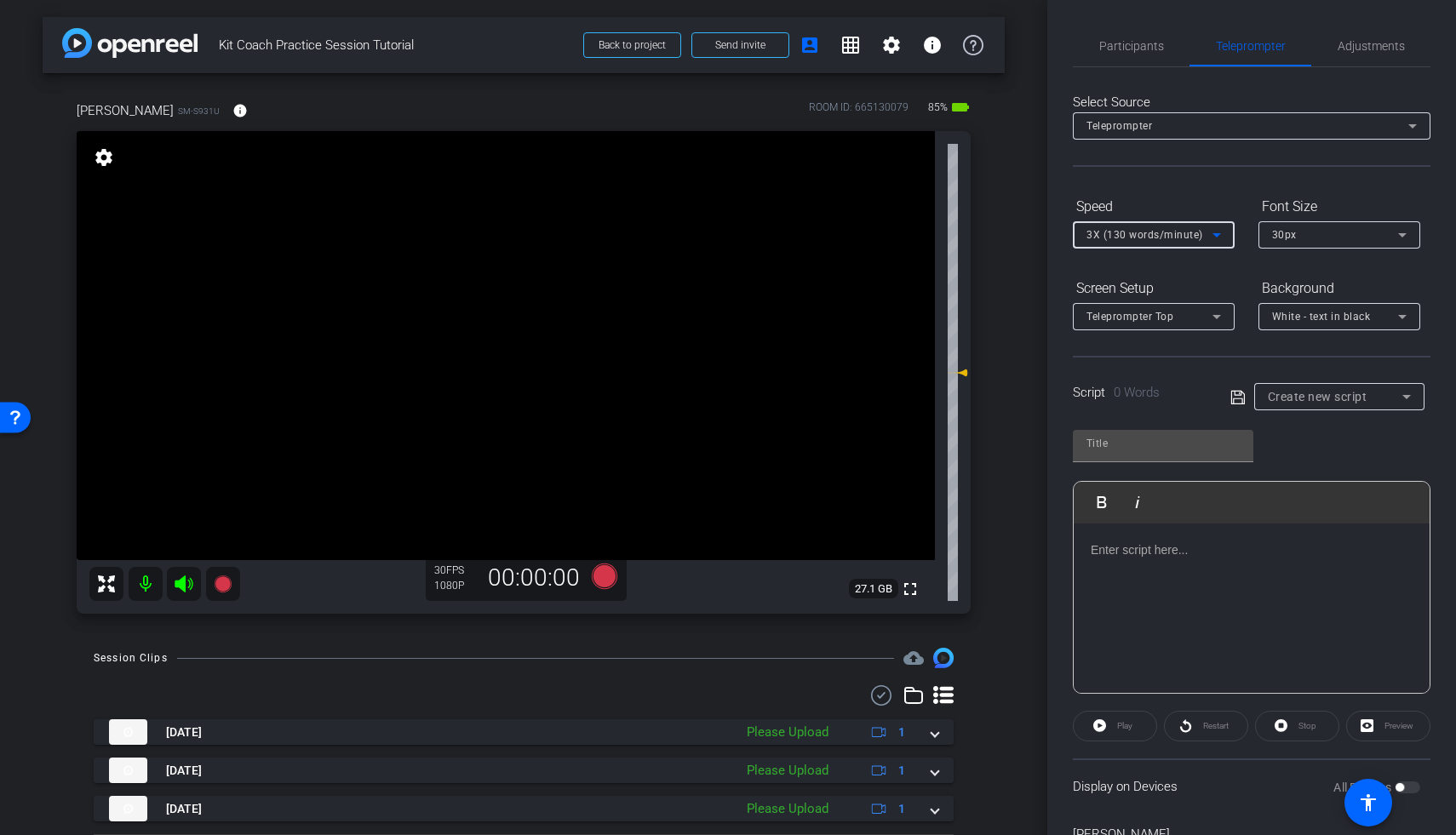
click at [1147, 238] on span "3X (130 words/minute)" at bounding box center [1144, 235] width 117 height 12
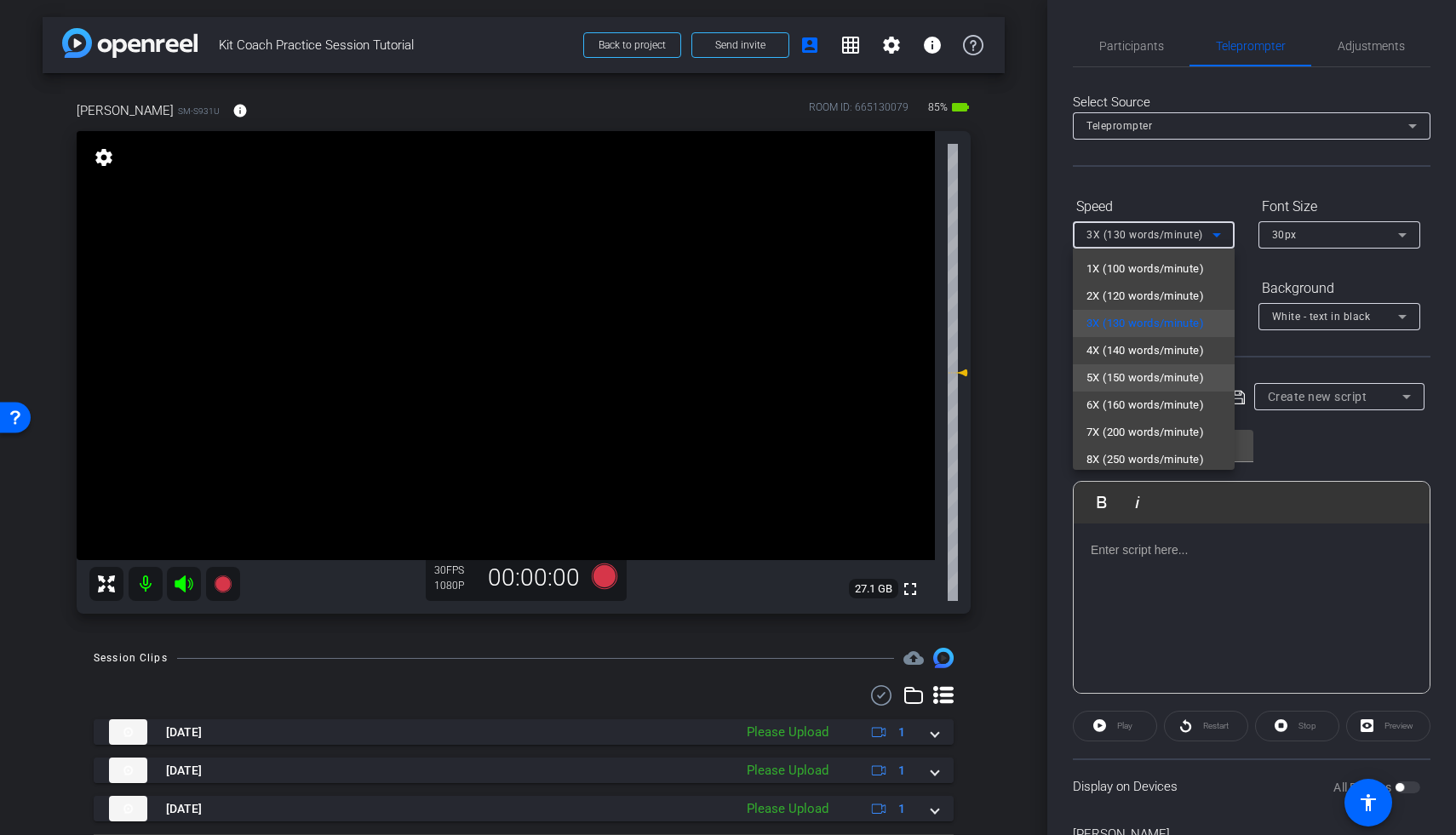
click at [1143, 373] on span "5X (150 words/minute)" at bounding box center [1145, 378] width 118 height 20
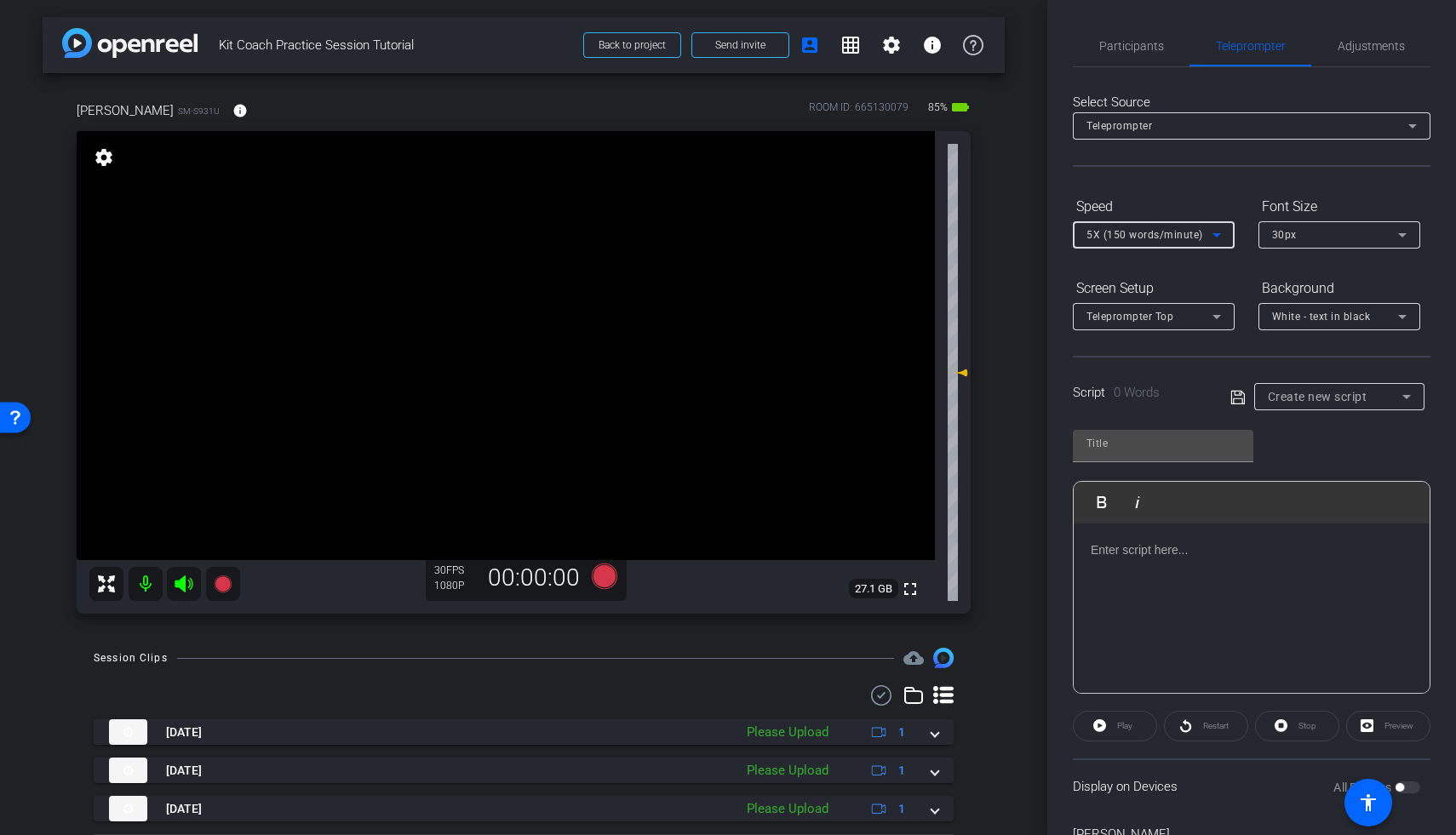
click at [1197, 316] on span "White - text in black" at bounding box center [1321, 317] width 99 height 12
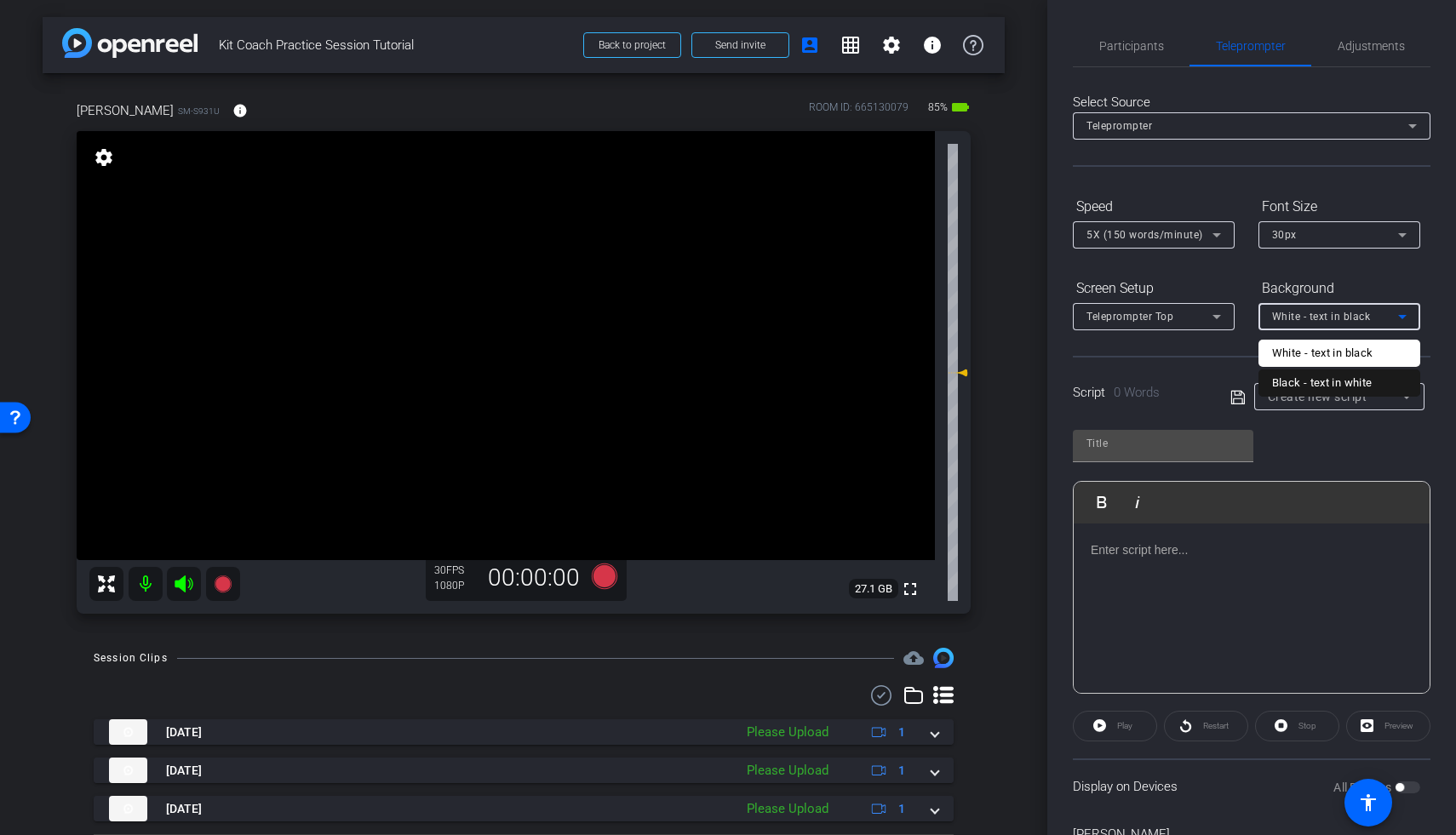
click at [1197, 381] on div "Black - text in white" at bounding box center [1322, 383] width 101 height 20
click at [1197, 384] on div "Create new script" at bounding box center [1338, 396] width 143 height 27
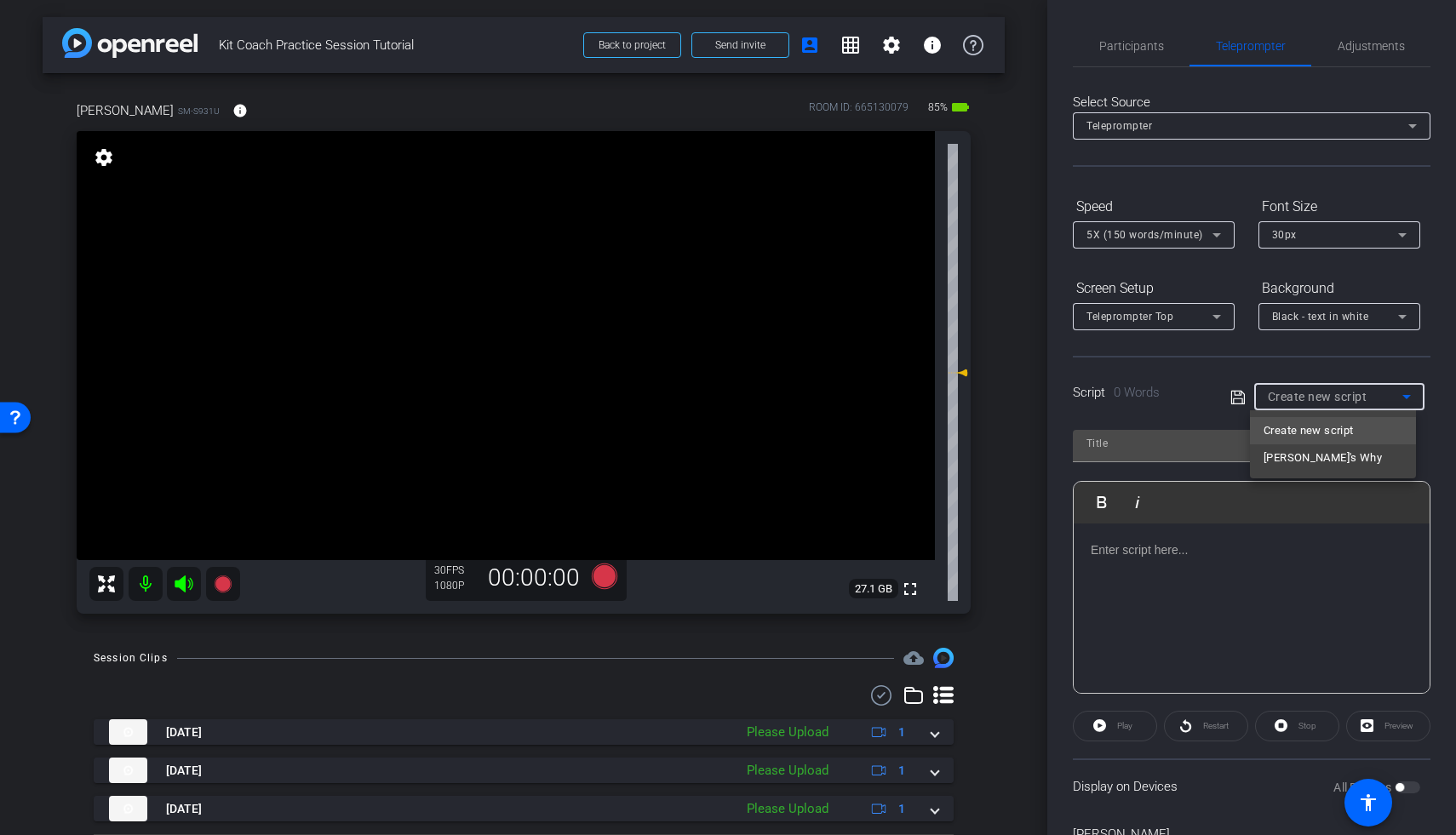
click at [1197, 452] on mat-option "[PERSON_NAME]'s Why" at bounding box center [1333, 457] width 166 height 27
type input "[PERSON_NAME]'s Why"
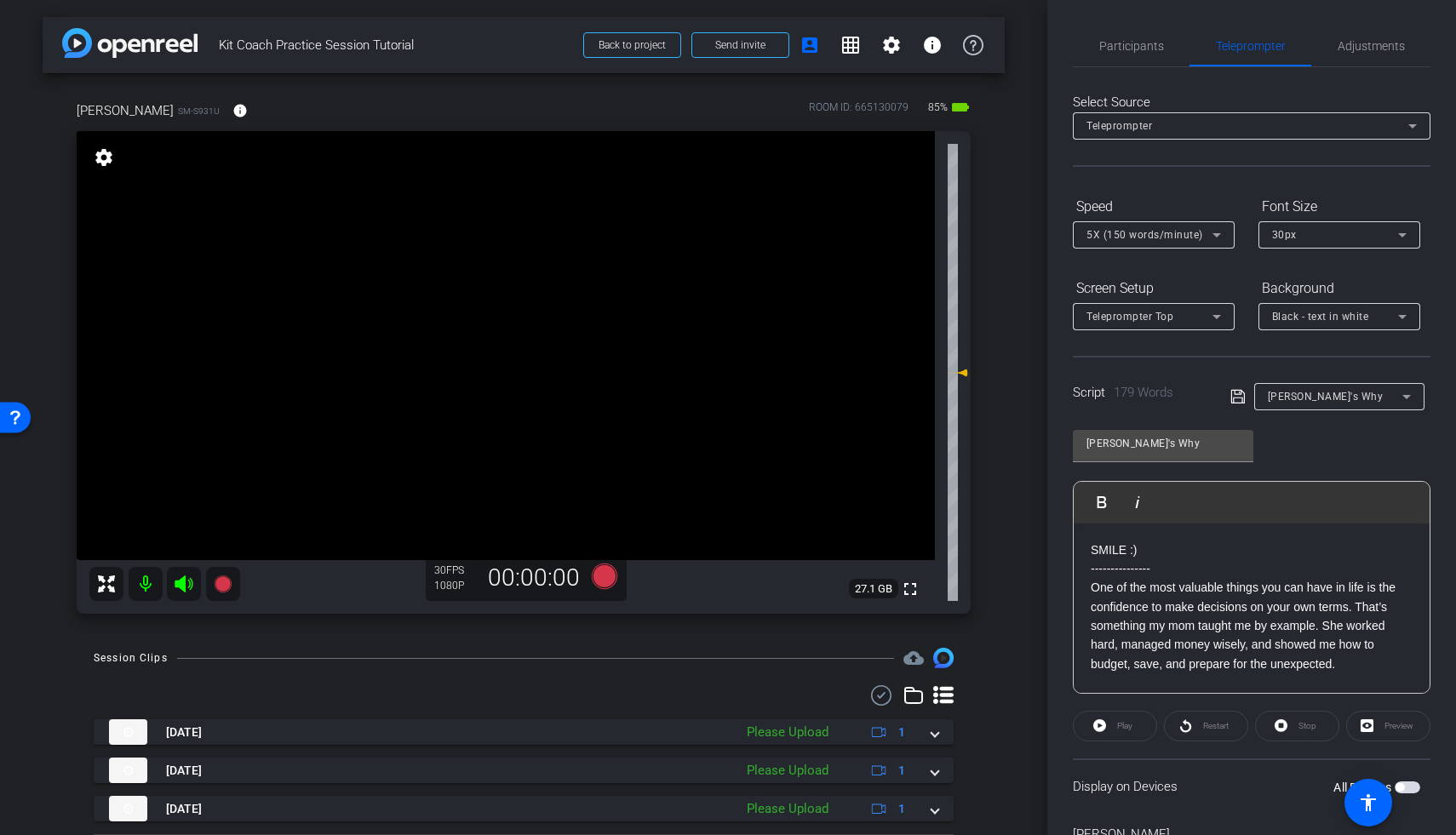
click at [1197, 680] on span "button" at bounding box center [1407, 787] width 26 height 12
click at [1137, 298] on div "Screen Setup" at bounding box center [1153, 288] width 162 height 29
click at [1135, 313] on span "Teleprompter Top" at bounding box center [1129, 317] width 87 height 12
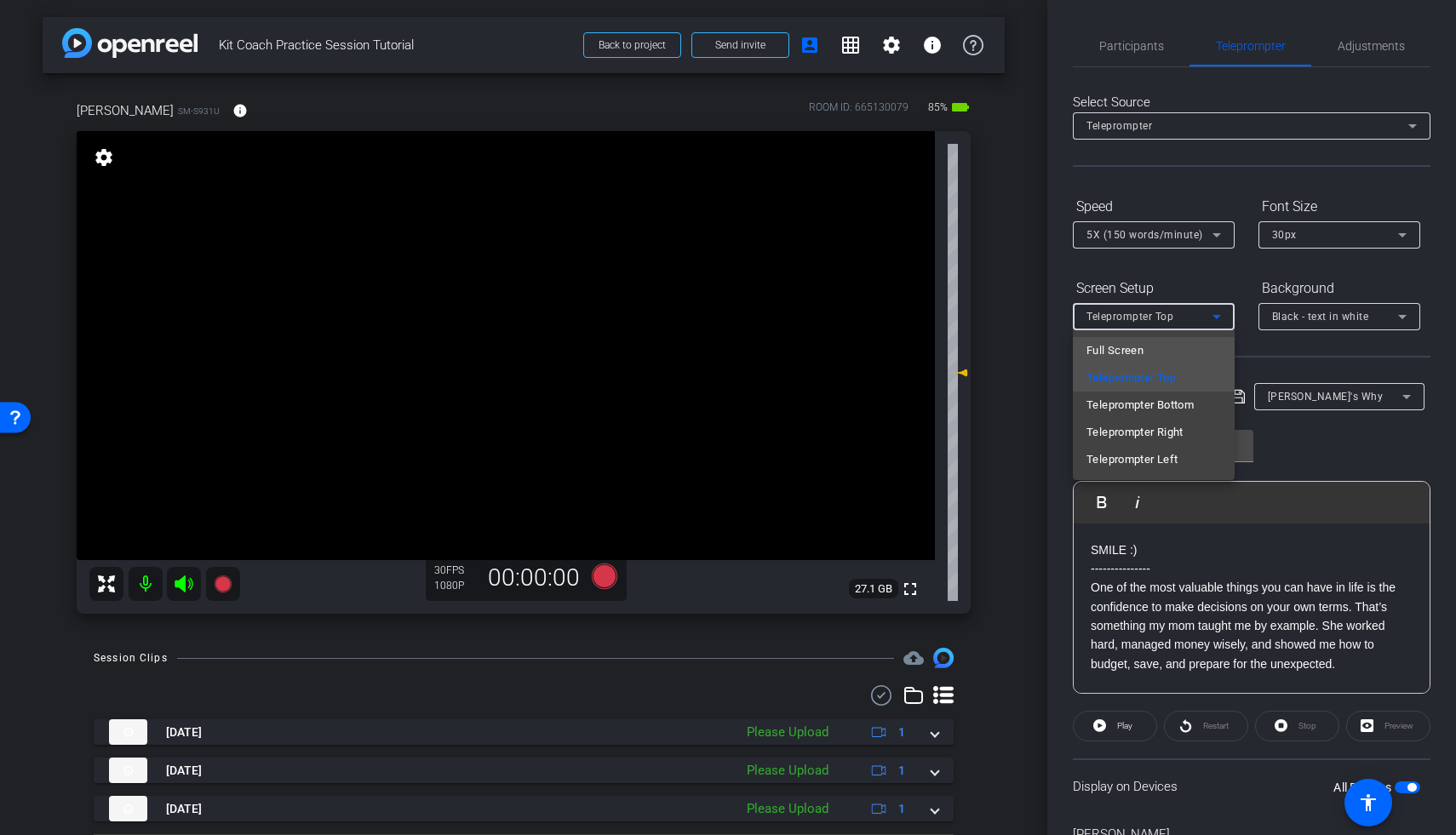
click at [1135, 352] on span "Full Screen" at bounding box center [1114, 351] width 57 height 20
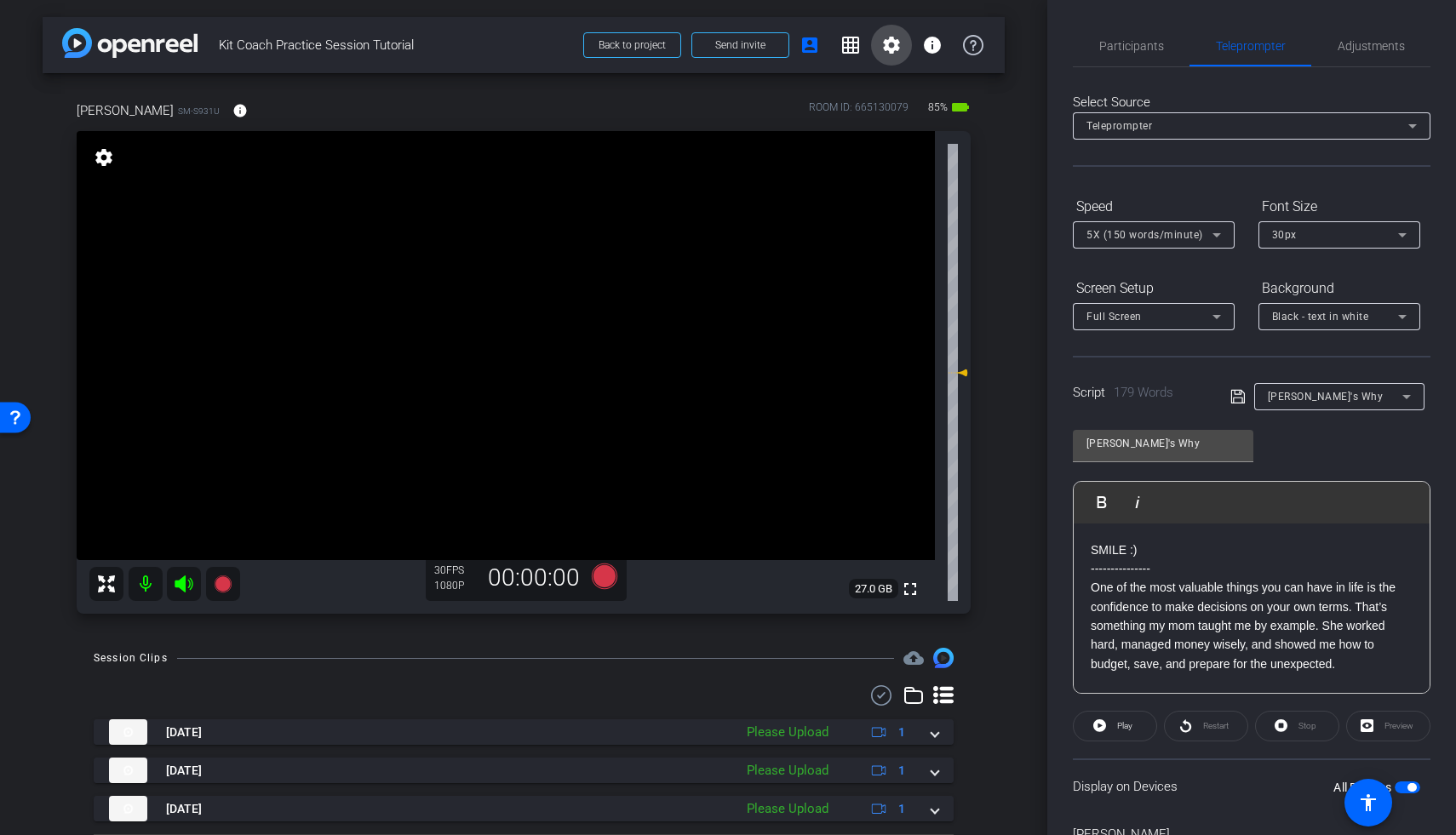
click at [870, 38] on span at bounding box center [890, 45] width 41 height 41
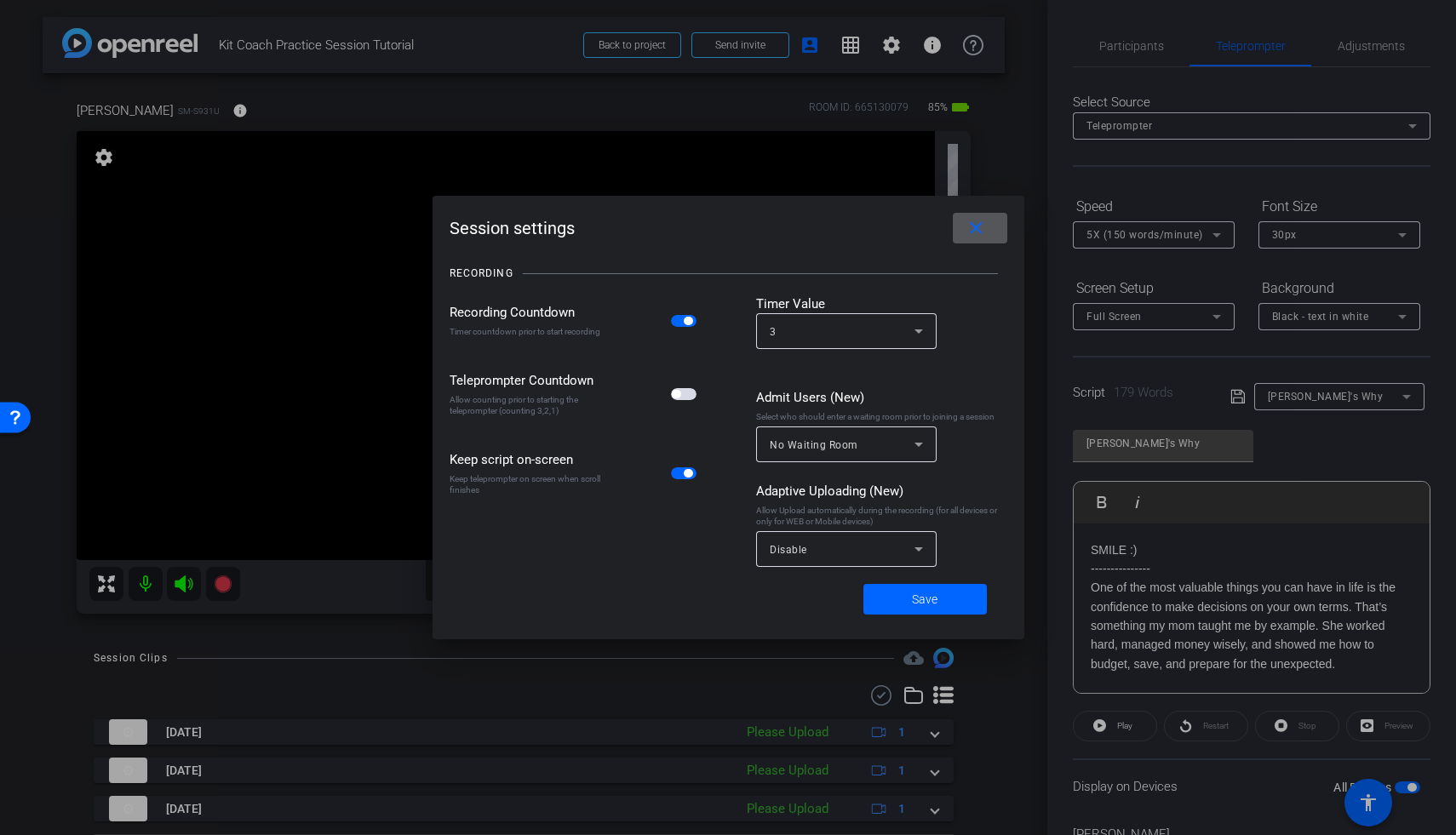
click at [687, 396] on span "button" at bounding box center [684, 394] width 26 height 12
click at [951, 600] on span at bounding box center [925, 598] width 124 height 41
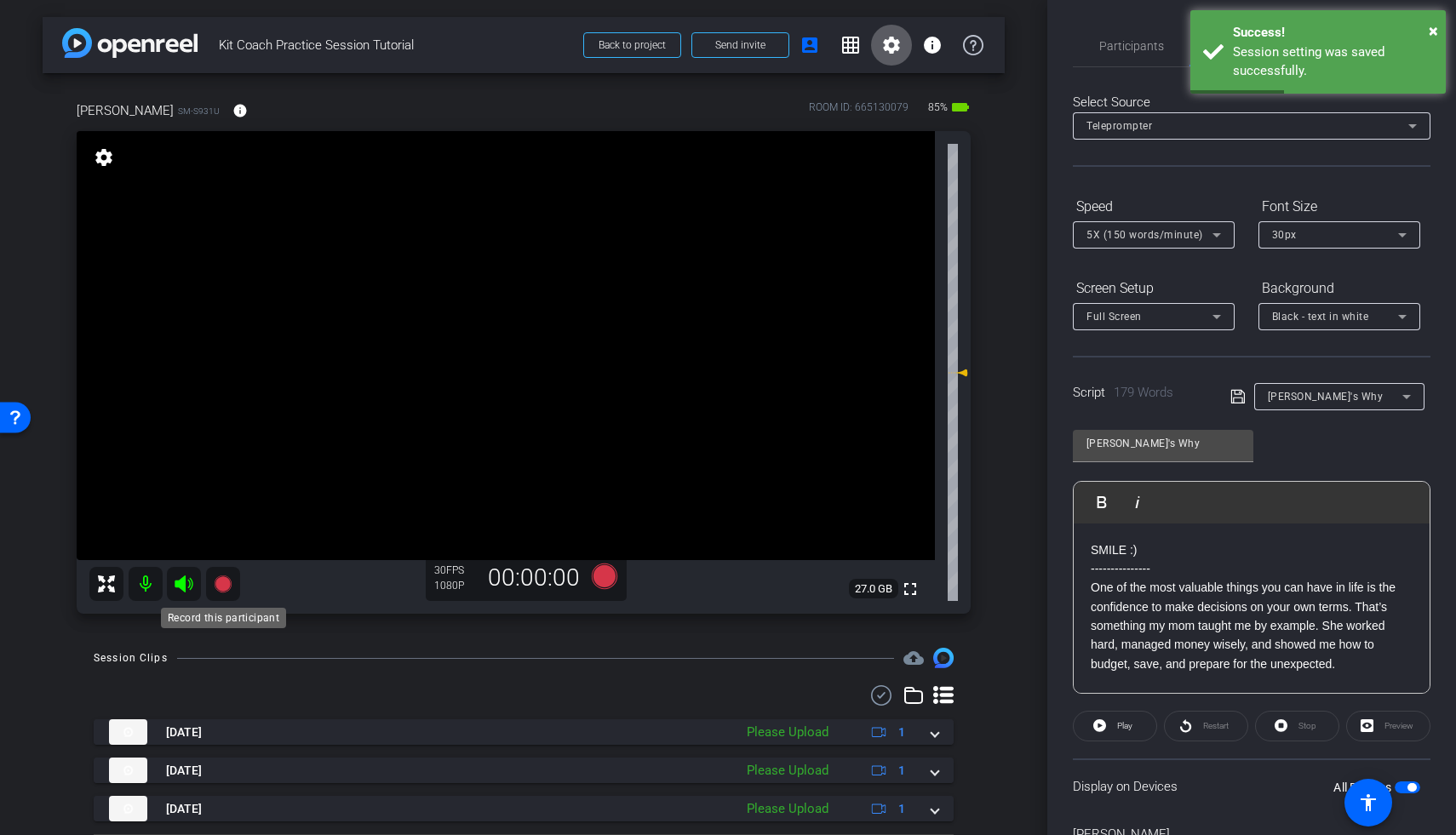
click at [223, 583] on icon at bounding box center [222, 583] width 17 height 17
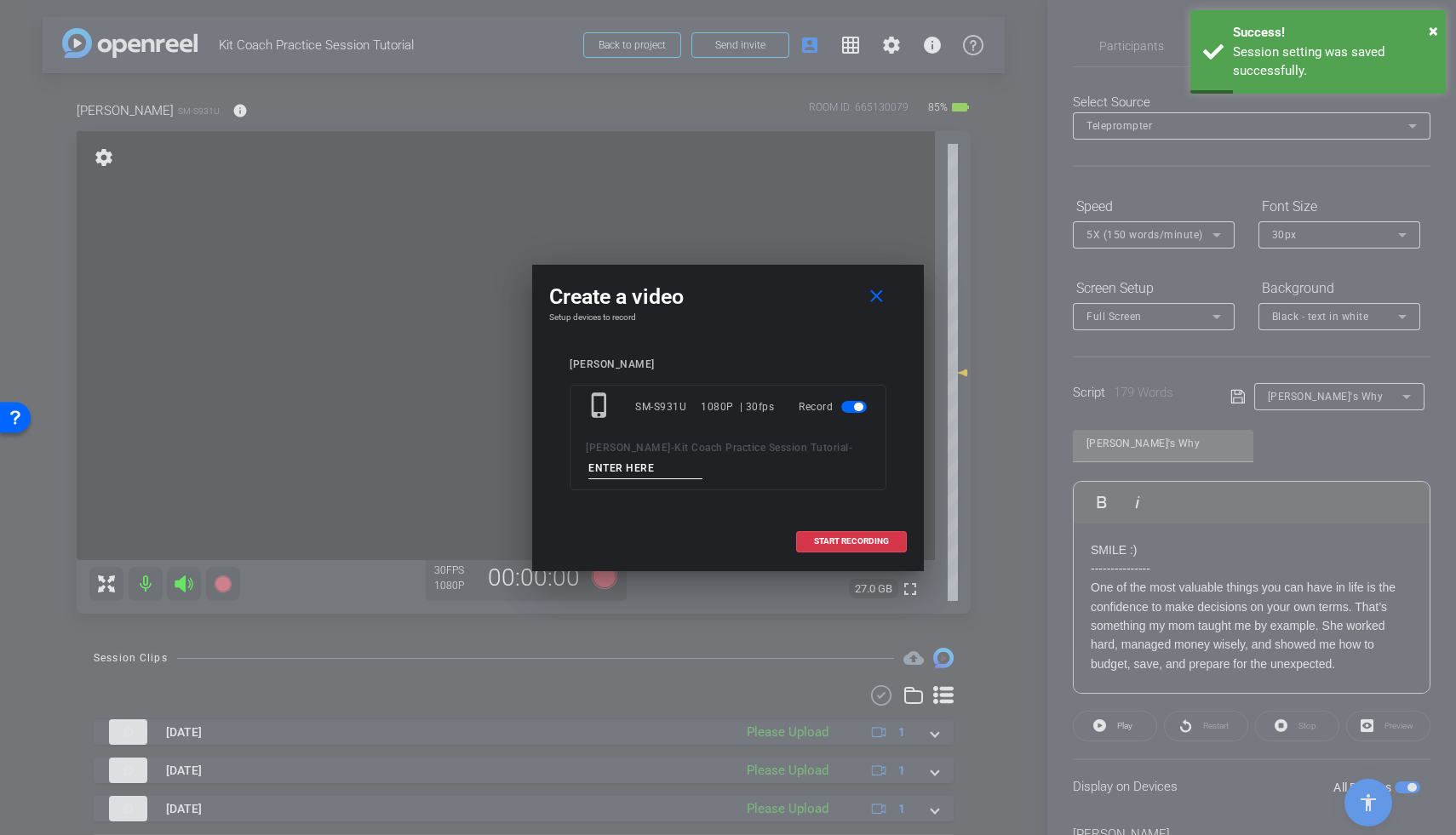
click at [654, 460] on input at bounding box center [646, 467] width 114 height 21
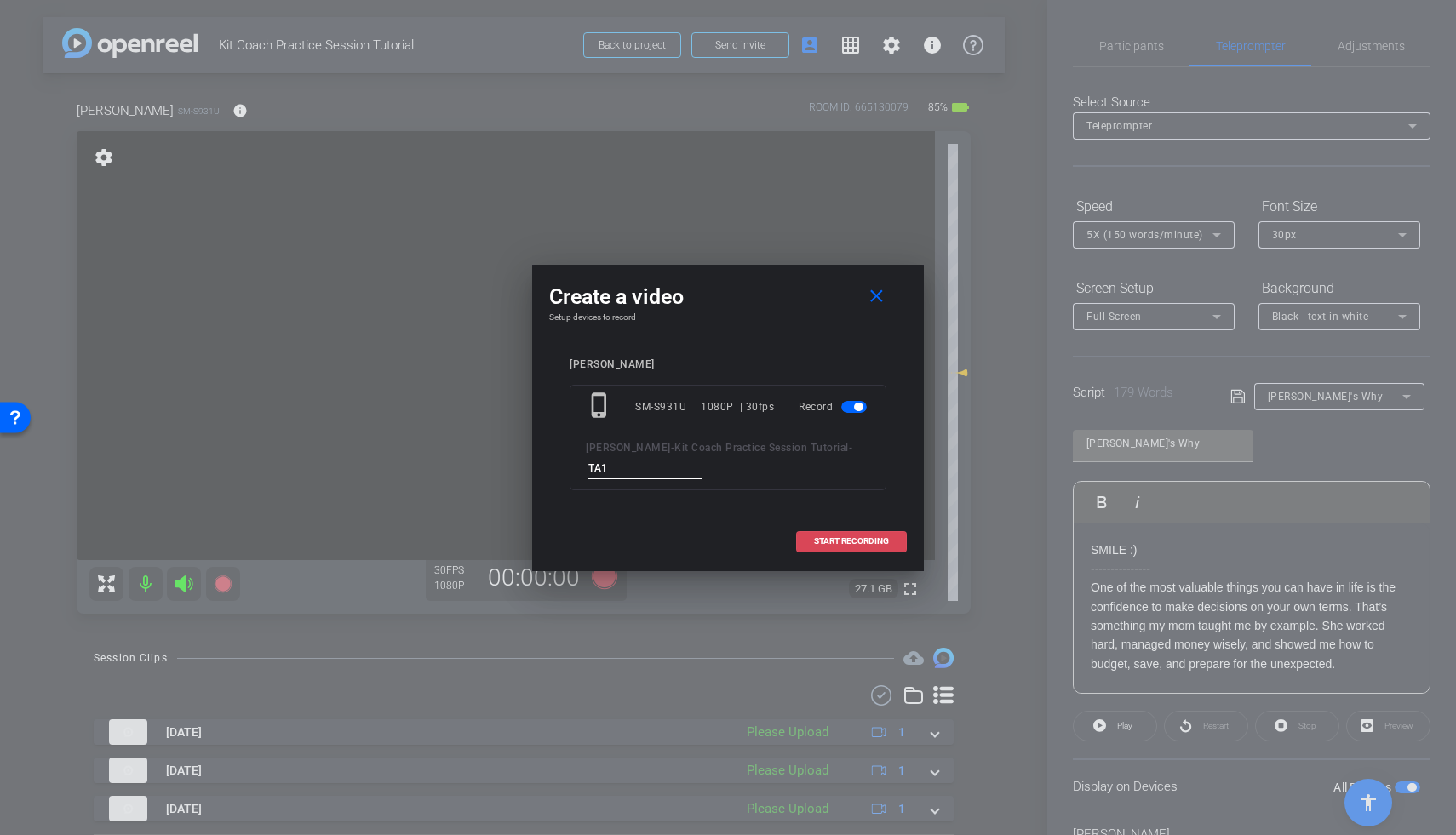
type input "TA1"
click at [857, 545] on span "START RECORDING" at bounding box center [850, 541] width 75 height 9
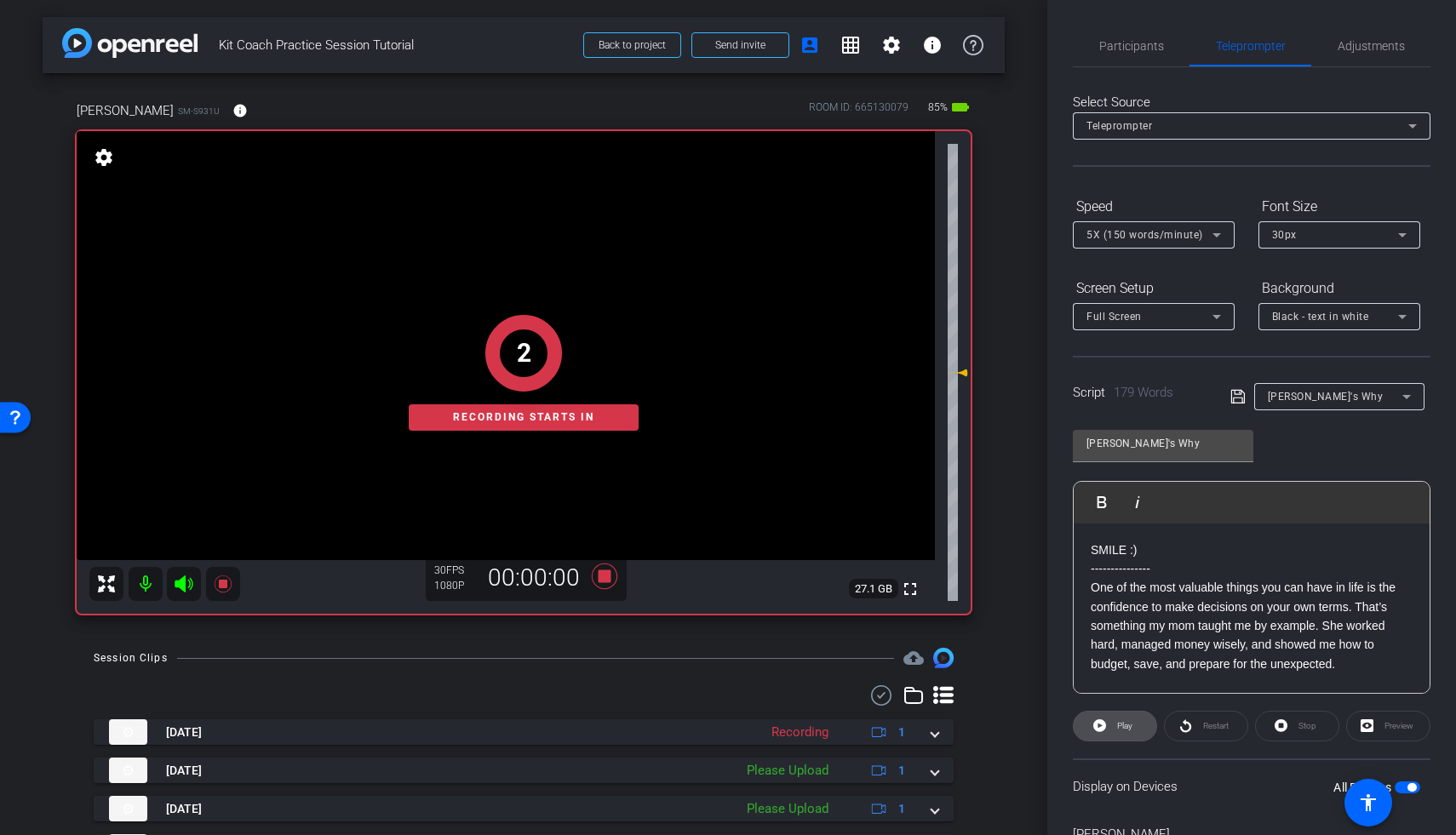
click at [1102, 680] on icon at bounding box center [1099, 725] width 13 height 13
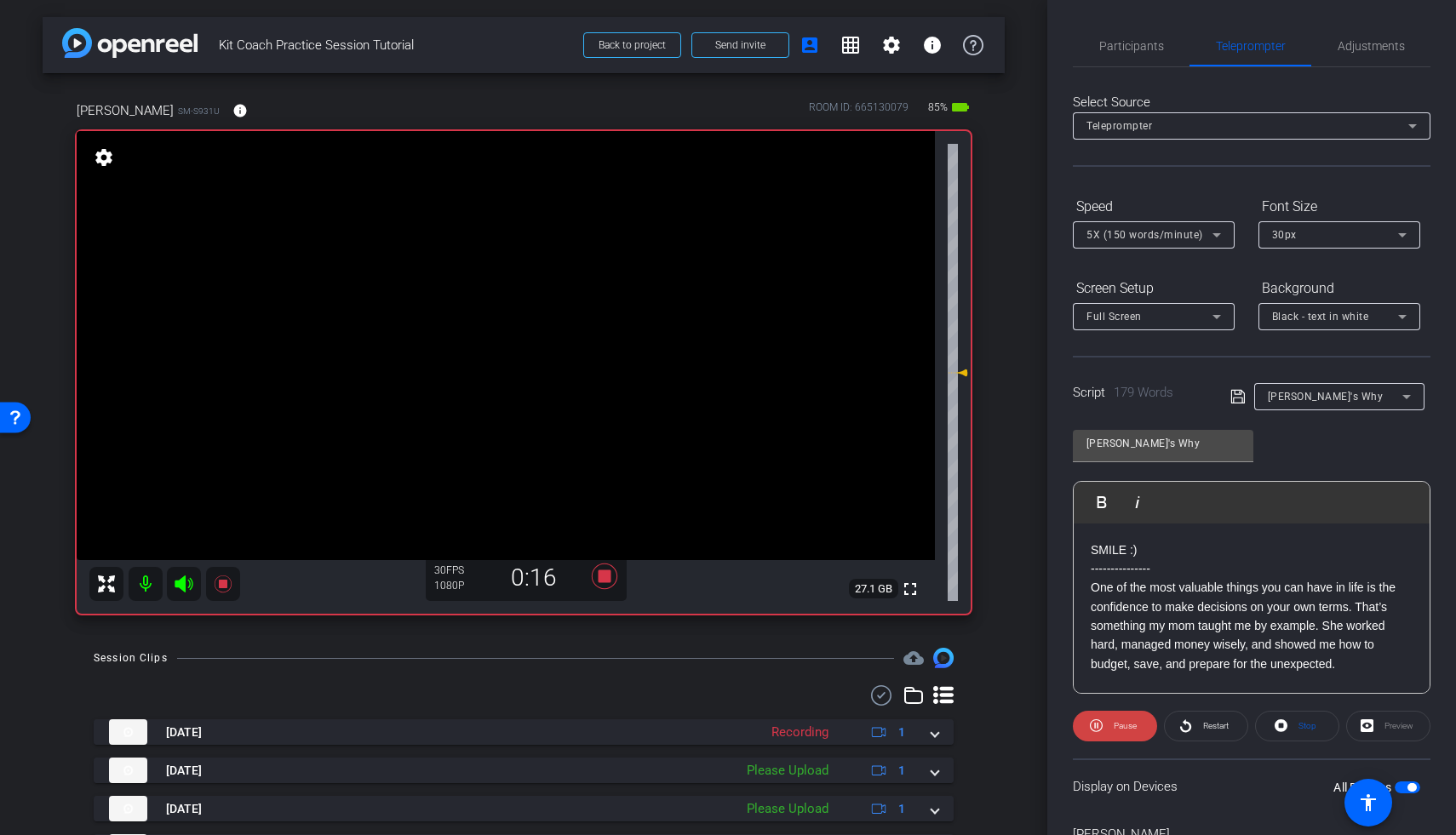
click at [193, 574] on icon at bounding box center [184, 583] width 20 height 20
click at [597, 577] on icon at bounding box center [605, 576] width 26 height 26
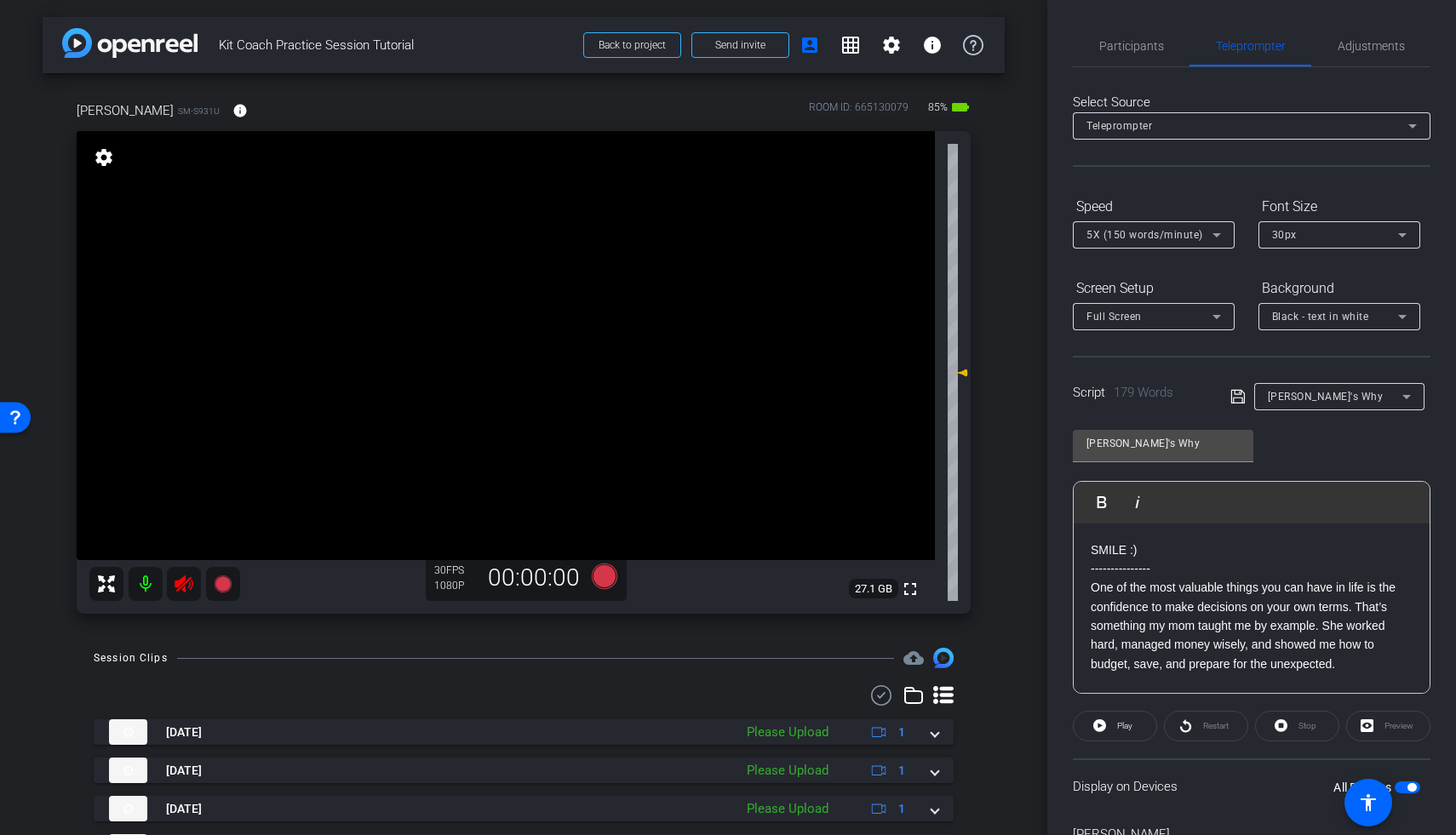
click at [187, 581] on icon at bounding box center [184, 583] width 18 height 17
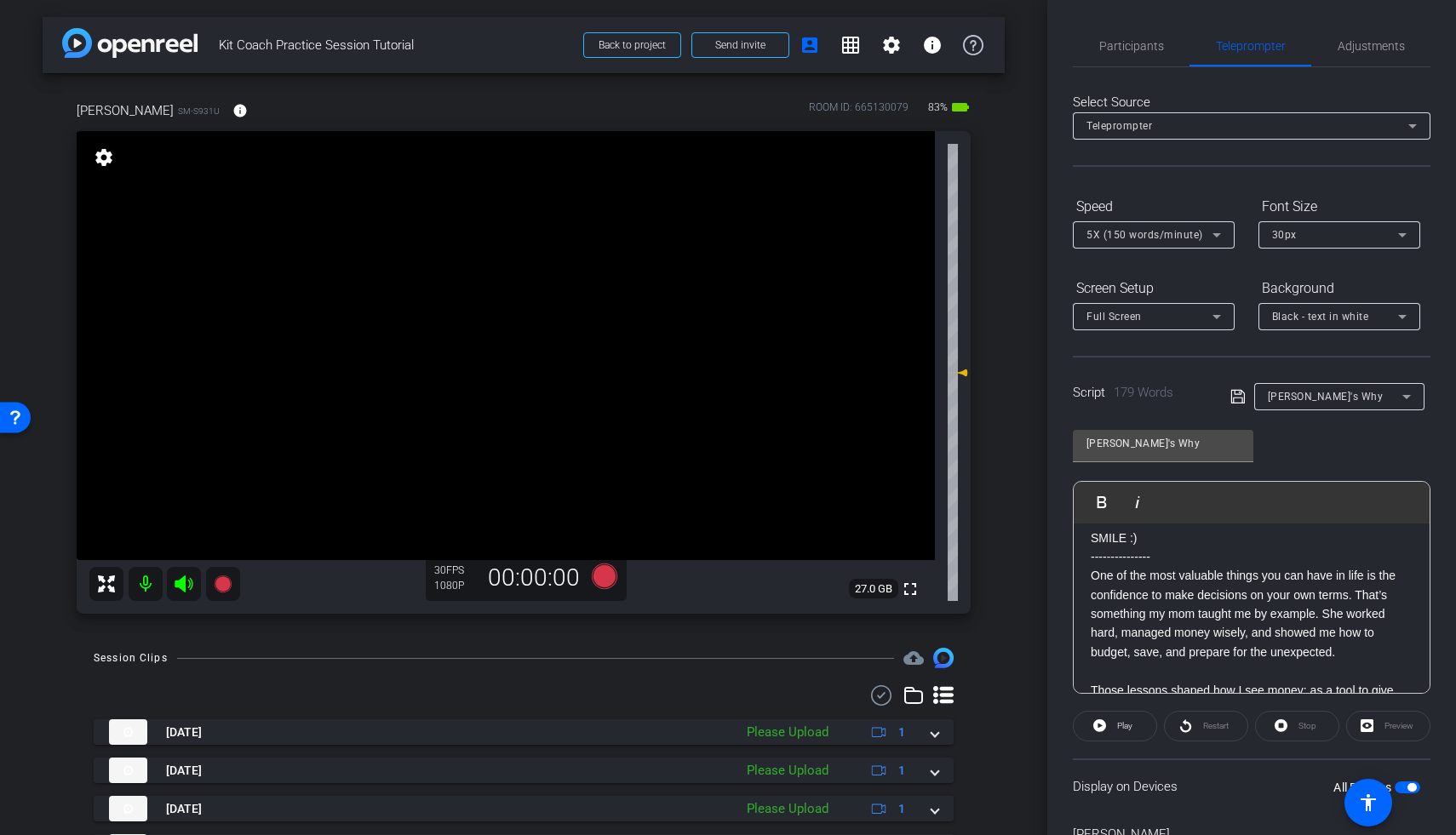
scroll to position [66, 0]
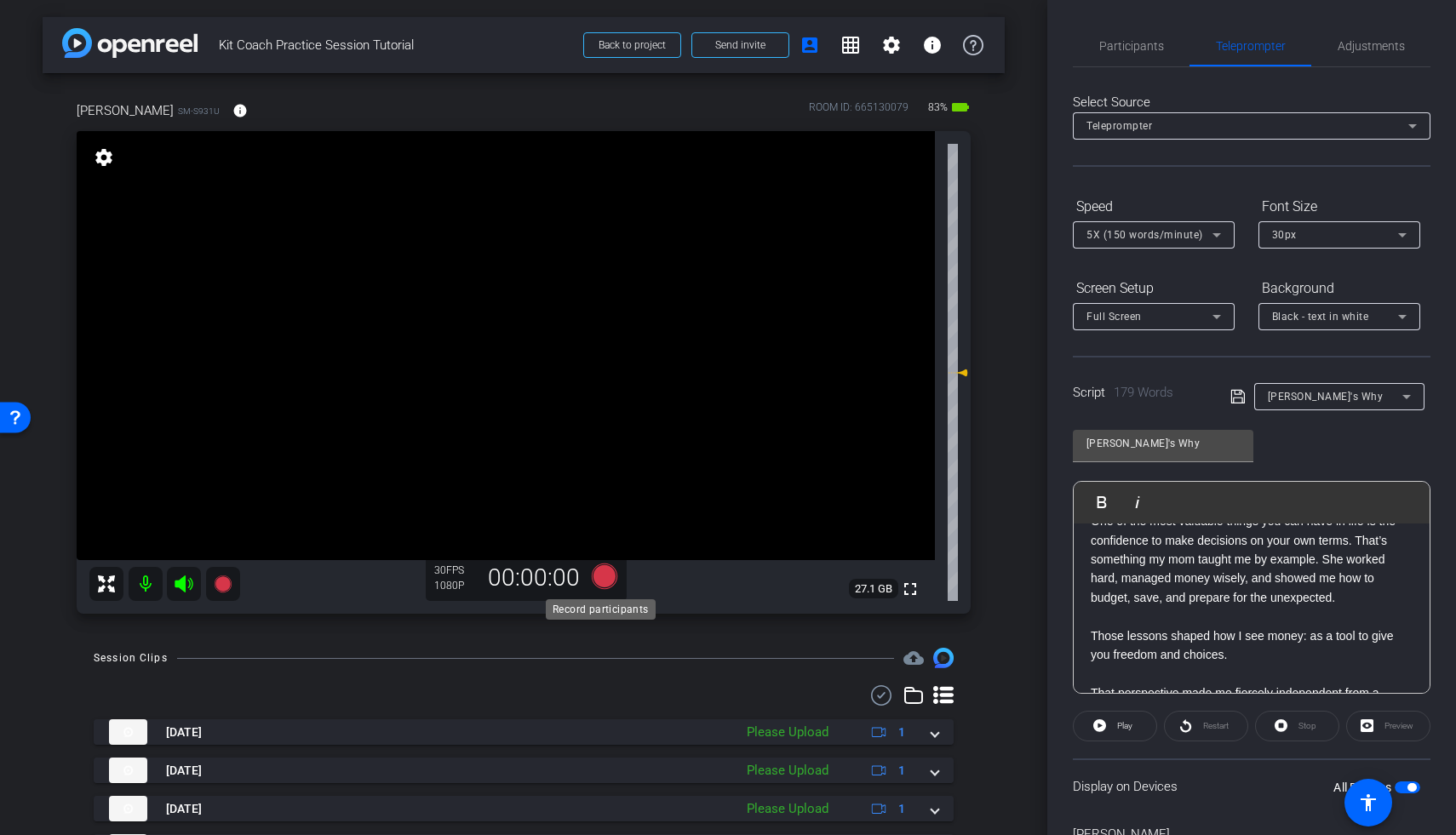
click at [601, 582] on icon at bounding box center [605, 576] width 26 height 26
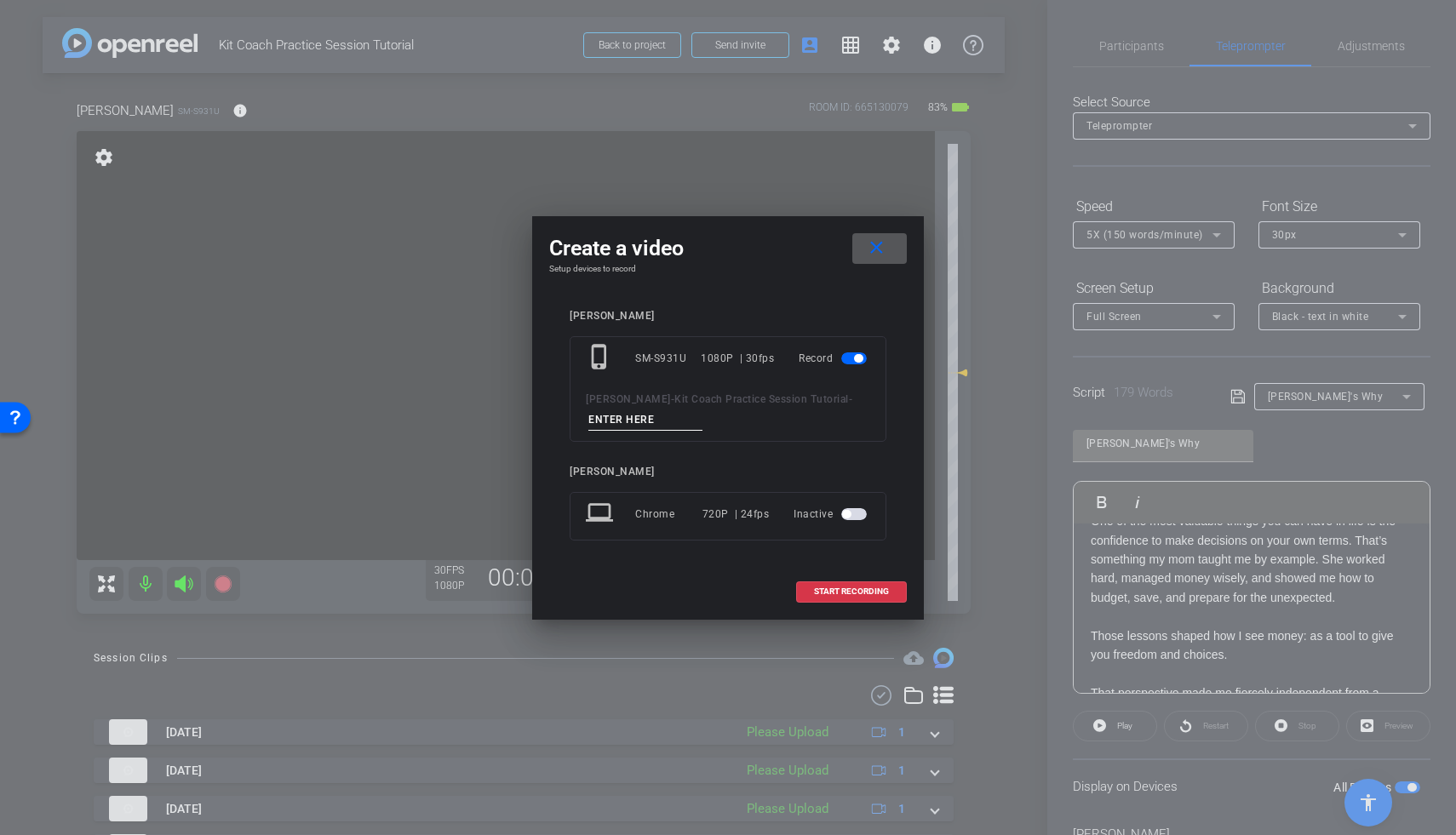
click at [684, 417] on input at bounding box center [646, 419] width 114 height 21
type input "TA2"
click at [841, 594] on span "START RECORDING" at bounding box center [850, 591] width 75 height 9
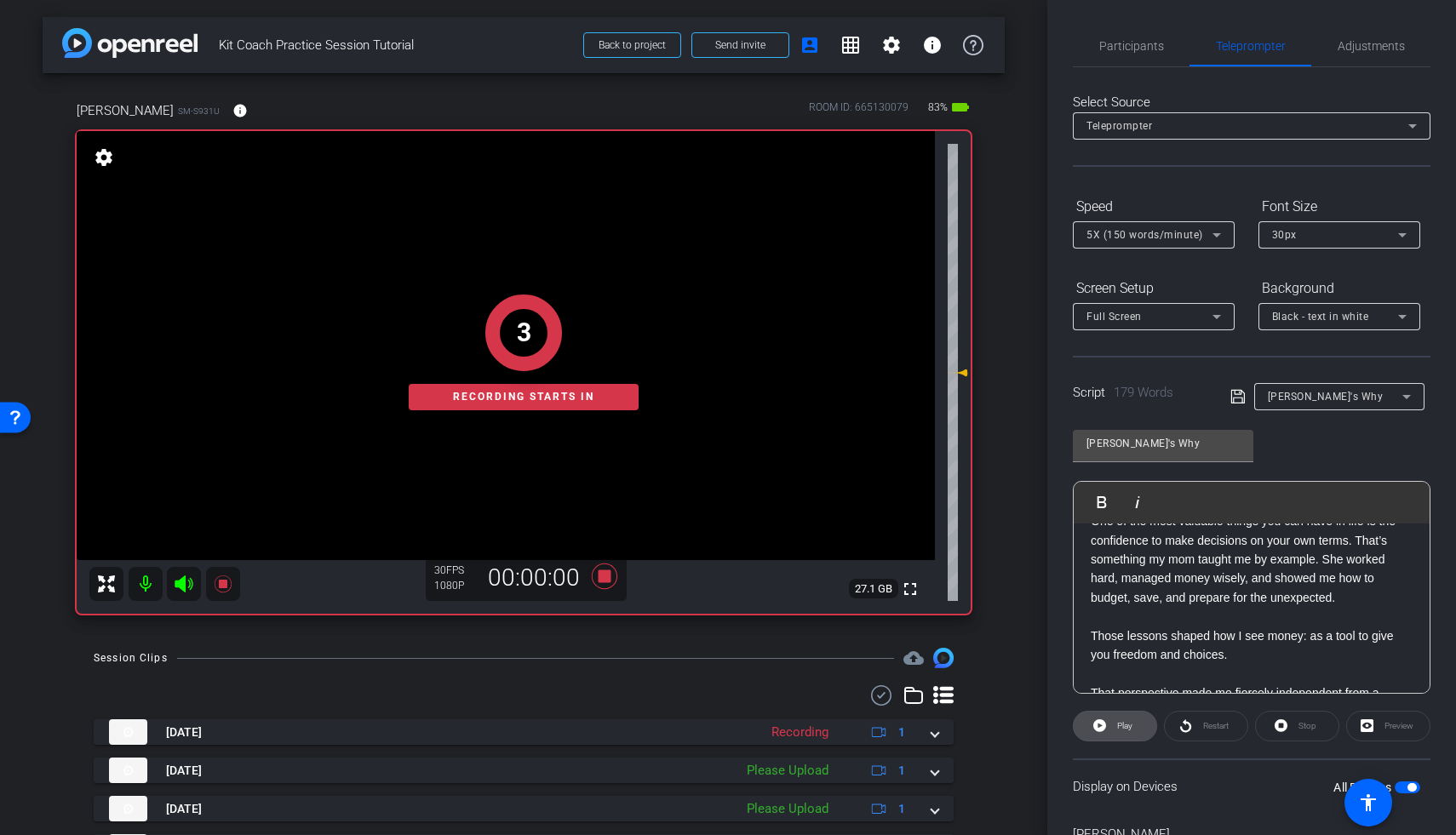
click at [1115, 680] on span "Play" at bounding box center [1122, 726] width 20 height 24
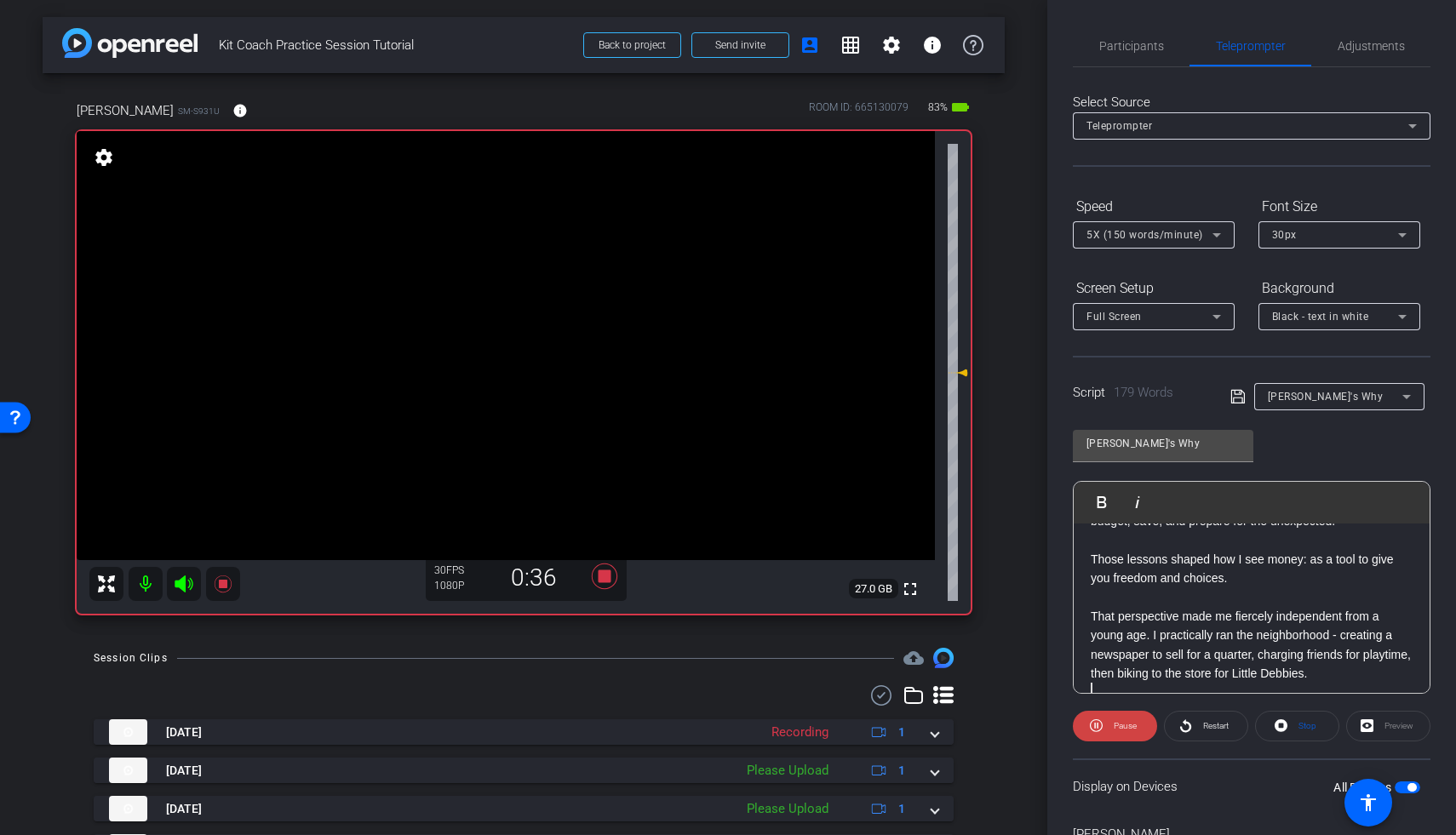
scroll to position [144, 0]
click at [600, 575] on icon at bounding box center [605, 576] width 26 height 26
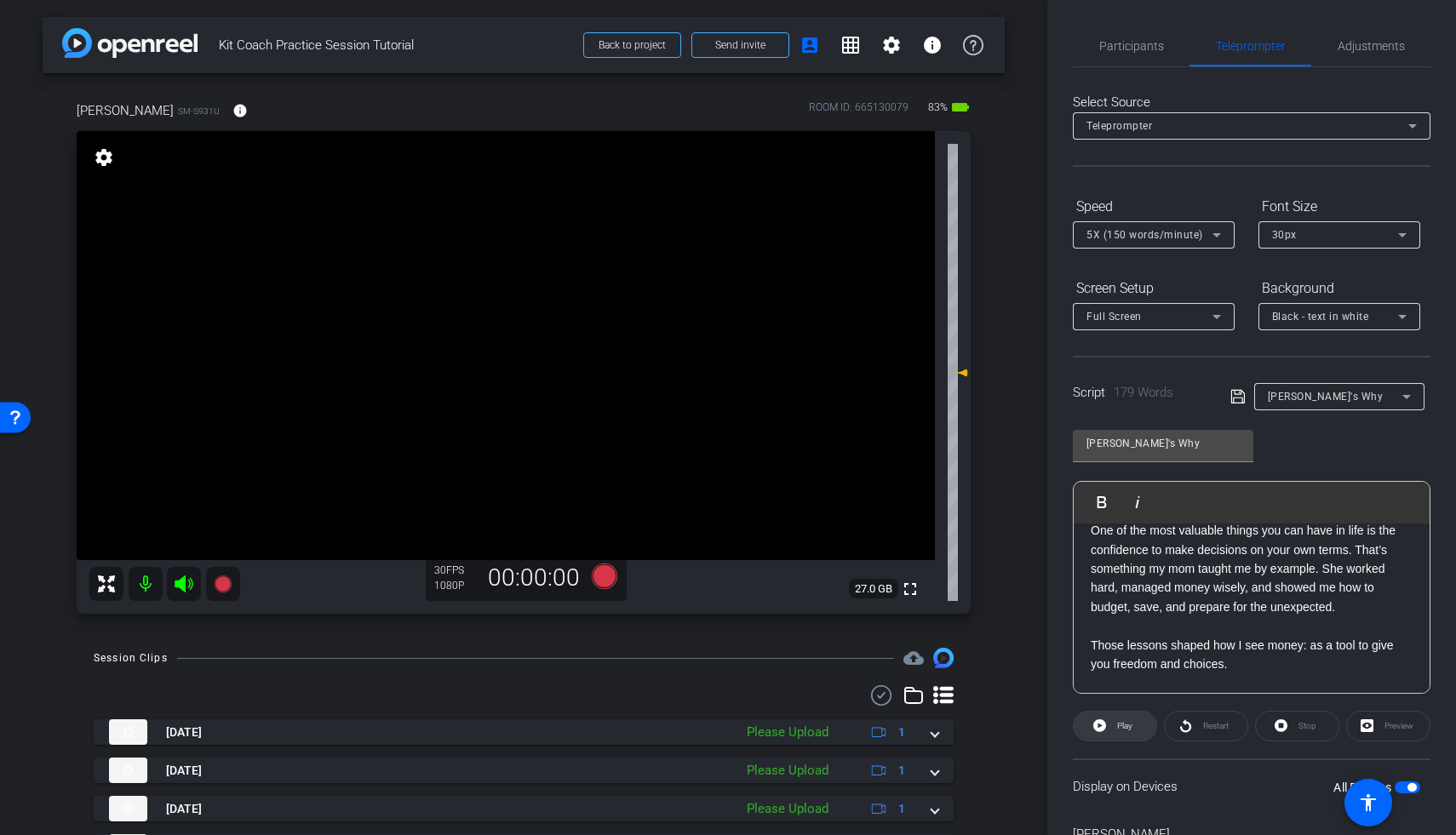
scroll to position [0, 0]
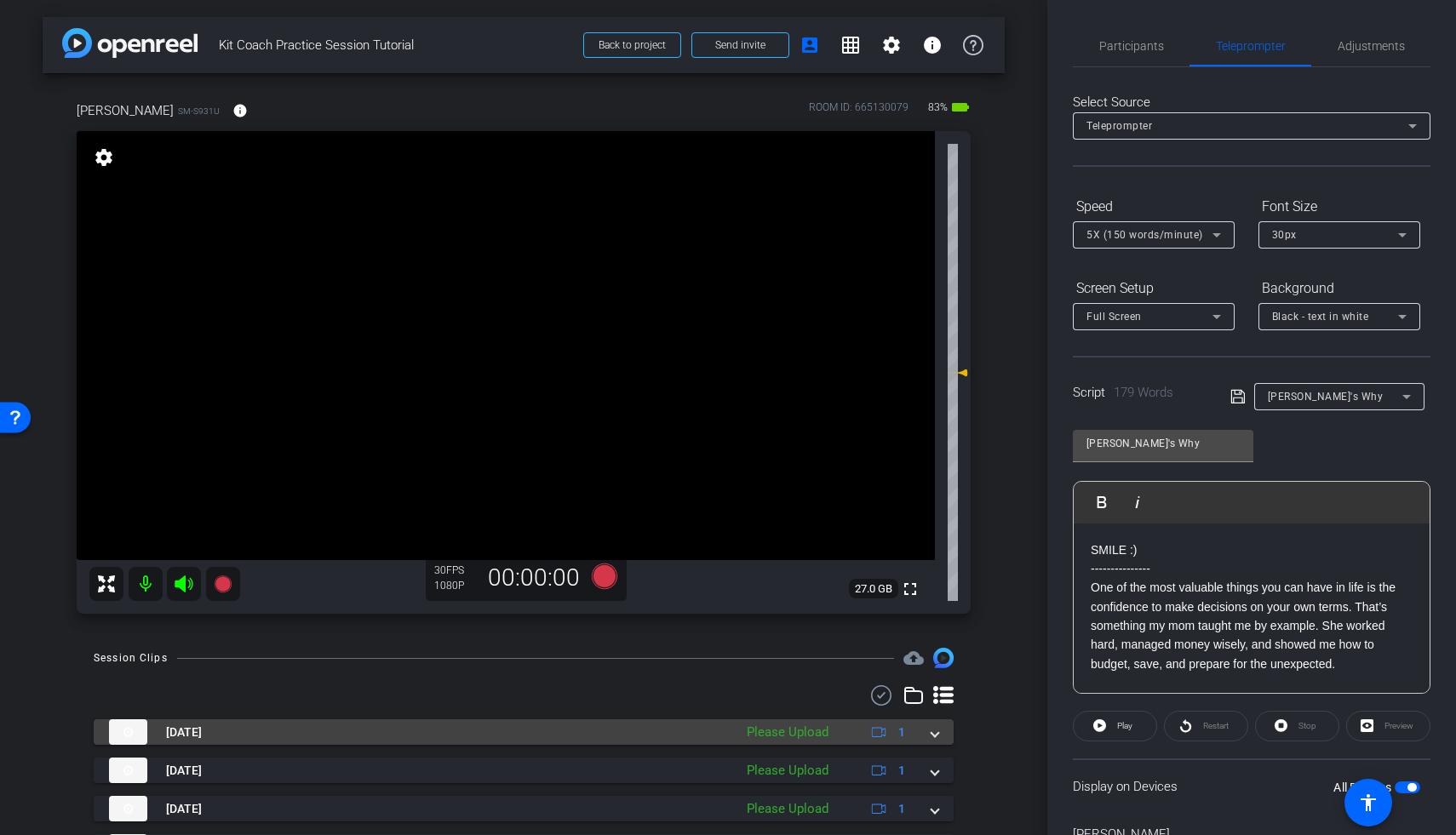
click at [931, 680] on span at bounding box center [934, 732] width 7 height 18
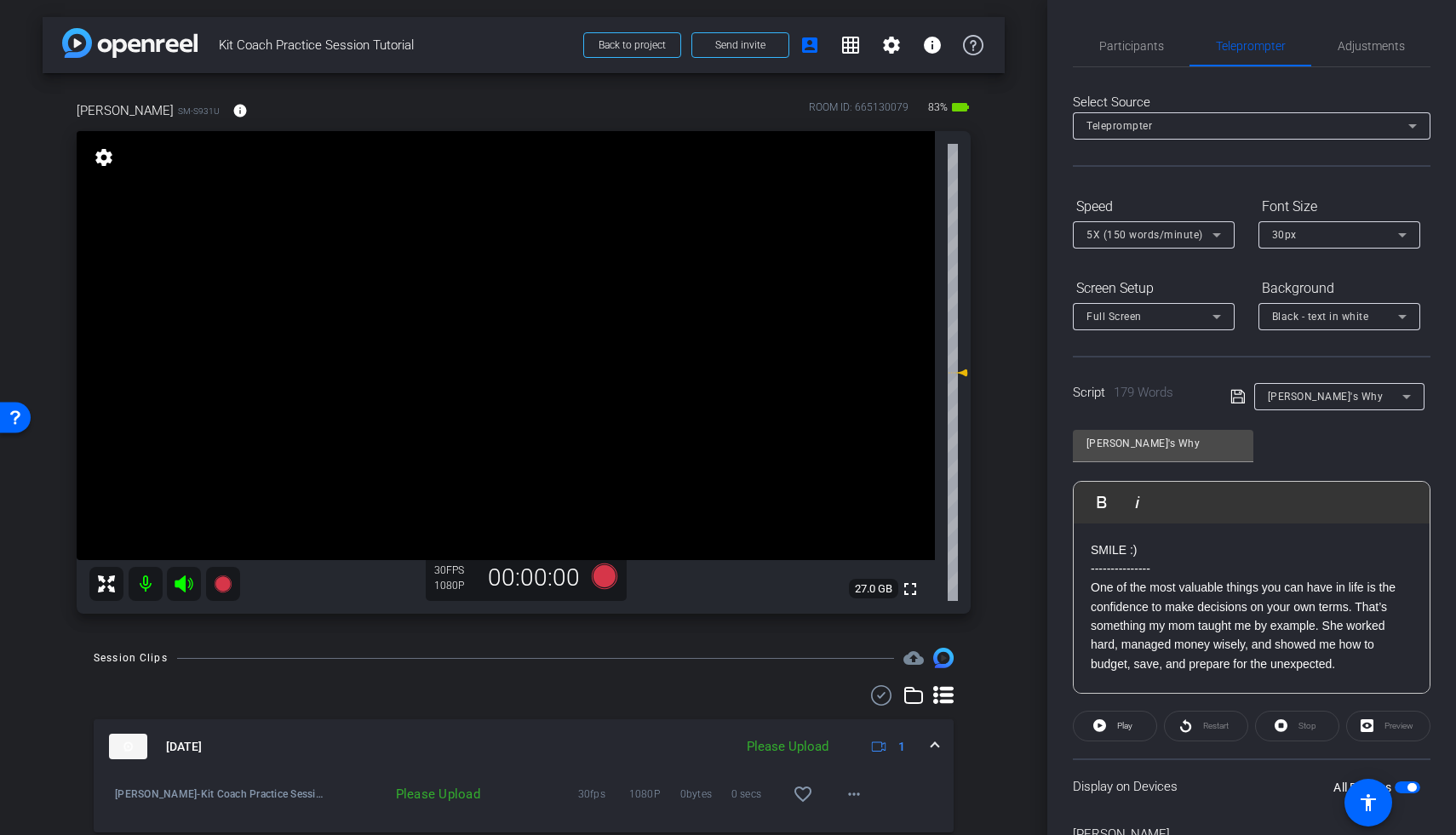
click at [991, 680] on div "Session Clips cloud_upload [DATE] Please Upload 1 [PERSON_NAME]-Kit Coach Pract…" at bounding box center [524, 846] width 962 height 399
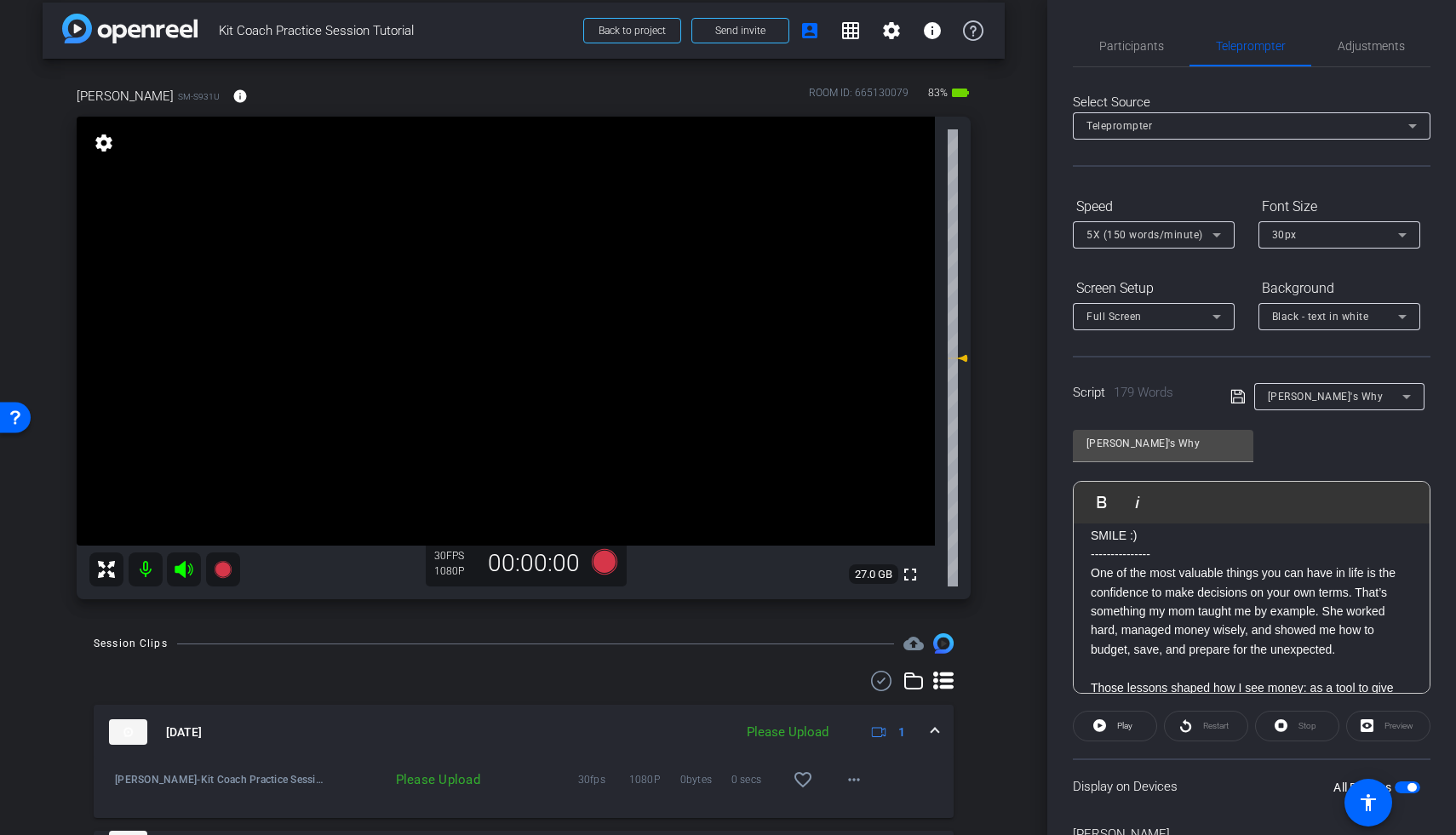
scroll to position [15, 0]
click at [1123, 56] on span "Participants" at bounding box center [1131, 46] width 65 height 41
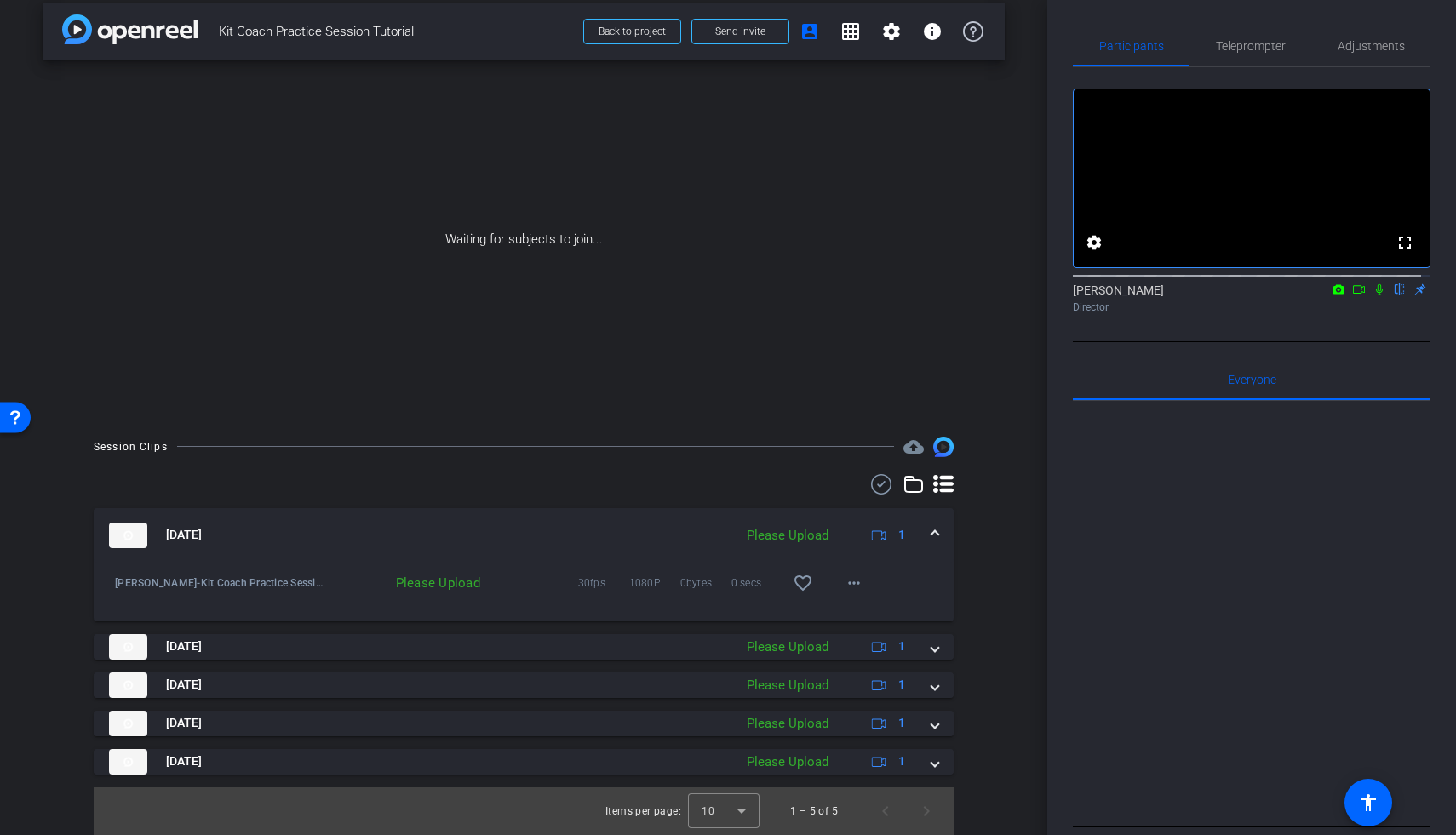
scroll to position [14, 0]
